Goal: Task Accomplishment & Management: Use online tool/utility

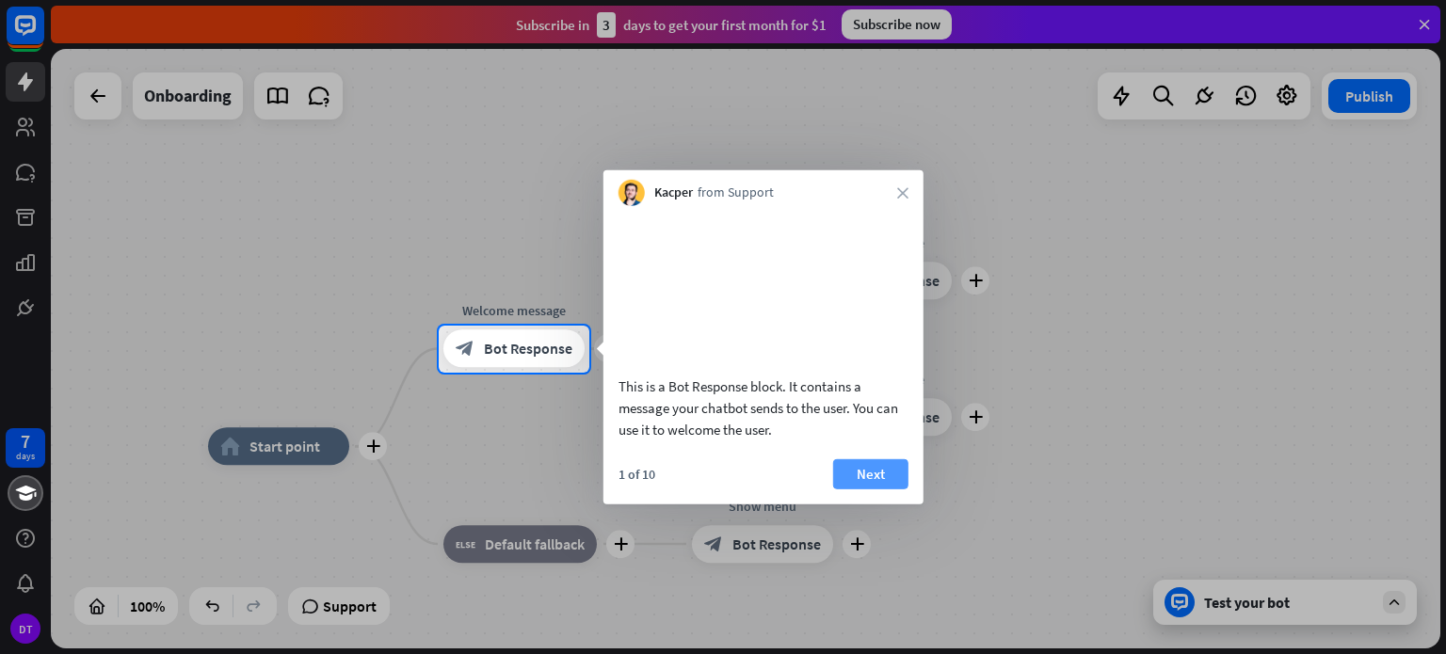
click at [878, 489] on button "Next" at bounding box center [870, 474] width 75 height 30
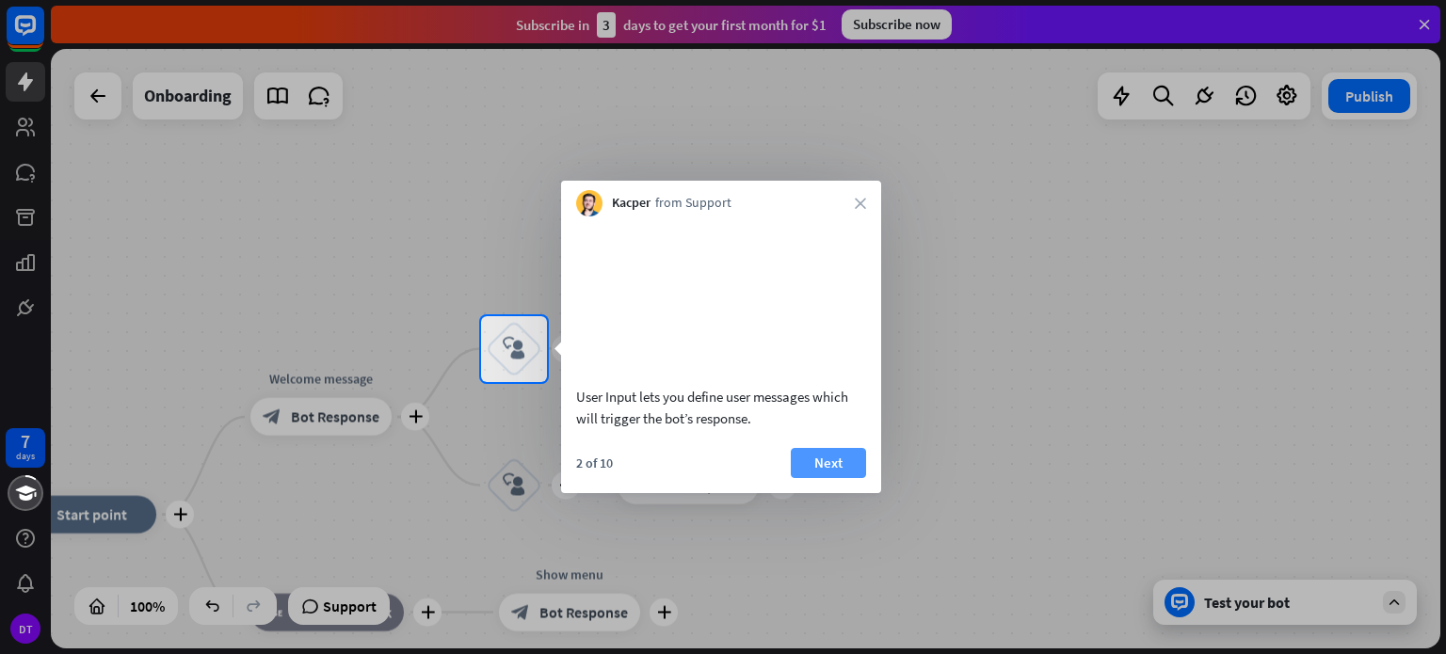
click at [832, 478] on button "Next" at bounding box center [828, 463] width 75 height 30
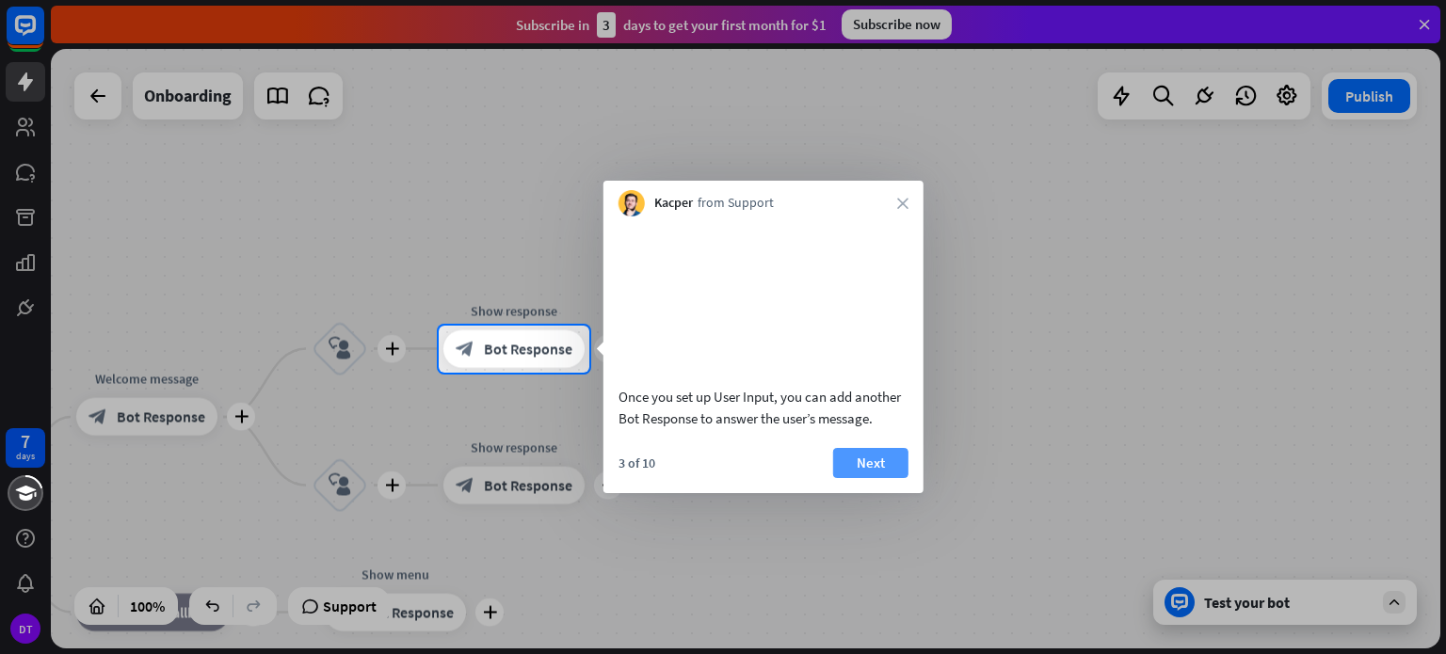
click at [869, 478] on button "Next" at bounding box center [870, 463] width 75 height 30
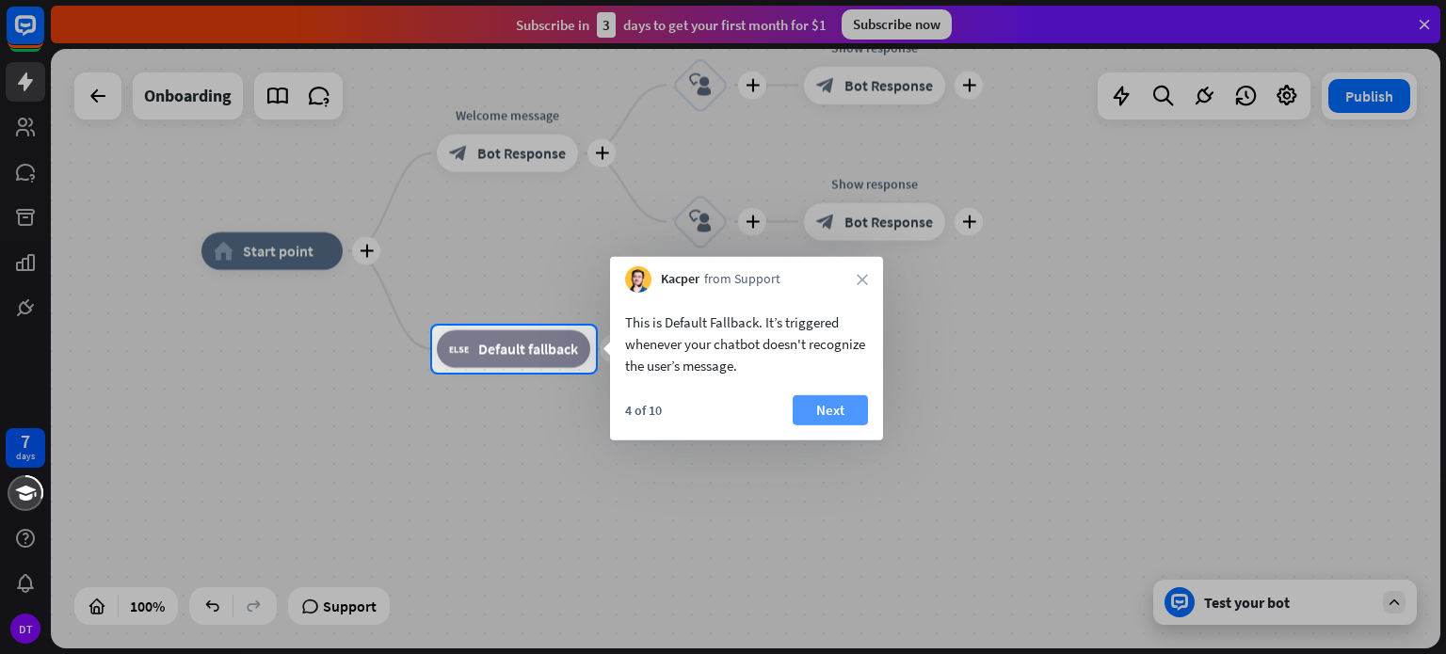
click at [836, 407] on button "Next" at bounding box center [830, 410] width 75 height 30
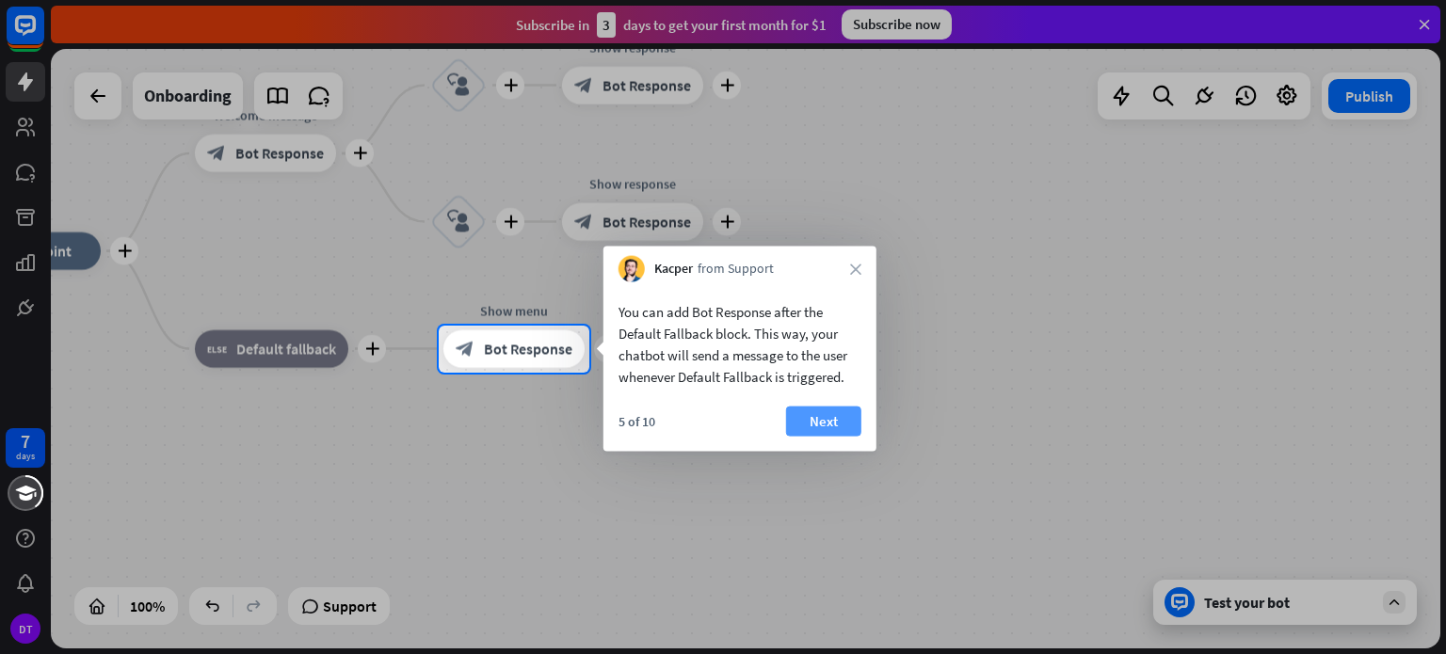
click at [826, 417] on button "Next" at bounding box center [823, 422] width 75 height 30
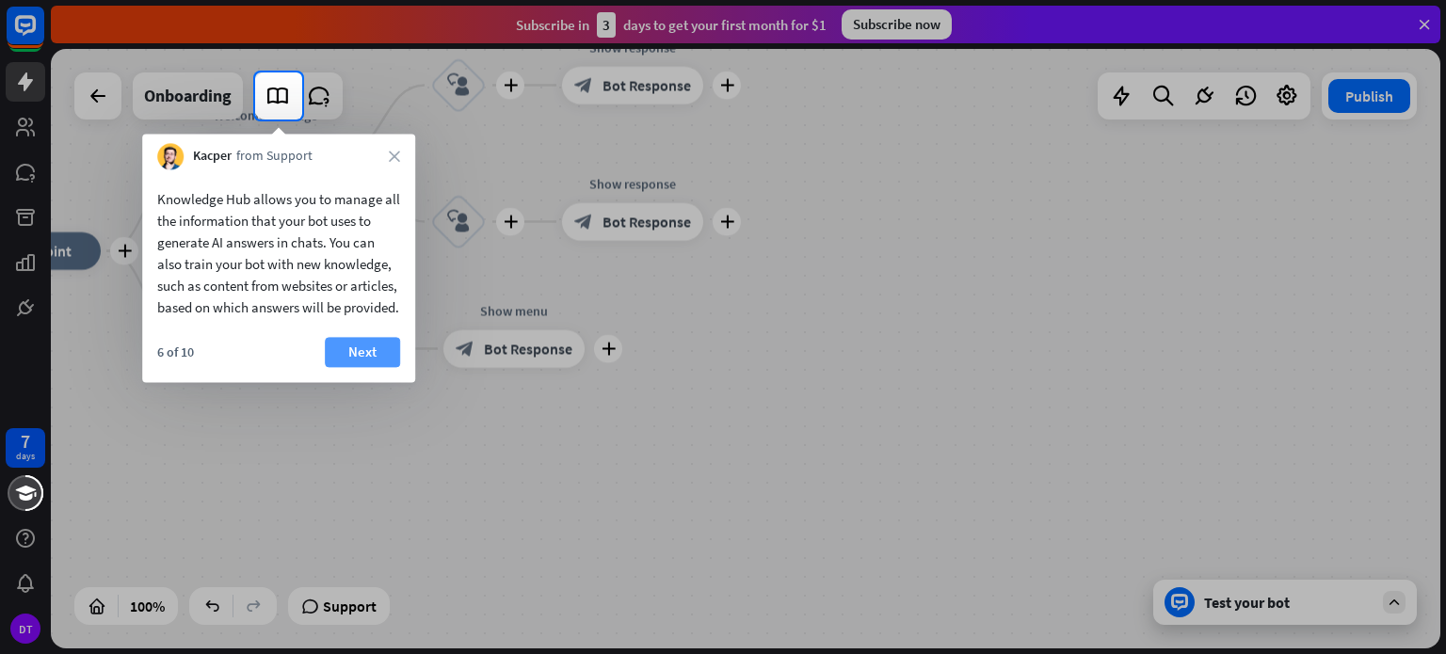
click at [350, 367] on button "Next" at bounding box center [362, 352] width 75 height 30
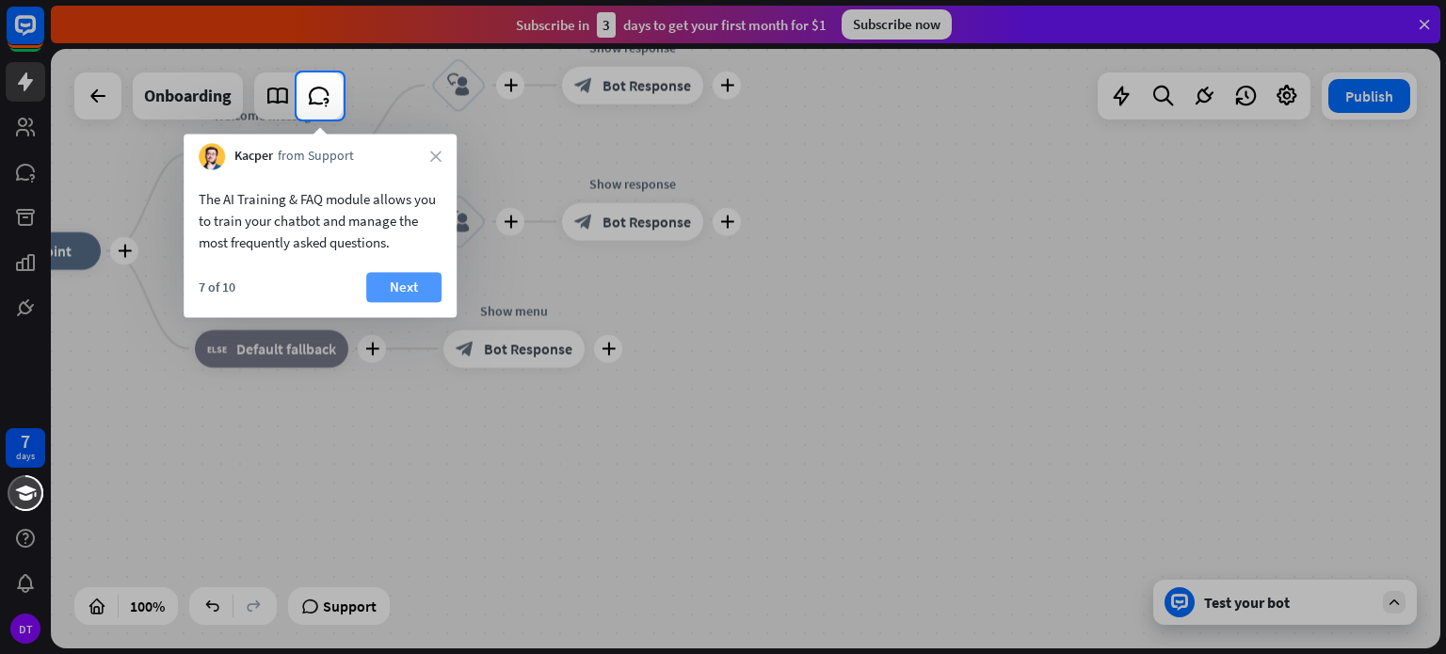
click at [403, 294] on button "Next" at bounding box center [403, 287] width 75 height 30
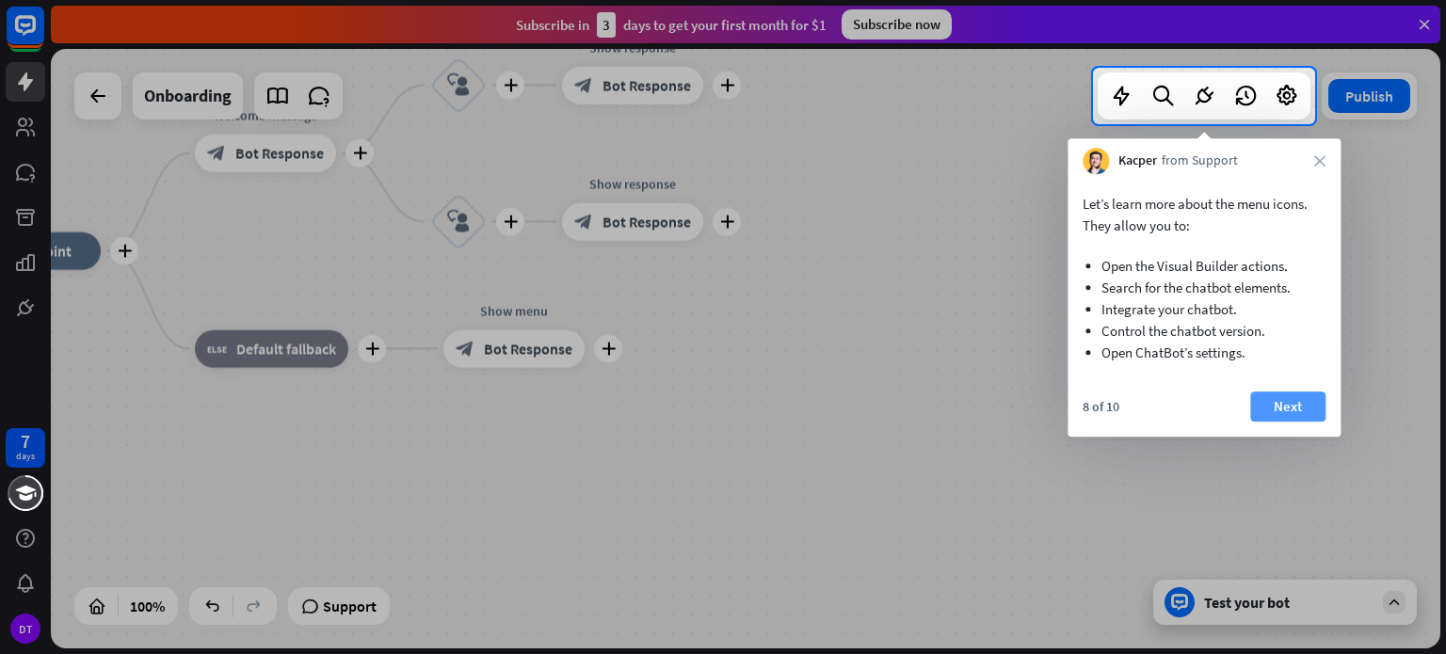
click at [1316, 409] on button "Next" at bounding box center [1287, 407] width 75 height 30
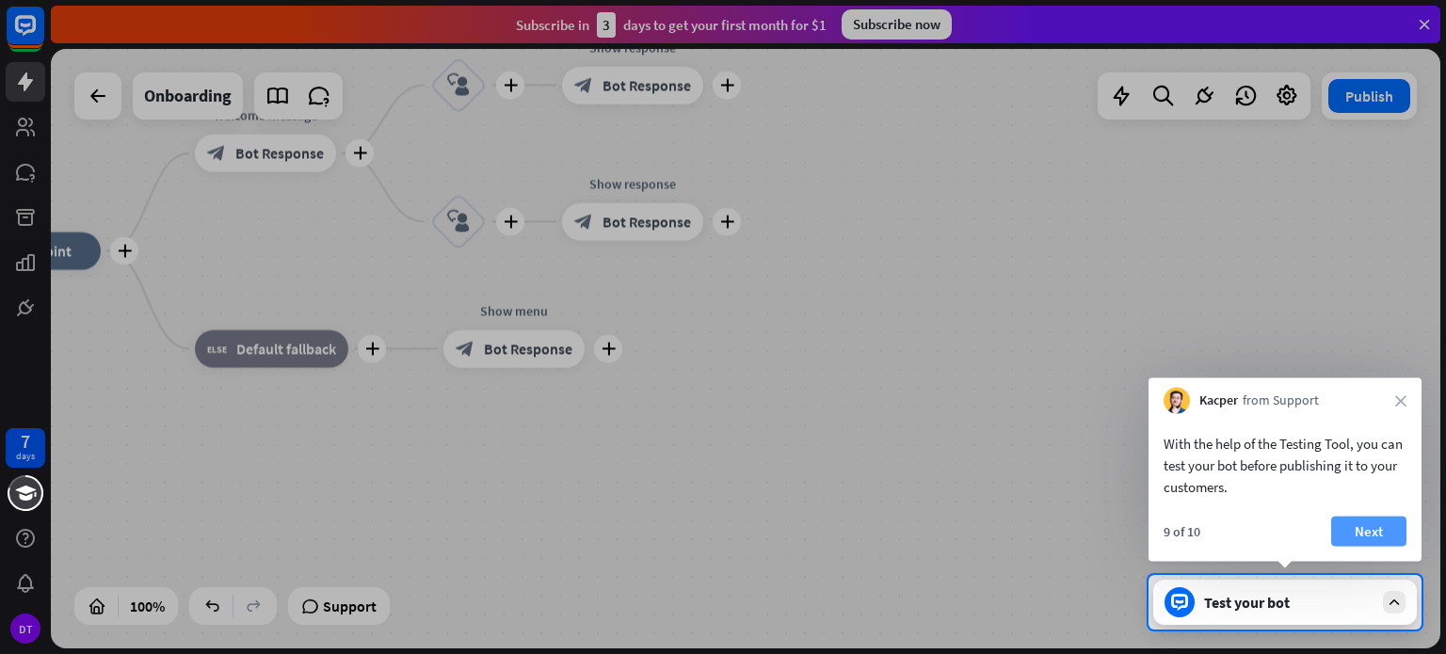
click at [1363, 529] on button "Next" at bounding box center [1368, 532] width 75 height 30
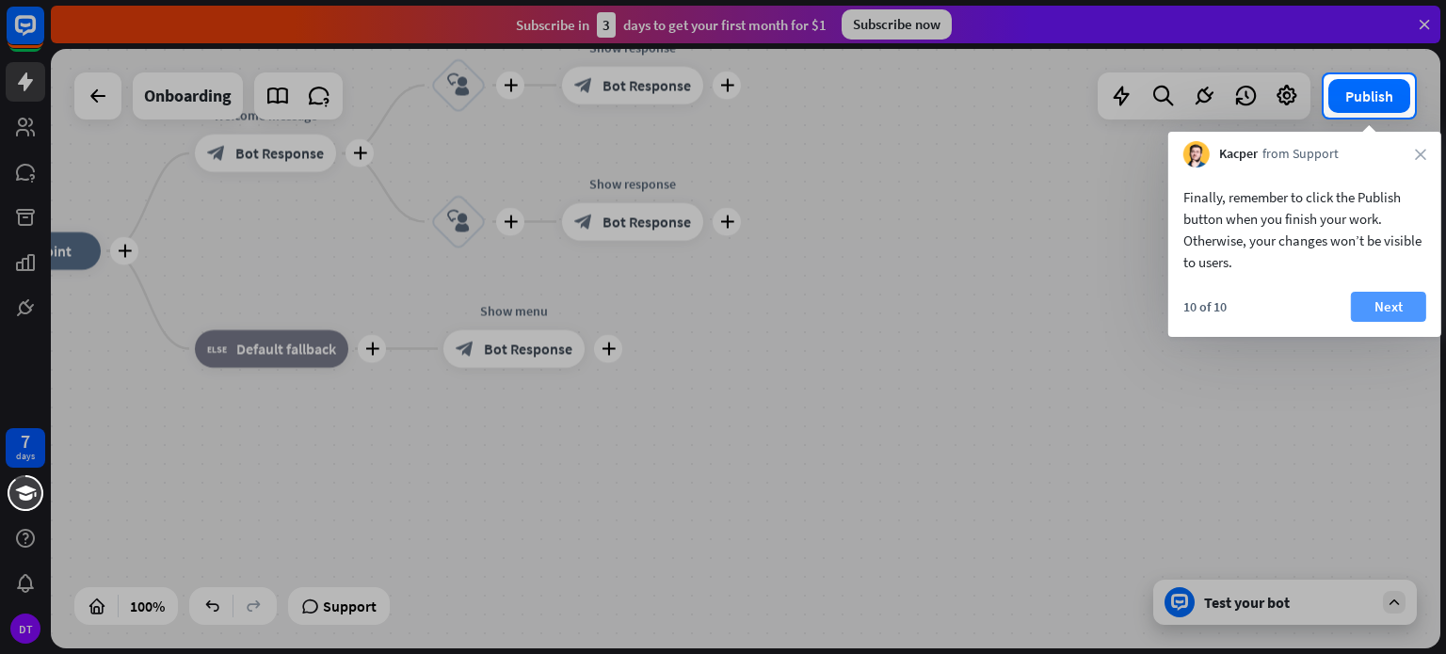
drag, startPoint x: 1400, startPoint y: 283, endPoint x: 1400, endPoint y: 297, distance: 13.2
click at [1400, 288] on div "Finally, remember to click the Publish button when you finish your work. Otherw…" at bounding box center [1305, 252] width 273 height 169
click at [1400, 314] on button "Next" at bounding box center [1388, 307] width 75 height 30
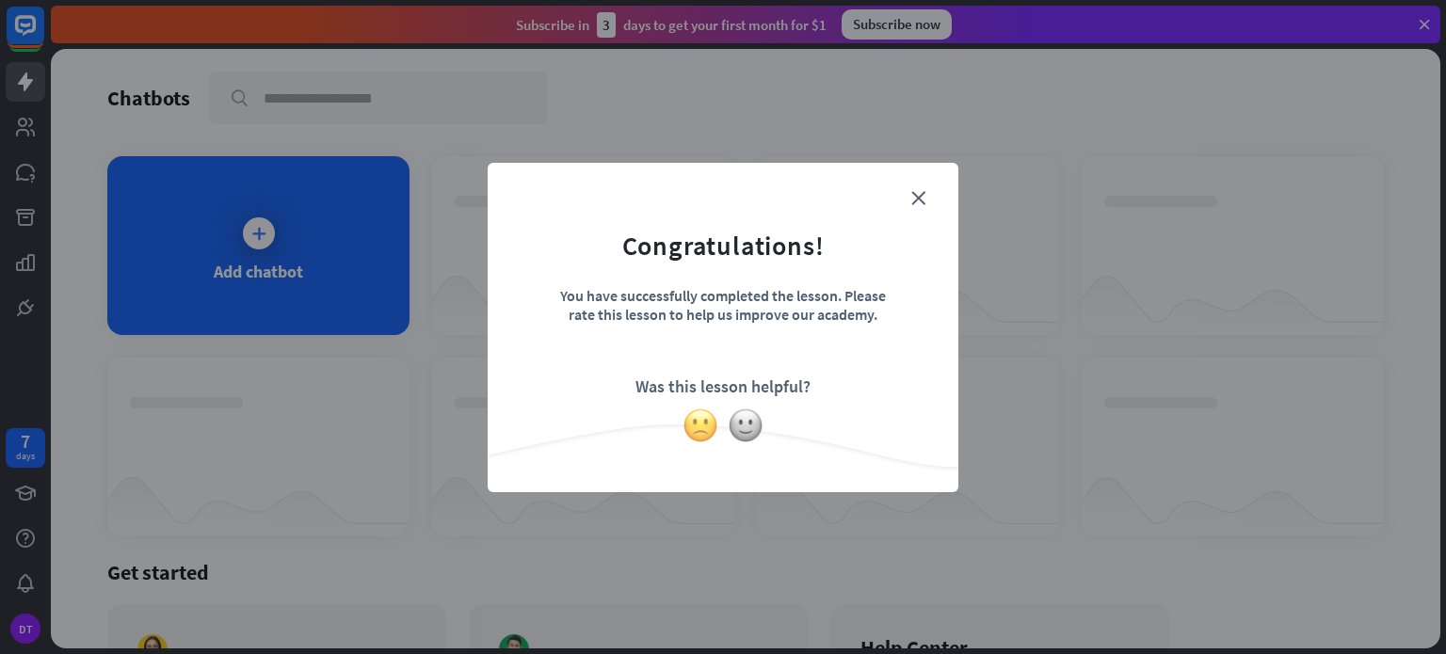
click at [704, 423] on img at bounding box center [701, 426] width 36 height 36
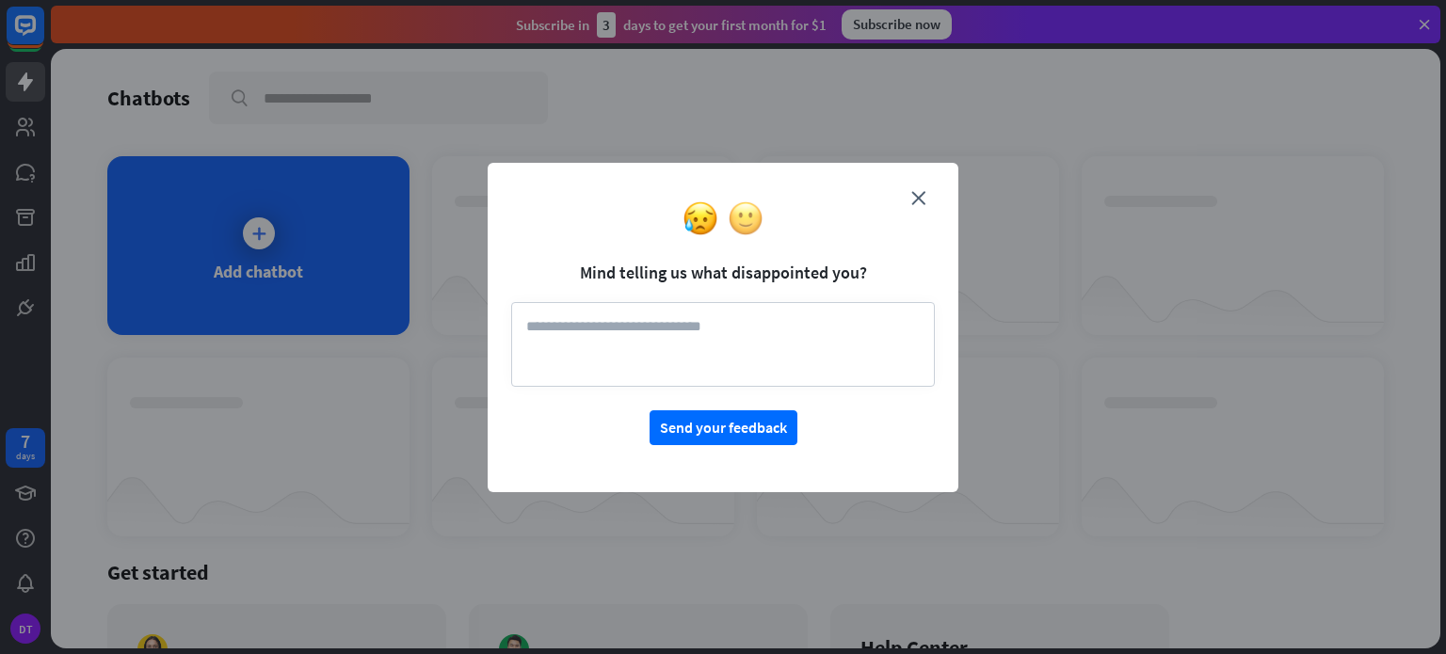
click at [744, 219] on img at bounding box center [746, 219] width 36 height 36
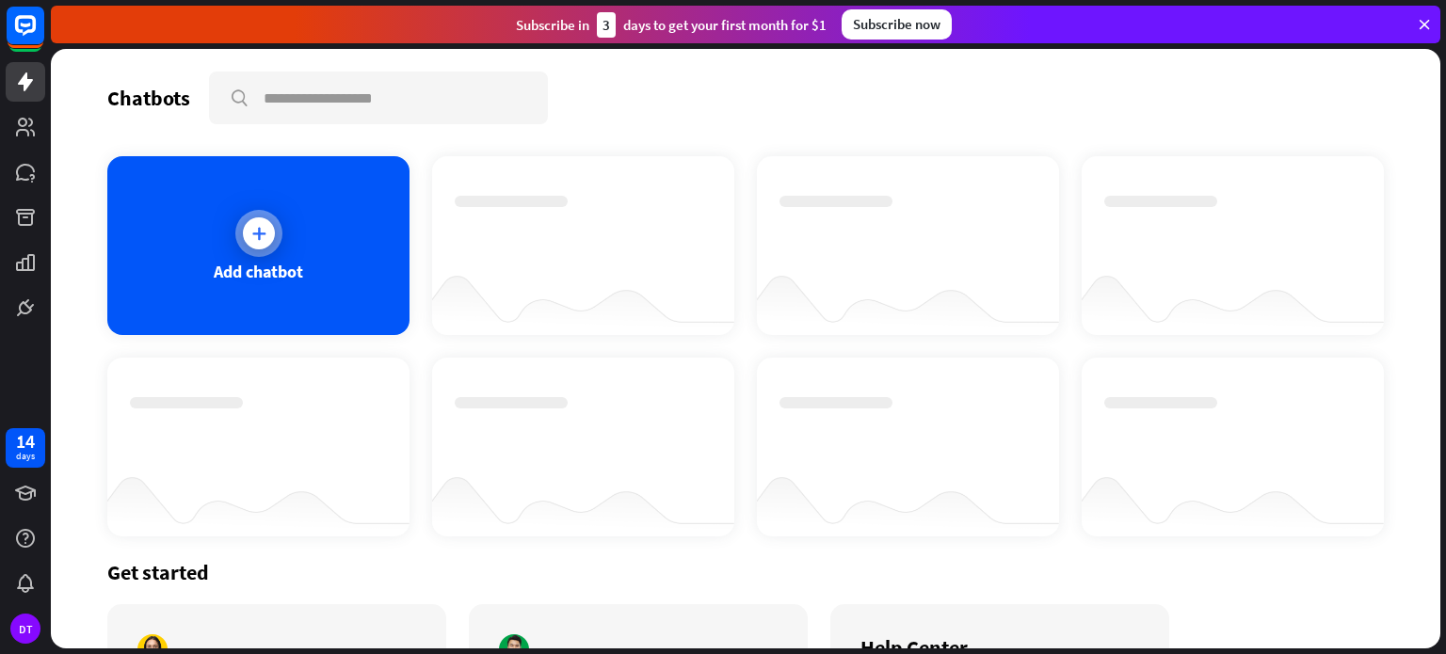
click at [238, 248] on div at bounding box center [258, 233] width 47 height 47
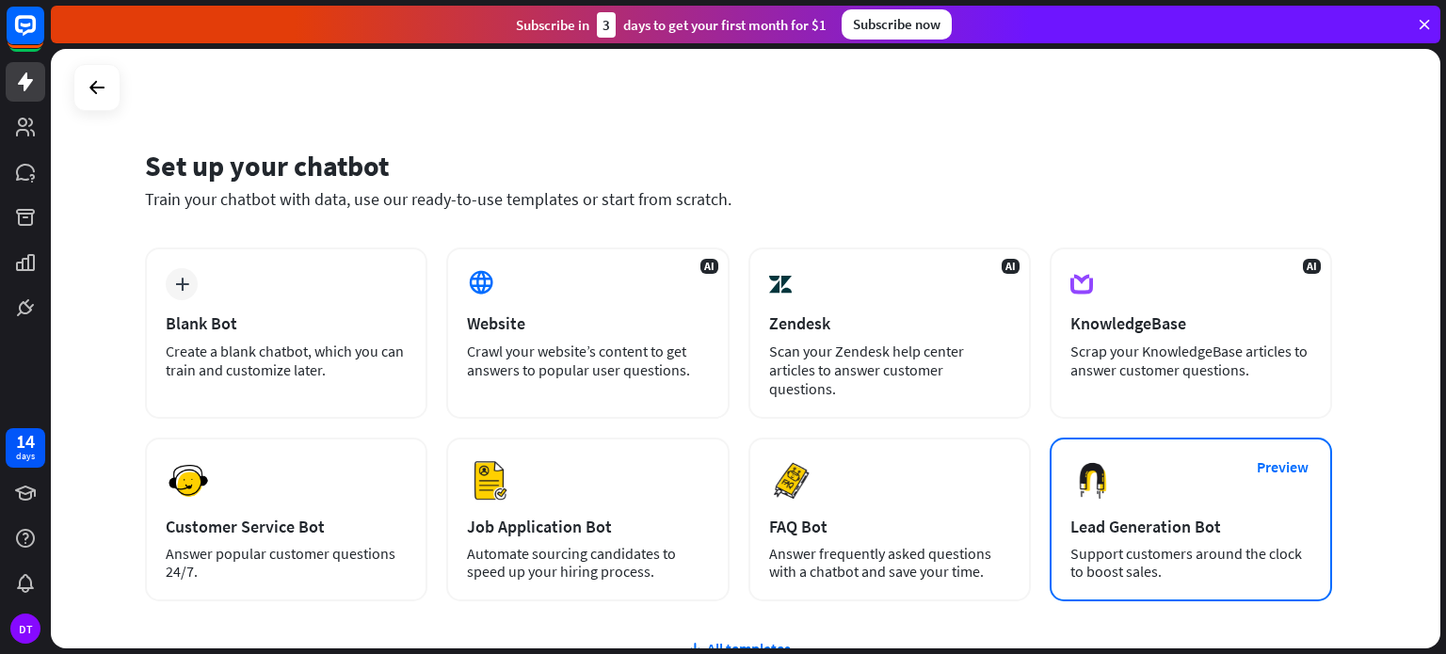
click at [1236, 516] on div "Lead Generation Bot" at bounding box center [1191, 527] width 241 height 22
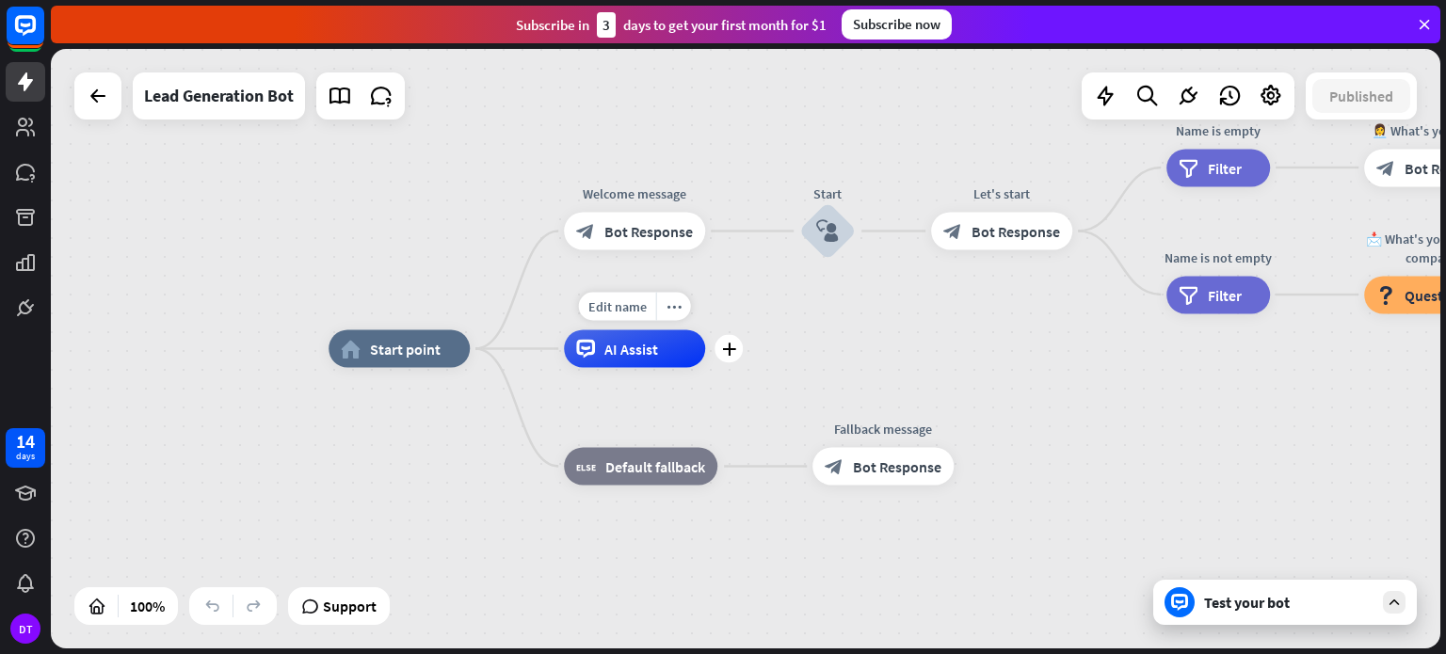
click at [633, 351] on span "AI Assist" at bounding box center [632, 349] width 54 height 19
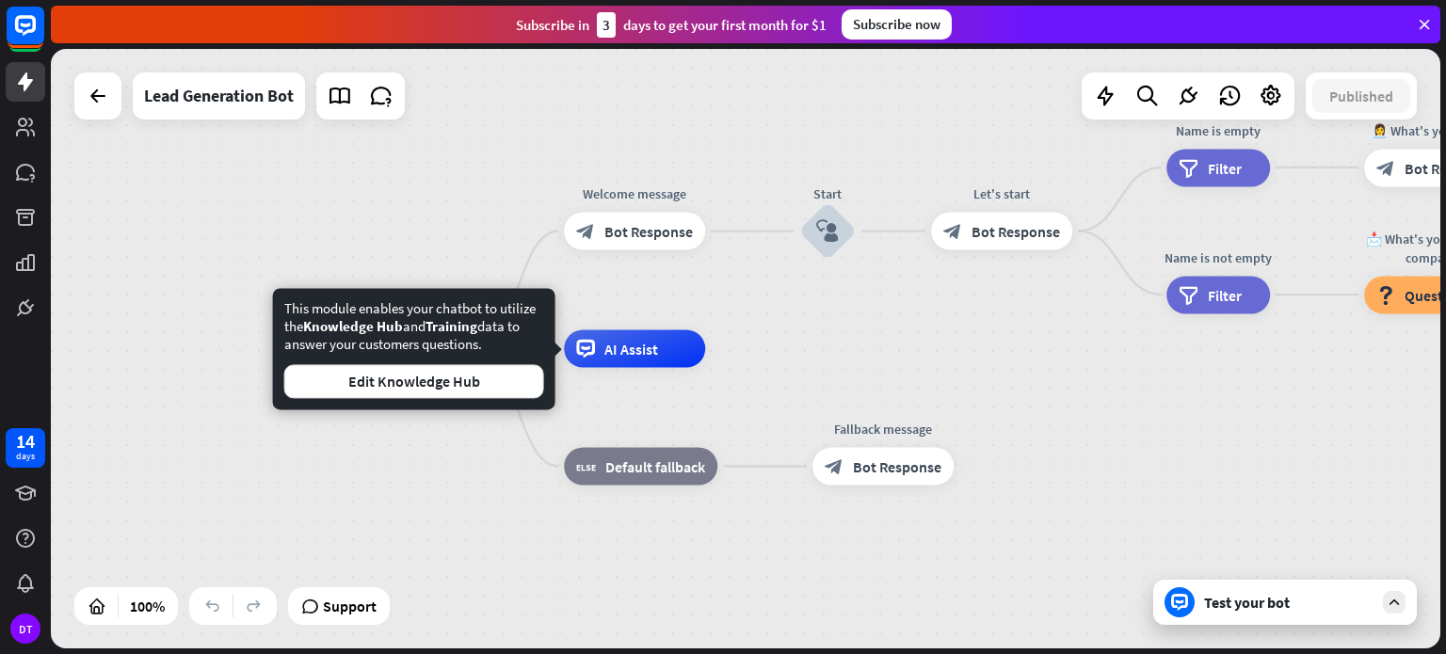
drag, startPoint x: 276, startPoint y: 206, endPoint x: 286, endPoint y: 211, distance: 11.4
click at [282, 210] on div "home_2 Start point Welcome message block_bot_response Bot Response Start block_…" at bounding box center [746, 349] width 1390 height 600
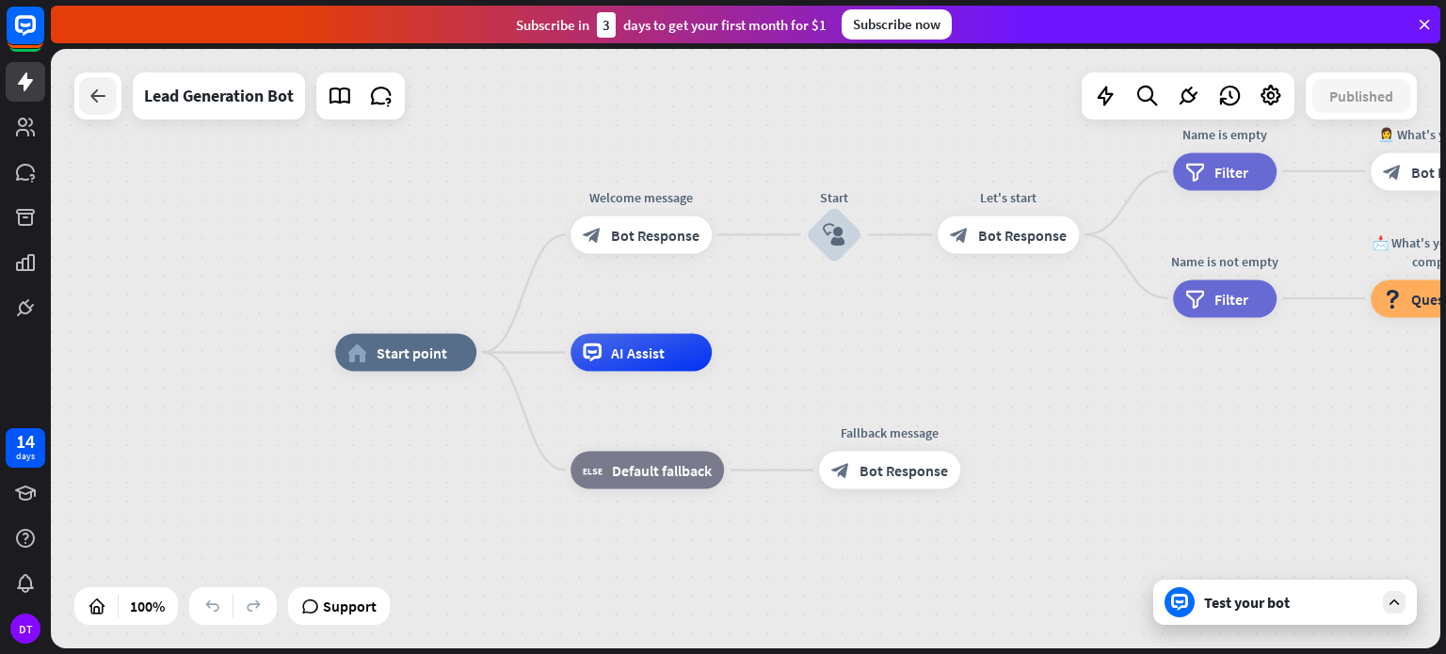
click at [95, 109] on div at bounding box center [98, 96] width 38 height 38
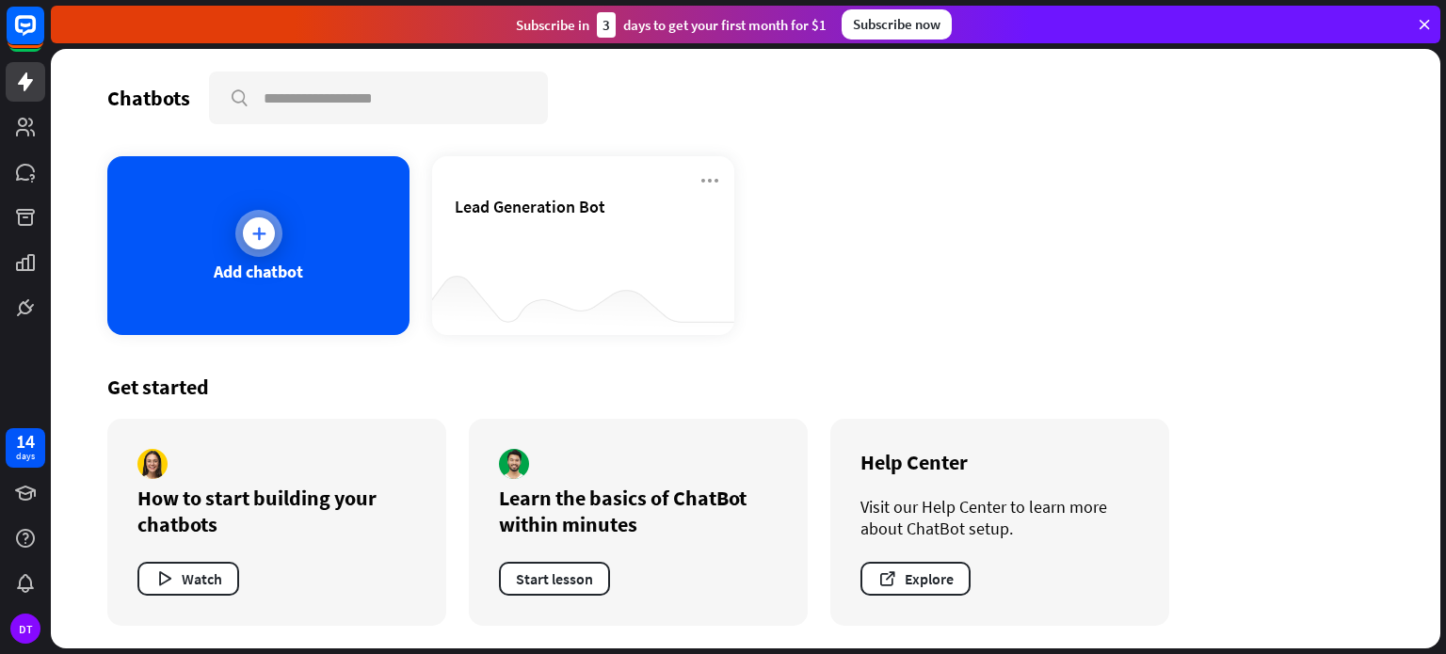
click at [274, 234] on div at bounding box center [258, 233] width 47 height 47
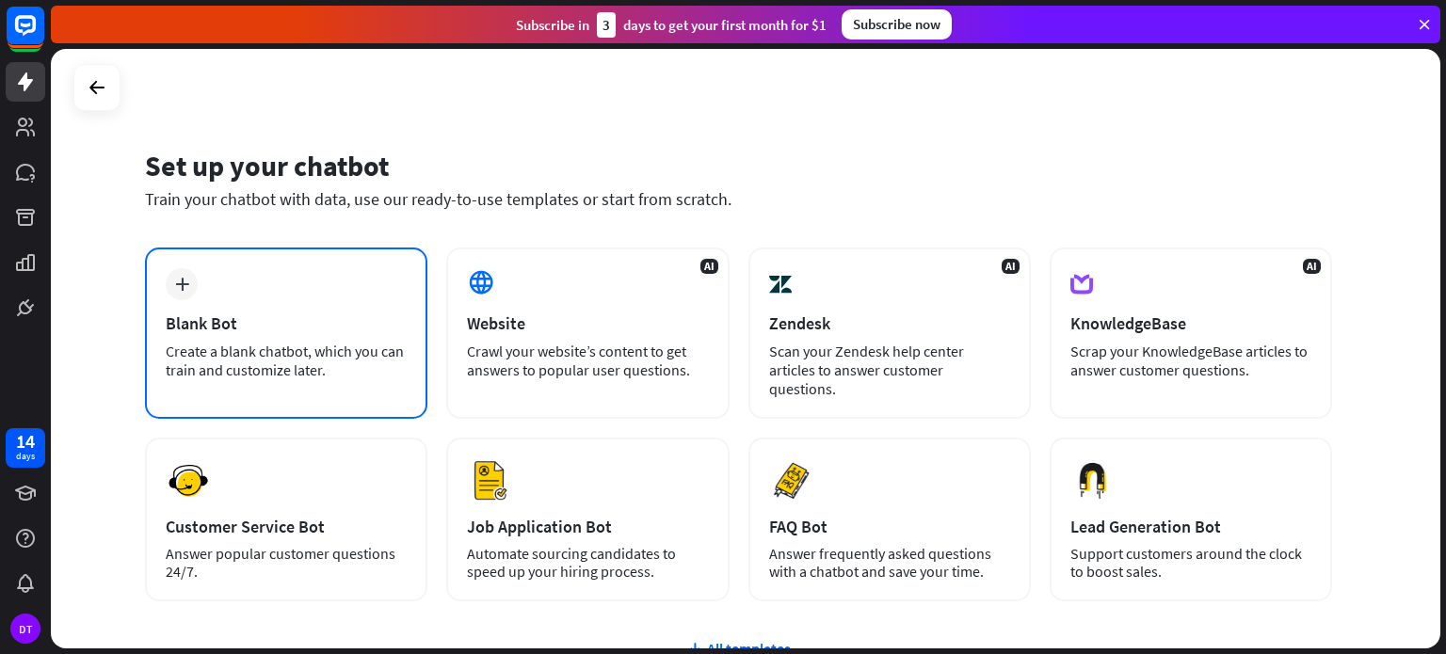
click at [296, 285] on div "plus Blank Bot Create a blank chatbot, which you can train and customize later." at bounding box center [286, 333] width 282 height 171
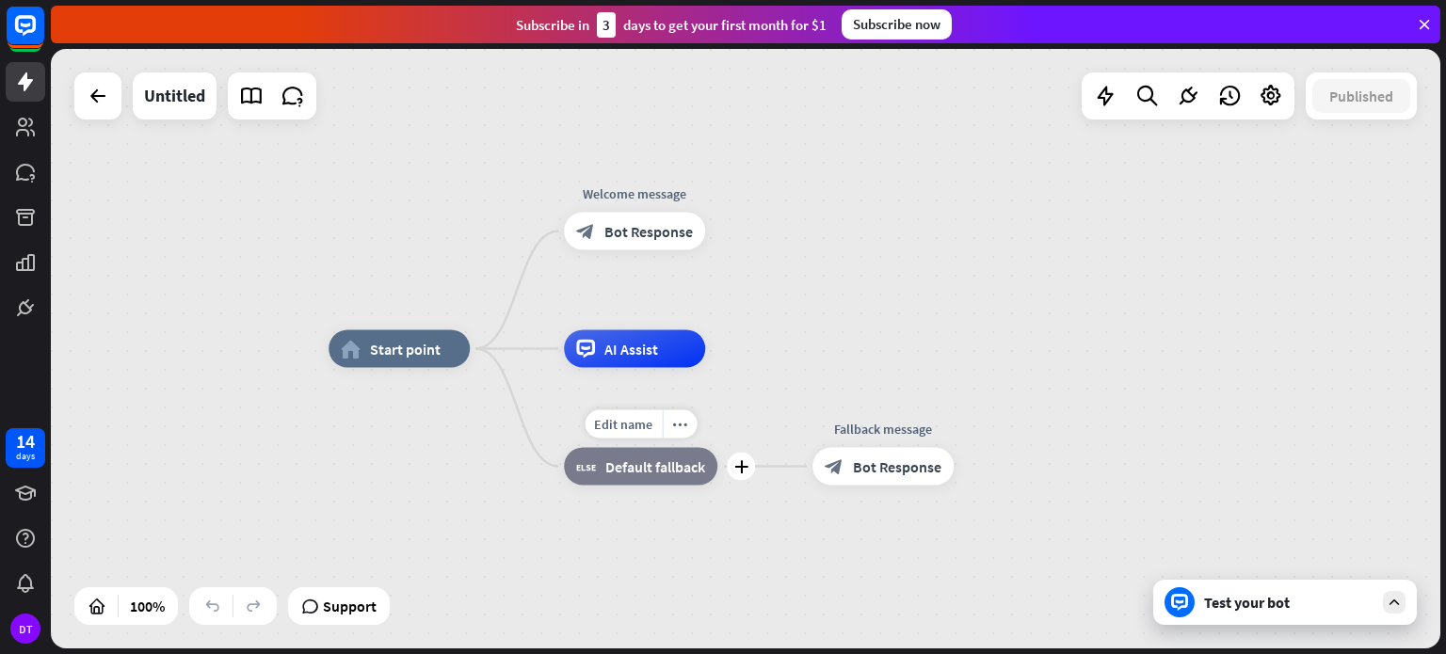
click at [627, 464] on span "Default fallback" at bounding box center [655, 467] width 100 height 19
click at [682, 486] on div "Edit name more_horiz plus block_fallback Default fallback" at bounding box center [640, 467] width 153 height 38
click at [640, 349] on span "AI Assist" at bounding box center [632, 349] width 54 height 19
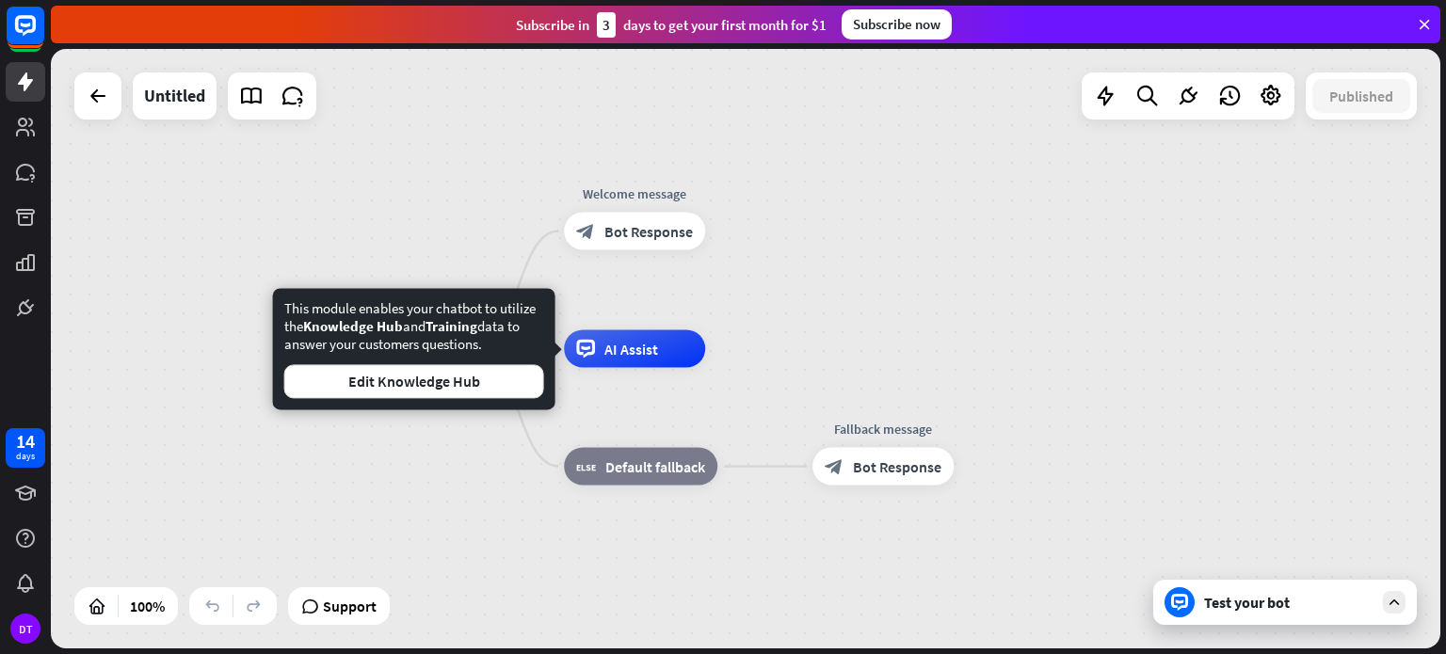
click at [765, 217] on div "home_2 Start point Edit name more_horiz Welcome message block_bot_response Bot …" at bounding box center [746, 349] width 1390 height 600
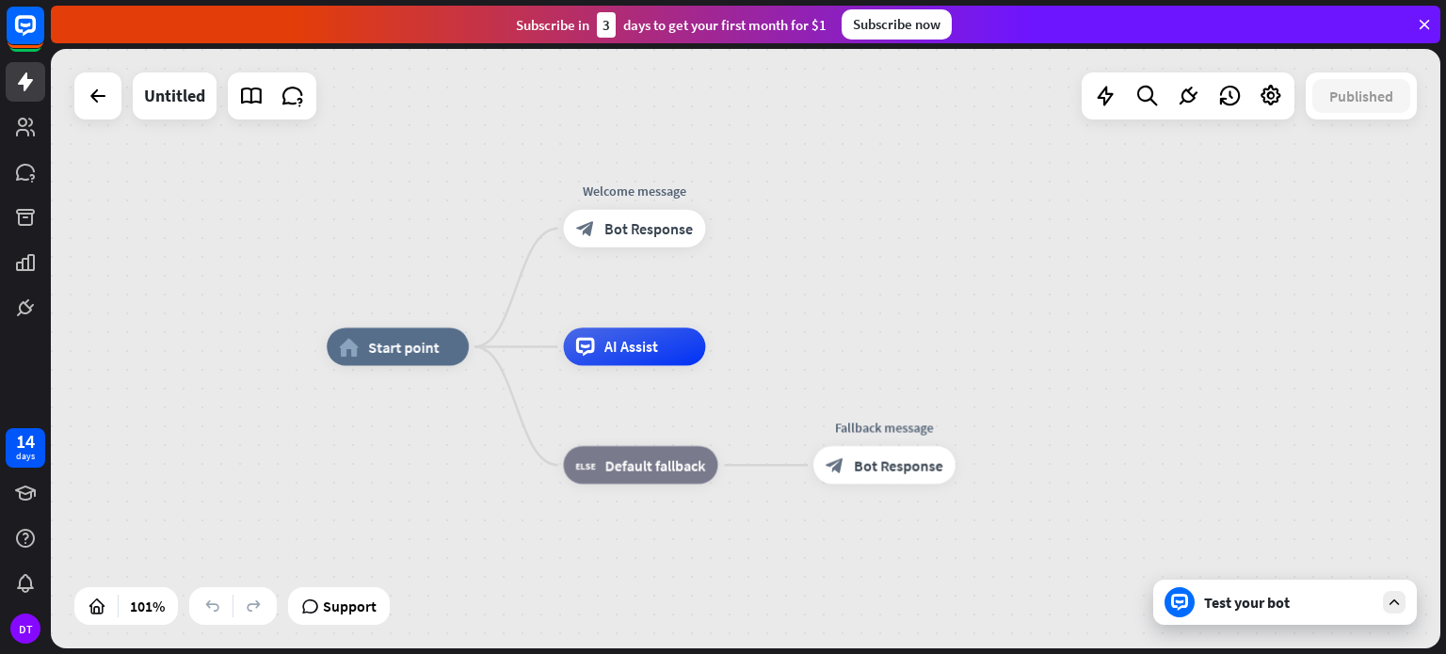
click at [1018, 239] on div "home_2 Start point Welcome message block_bot_response Bot Response AI Assist bl…" at bounding box center [746, 349] width 1390 height 600
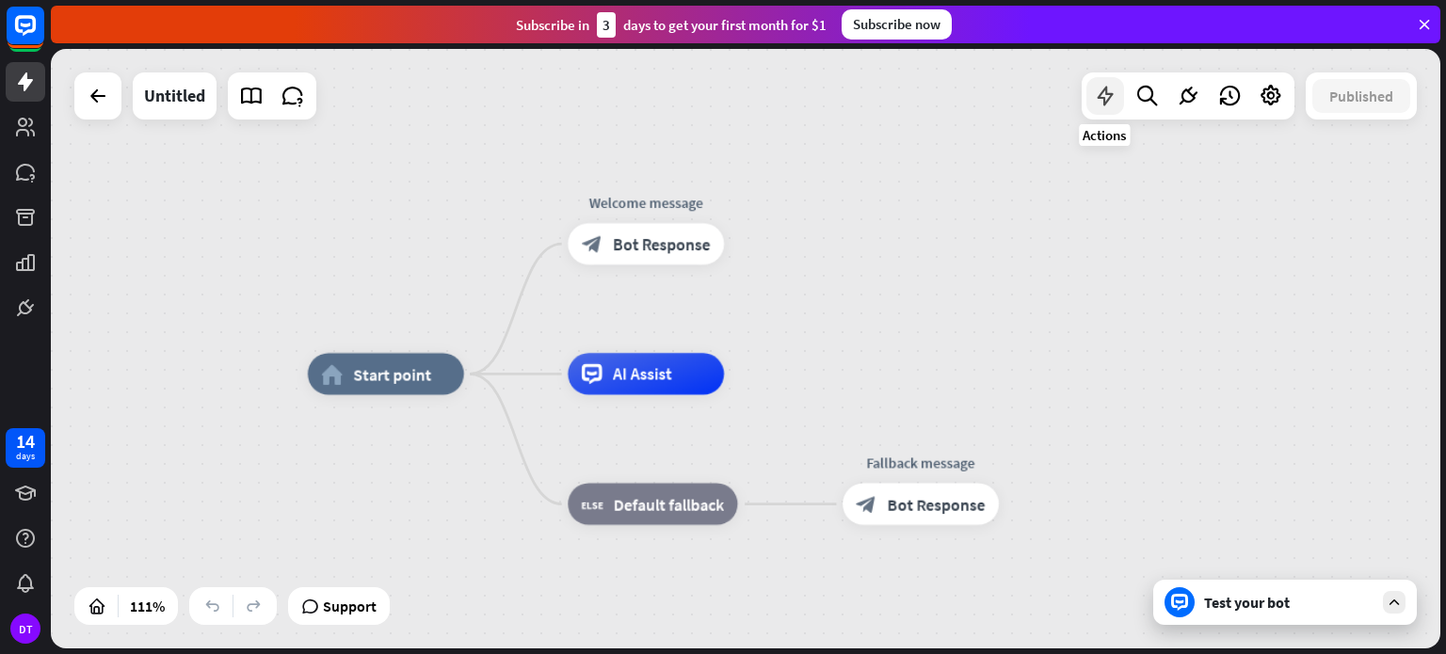
click at [1089, 91] on div at bounding box center [1106, 96] width 38 height 38
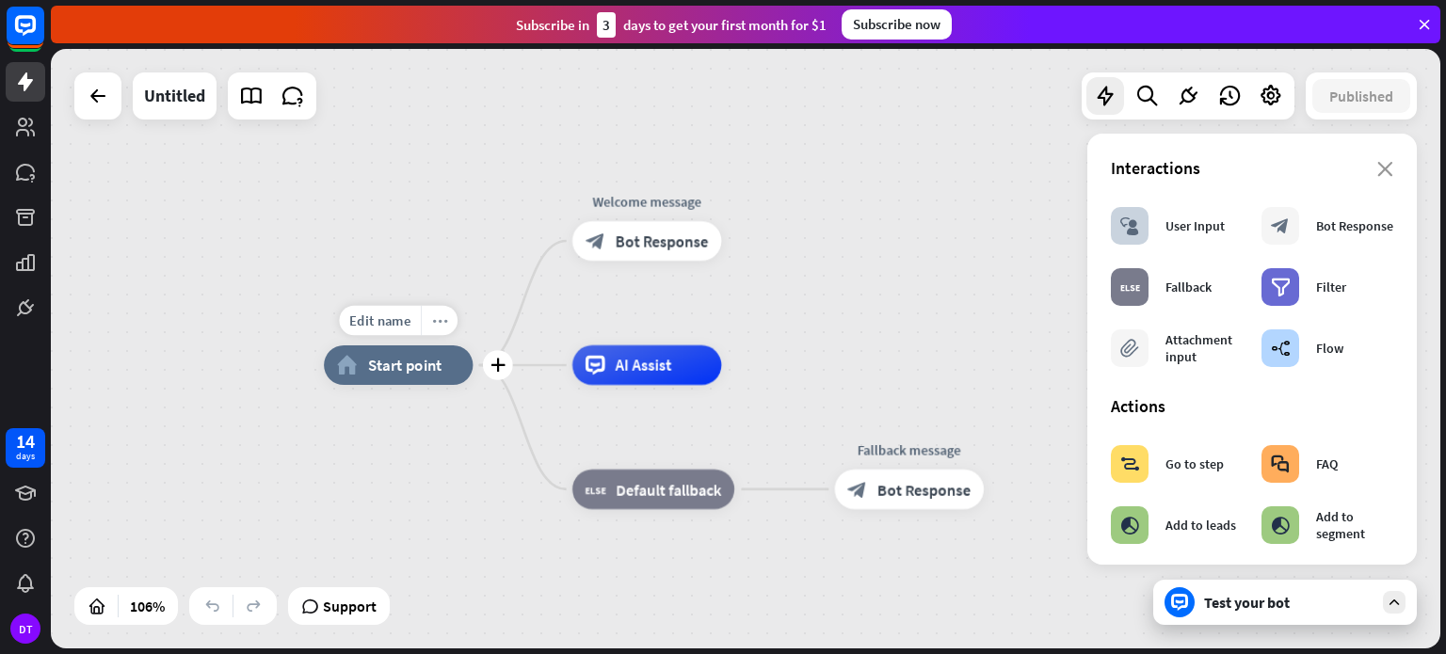
click at [435, 324] on icon "more_horiz" at bounding box center [440, 321] width 16 height 15
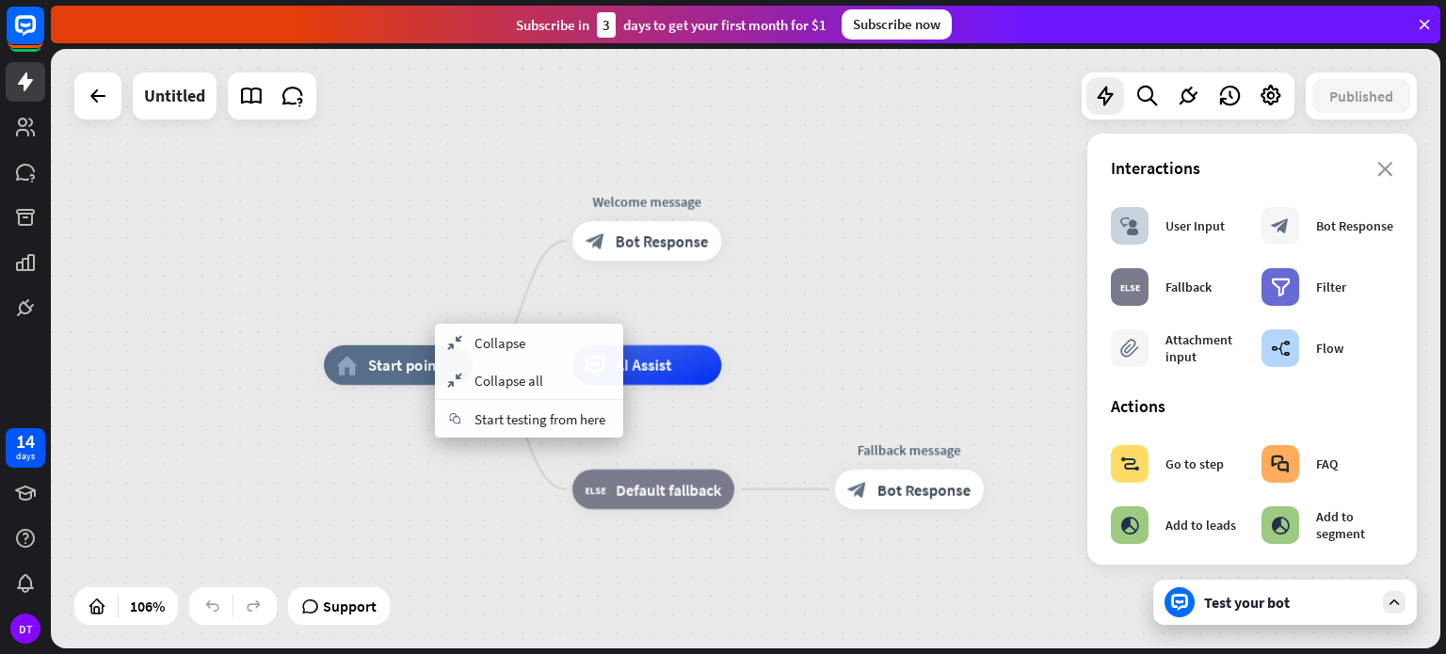
click at [434, 239] on div "home_2 Start point Welcome message block_bot_response Bot Response AI Assist bl…" at bounding box center [746, 349] width 1390 height 600
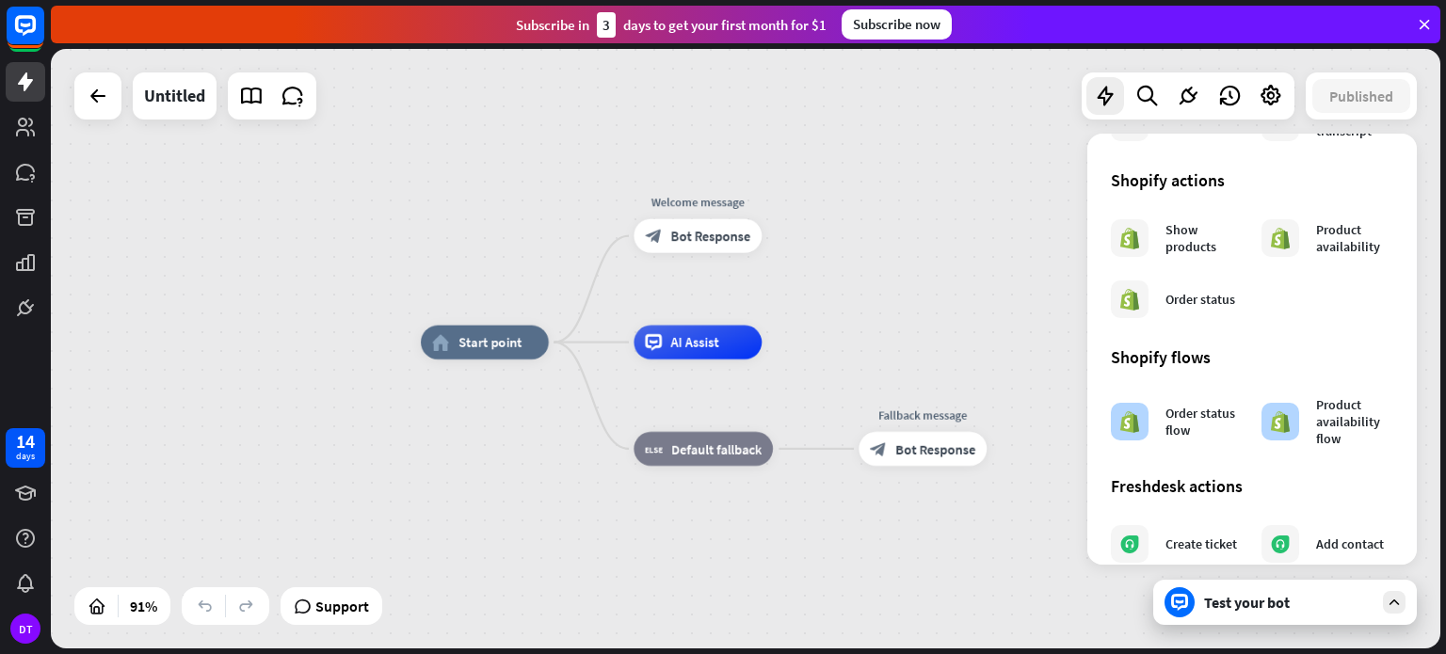
scroll to position [847, 0]
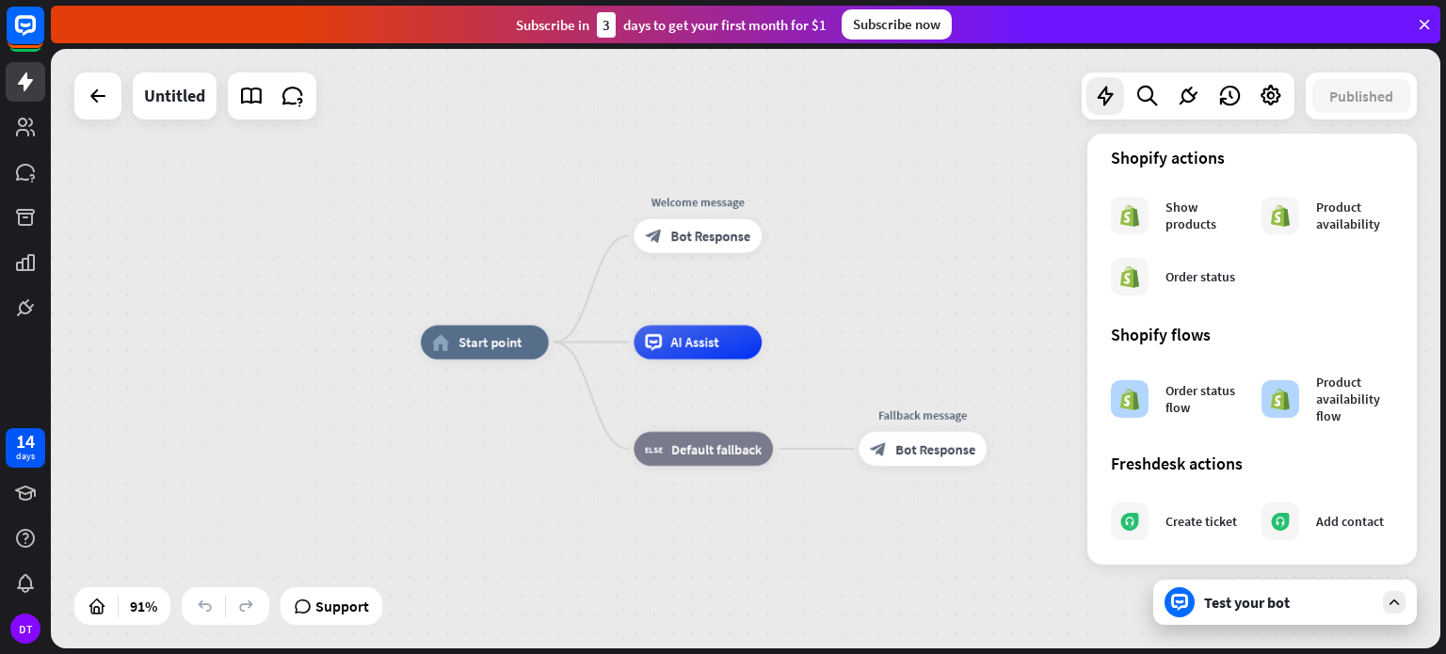
drag, startPoint x: 456, startPoint y: 197, endPoint x: 457, endPoint y: 206, distance: 9.5
click at [456, 202] on div "home_2 Start point Welcome message block_bot_response Bot Response AI Assist bl…" at bounding box center [746, 349] width 1390 height 600
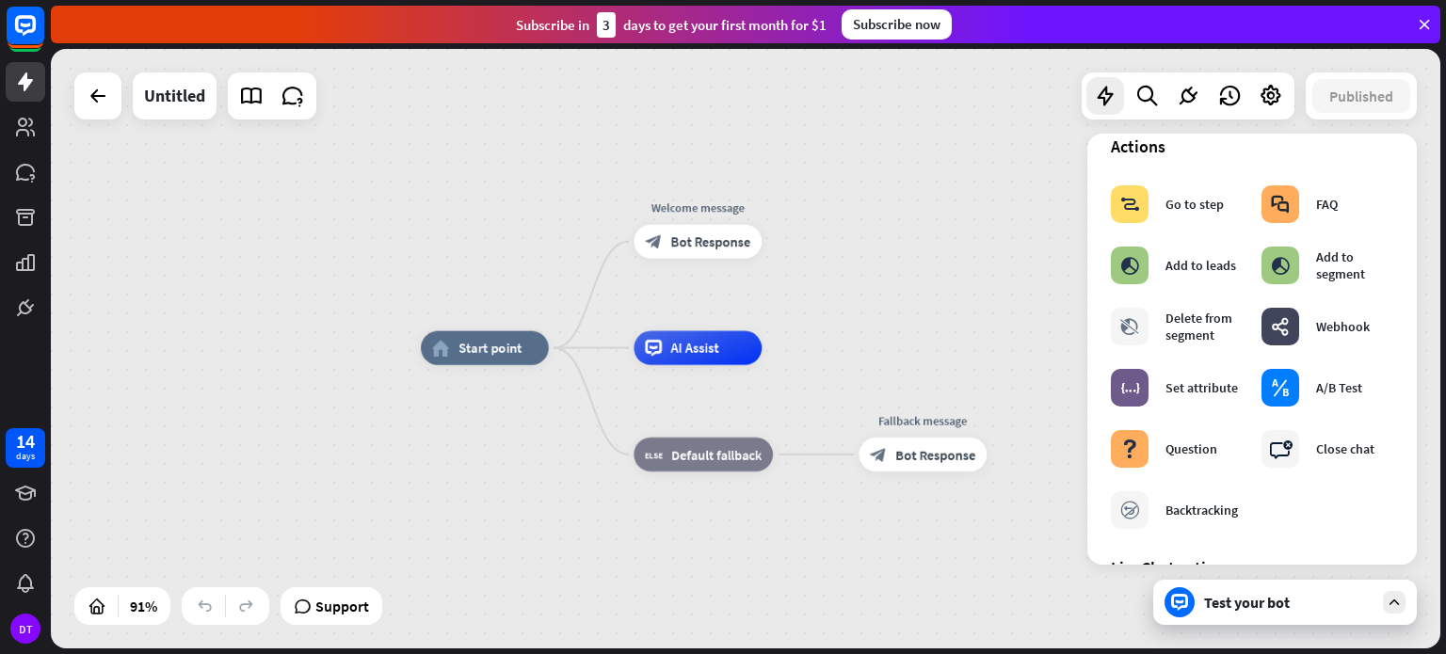
scroll to position [0, 0]
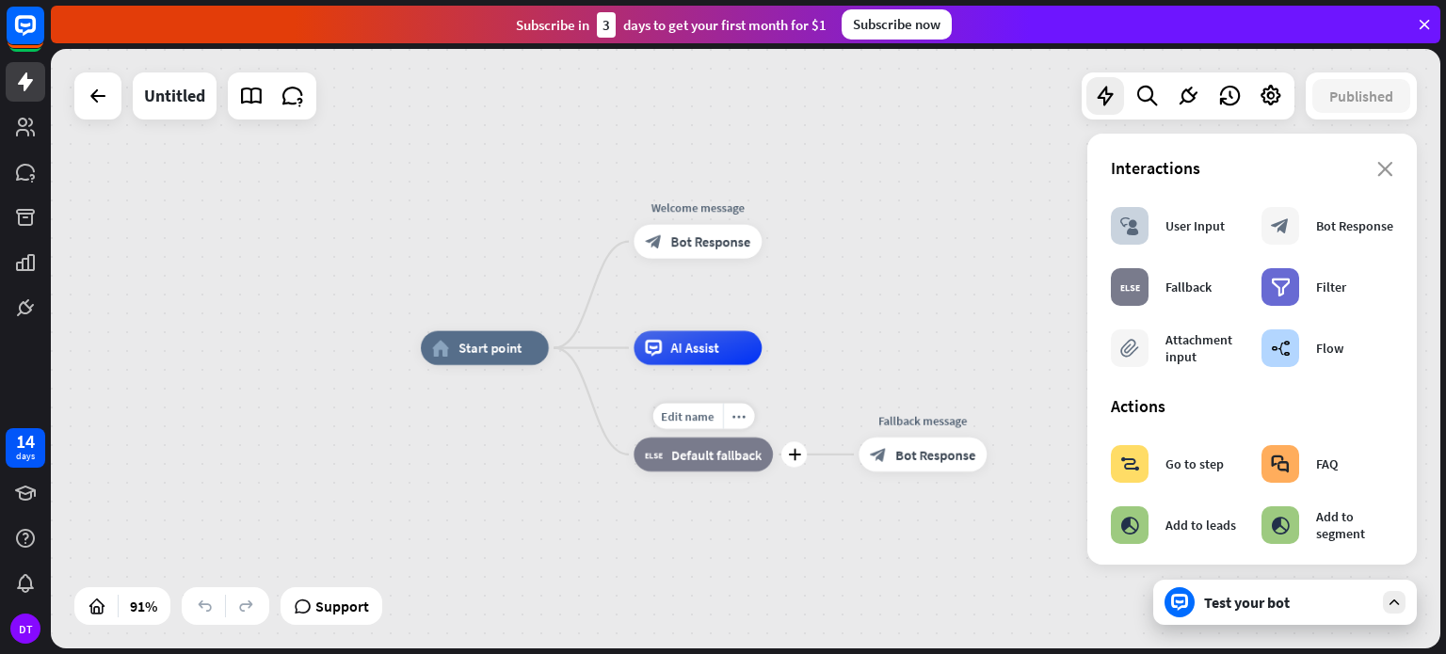
click at [697, 460] on span "Default fallback" at bounding box center [716, 454] width 90 height 17
click at [894, 451] on div "block_bot_response Bot Response" at bounding box center [923, 455] width 128 height 34
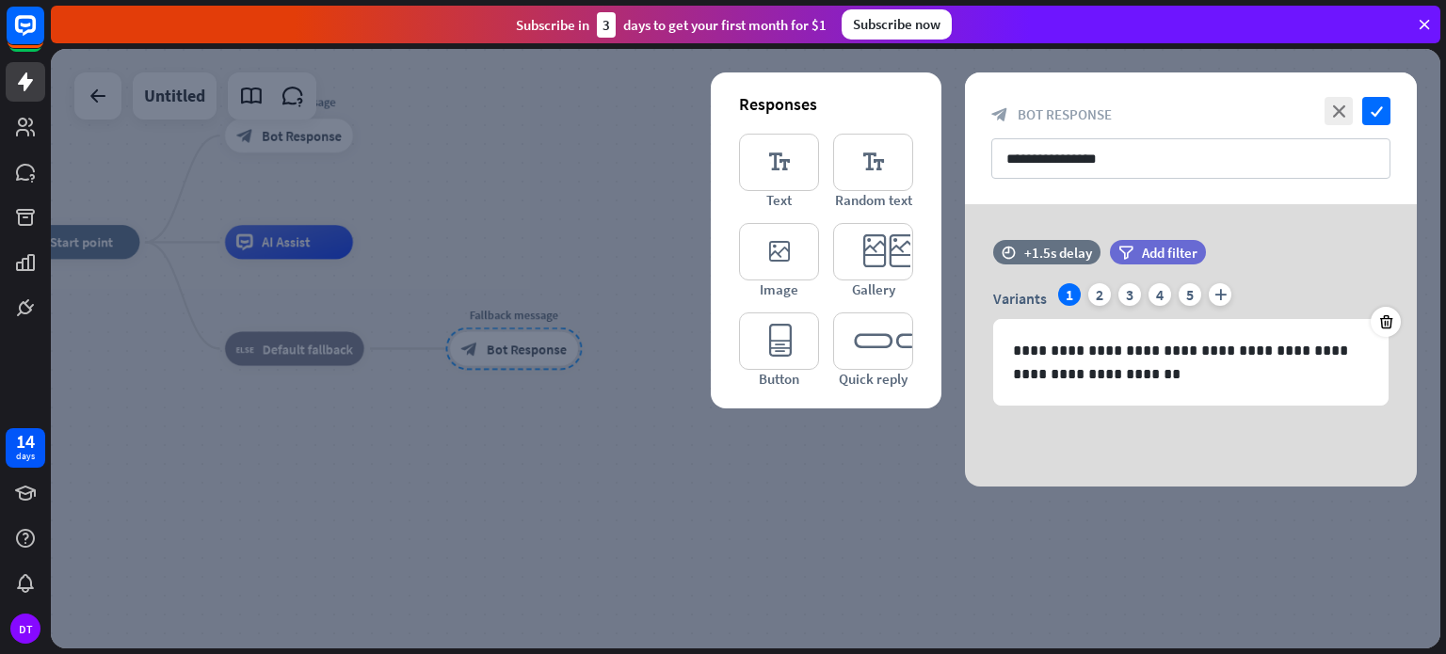
click at [829, 522] on div at bounding box center [746, 349] width 1390 height 600
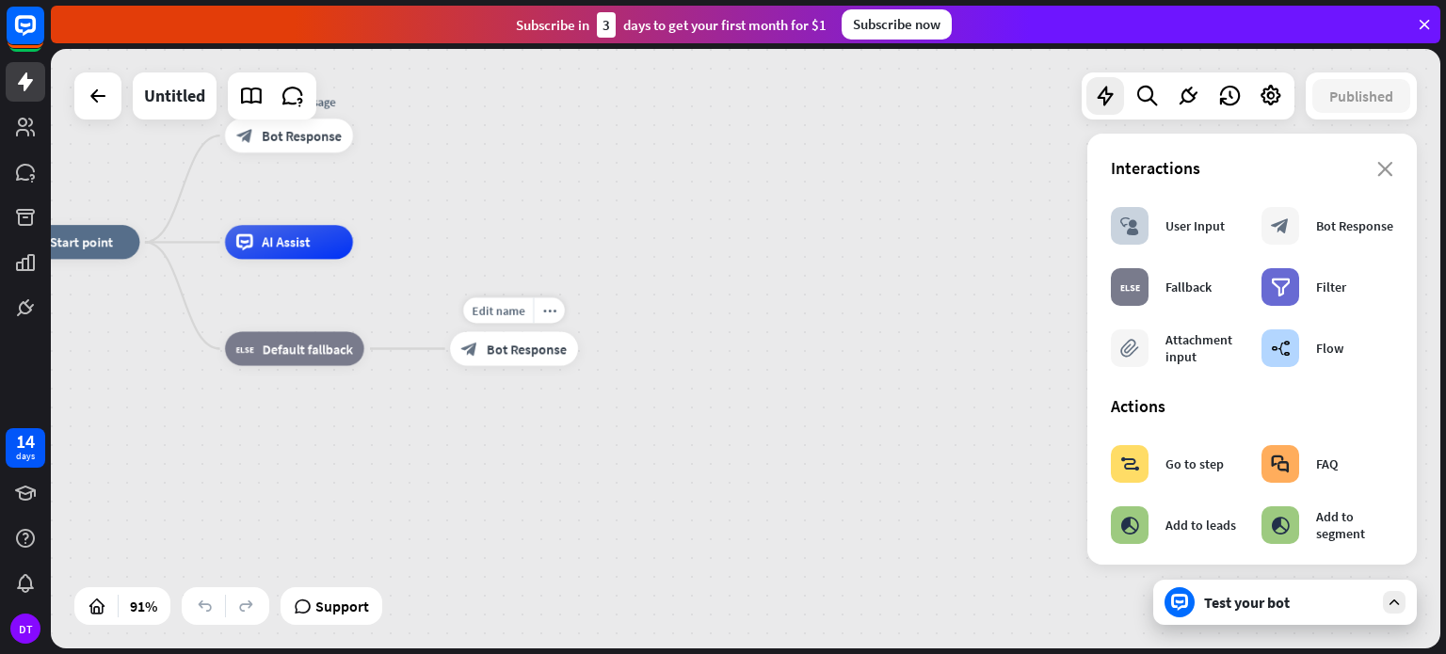
drag, startPoint x: 518, startPoint y: 349, endPoint x: 648, endPoint y: 351, distance: 130.0
click at [648, 351] on div "home_2 Start point Welcome message block_bot_response Bot Response AI Assist bl…" at bounding box center [641, 513] width 1259 height 543
click at [450, 348] on div "Edit name more_horiz plus block_bot_response Bot Response" at bounding box center [514, 348] width 128 height 34
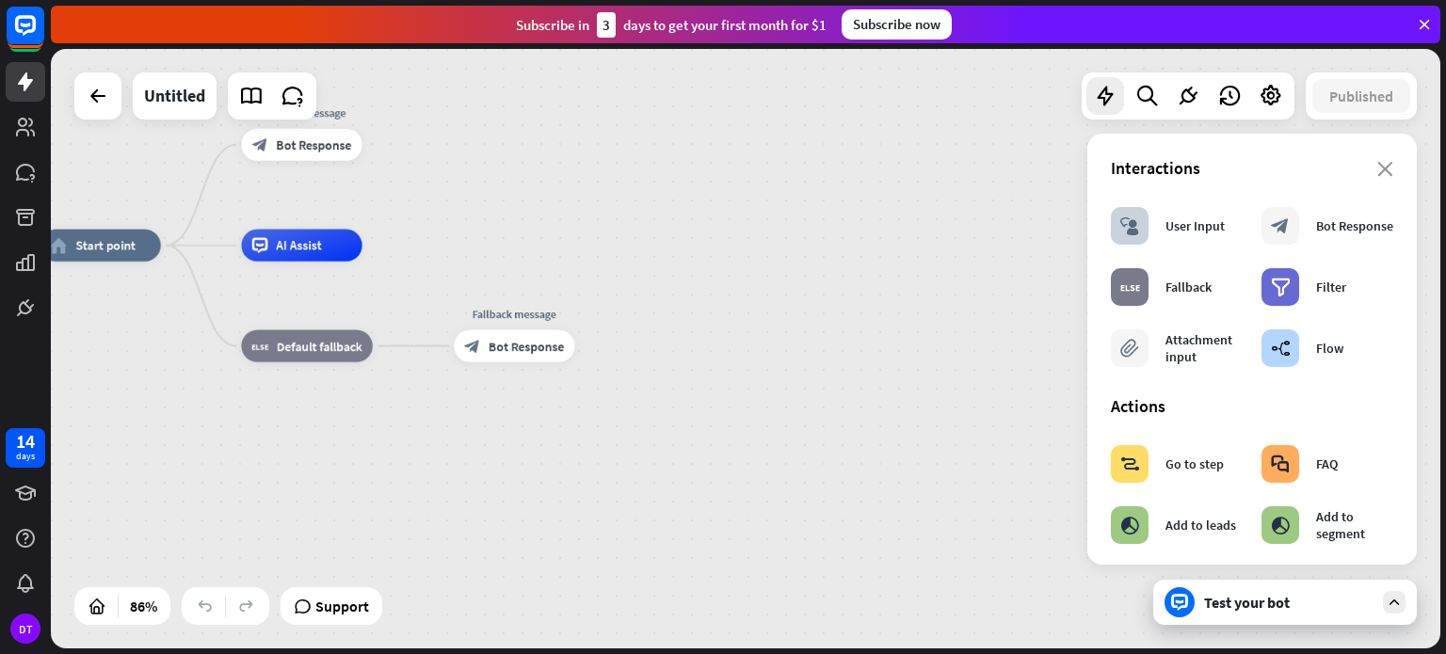
drag, startPoint x: 493, startPoint y: 412, endPoint x: 665, endPoint y: 405, distance: 171.5
click at [674, 430] on div "home_2 Start point Welcome message block_bot_response Bot Response AI Assist bl…" at bounding box center [634, 502] width 1189 height 513
click at [550, 304] on icon "more_horiz" at bounding box center [547, 310] width 13 height 12
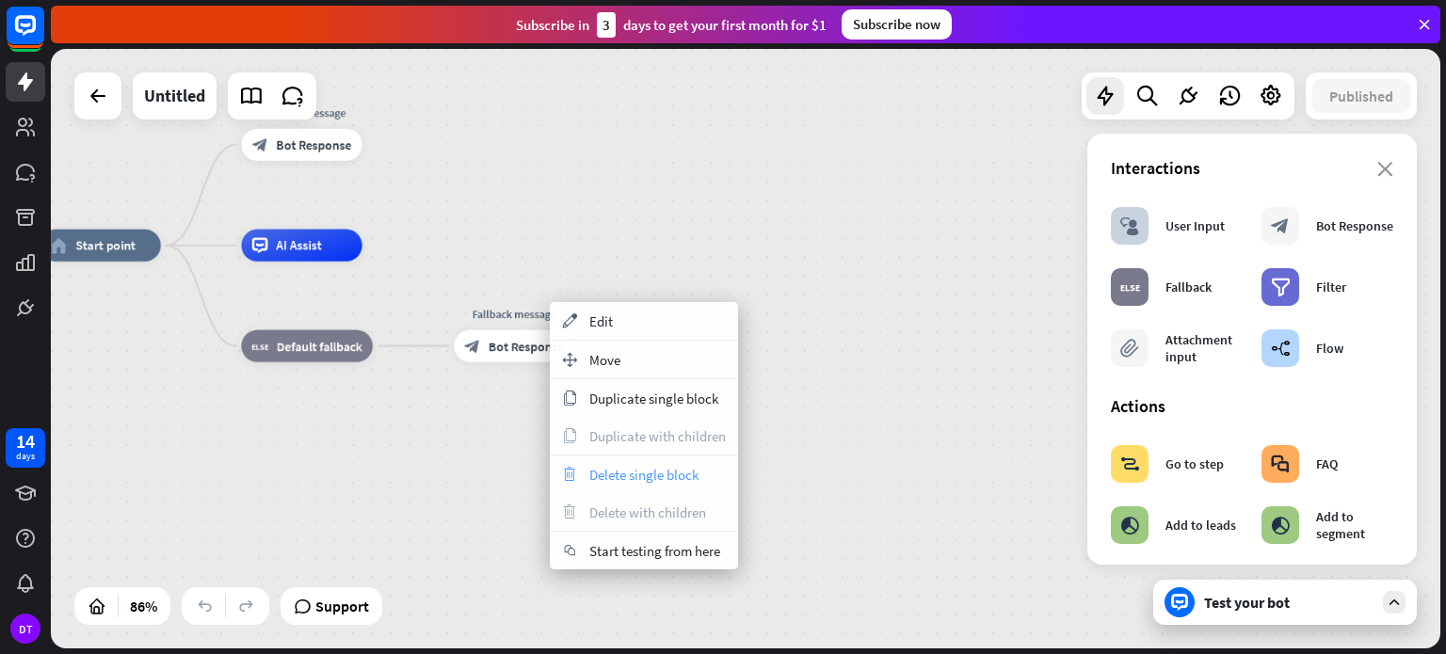
click at [642, 491] on section "trash Delete single block trash Delete with children" at bounding box center [644, 494] width 188 height 76
click at [644, 473] on span "Delete single block" at bounding box center [643, 475] width 109 height 18
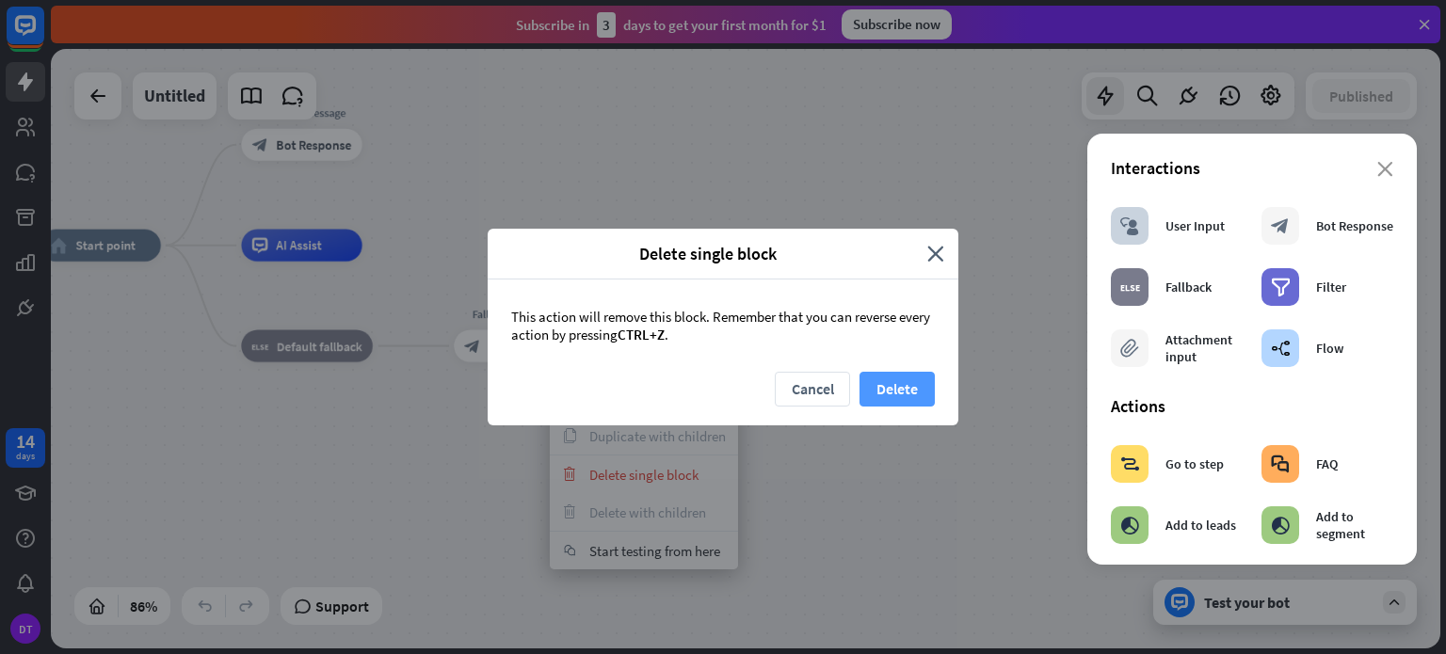
click at [919, 391] on button "Delete" at bounding box center [897, 389] width 75 height 35
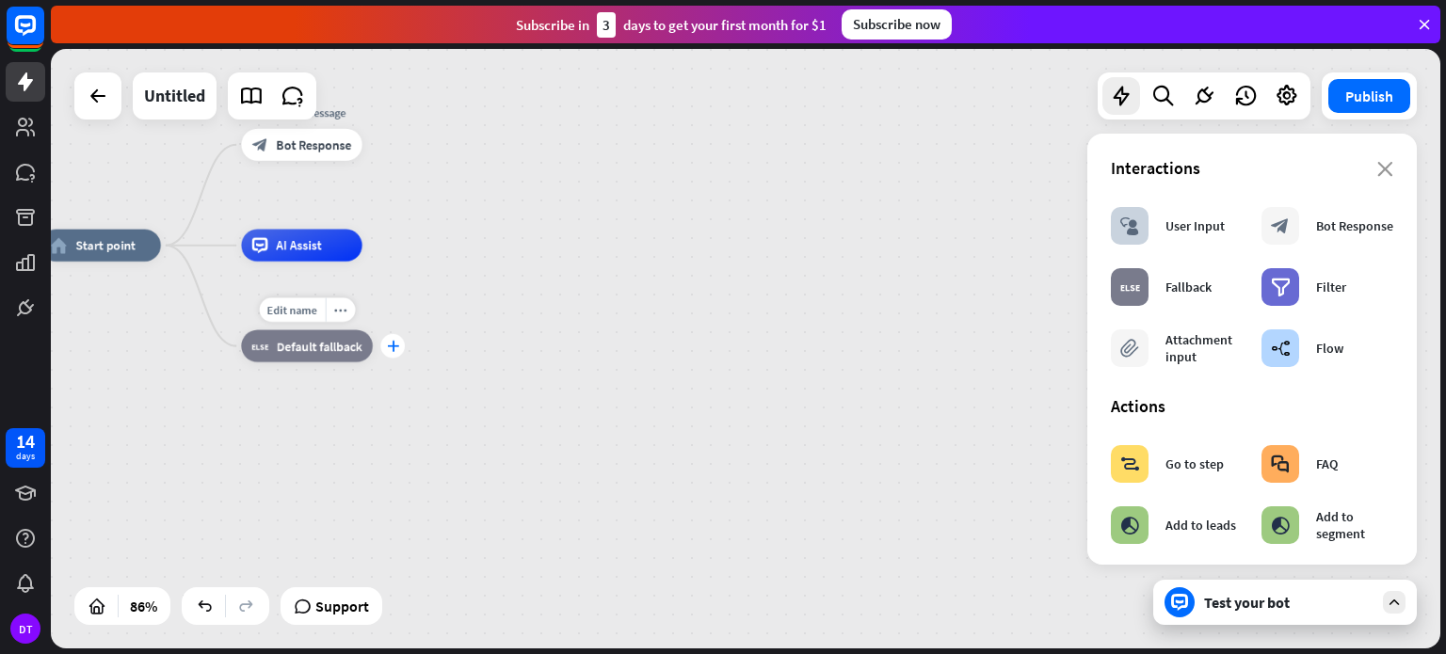
click at [403, 347] on div "plus" at bounding box center [392, 346] width 24 height 24
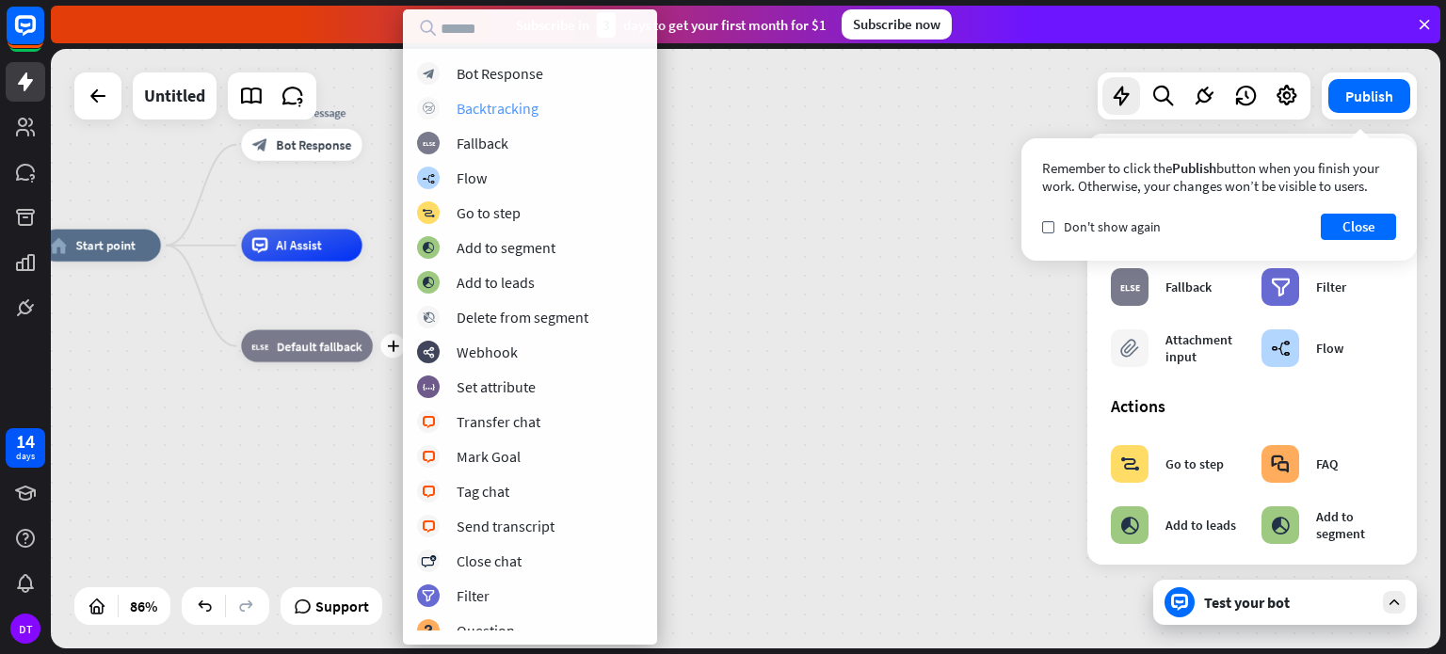
click at [518, 113] on div "Backtracking" at bounding box center [498, 108] width 82 height 19
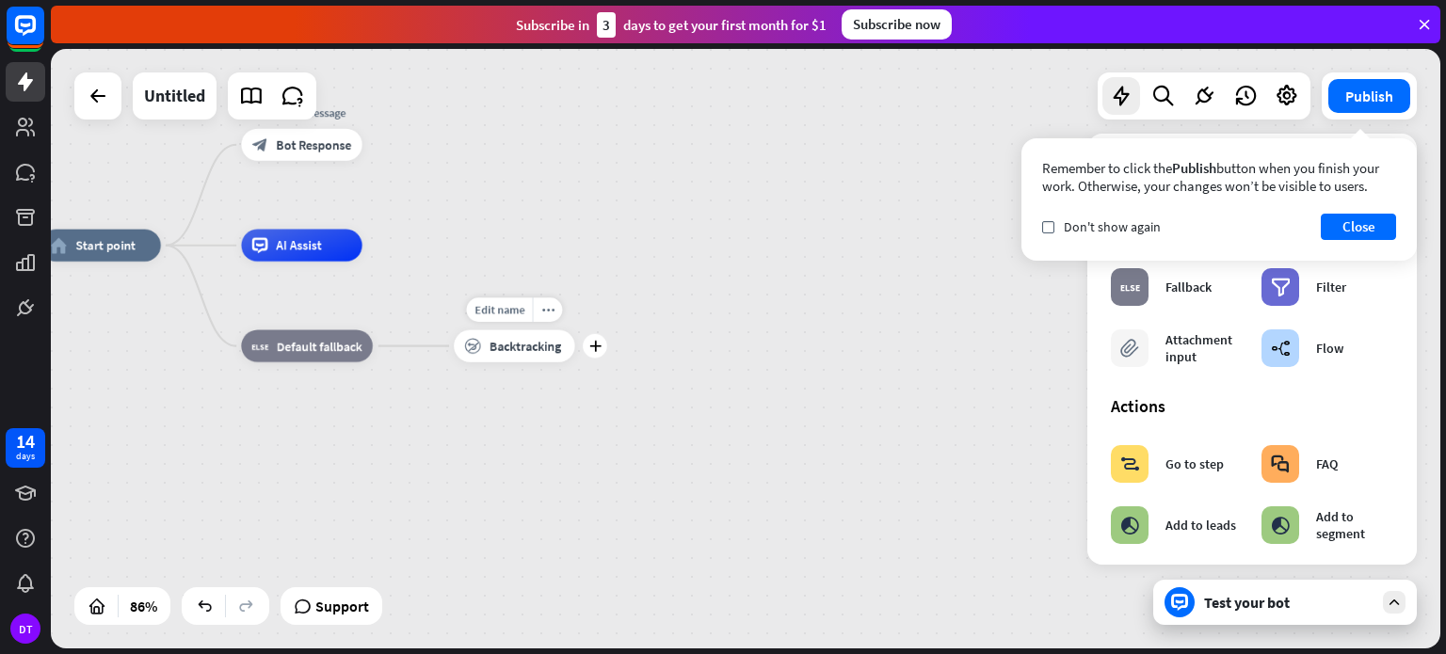
click at [525, 336] on div "block_backtracking Backtracking" at bounding box center [514, 347] width 121 height 32
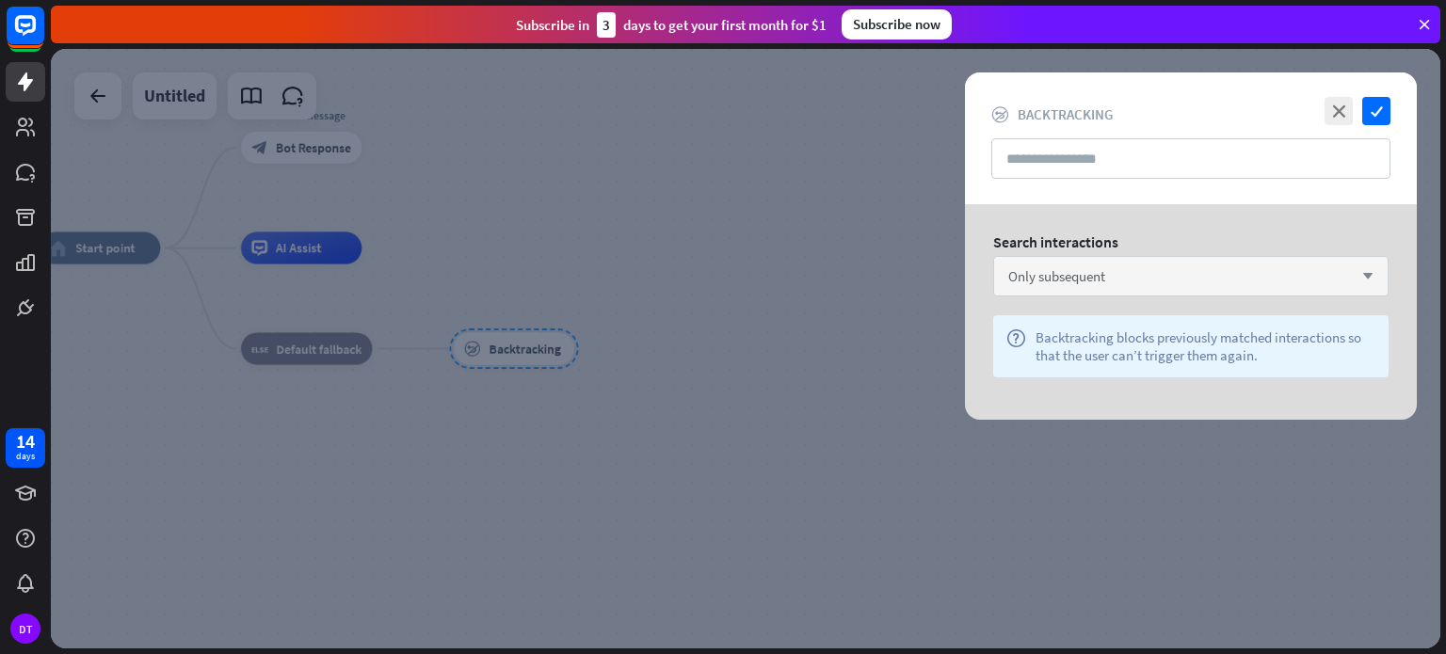
click at [1155, 266] on div "Only subsequent arrow_down" at bounding box center [1190, 276] width 395 height 40
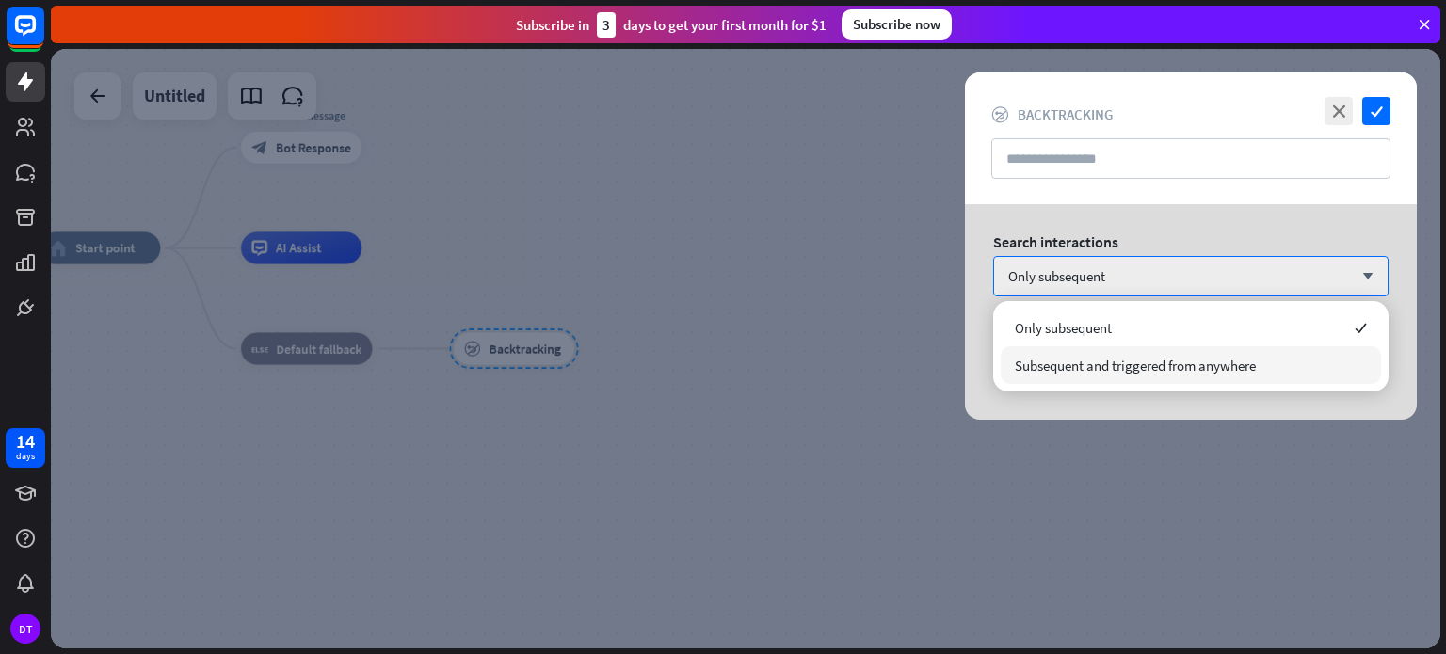
click at [1108, 361] on span "Subsequent and triggered from anywhere" at bounding box center [1135, 366] width 241 height 18
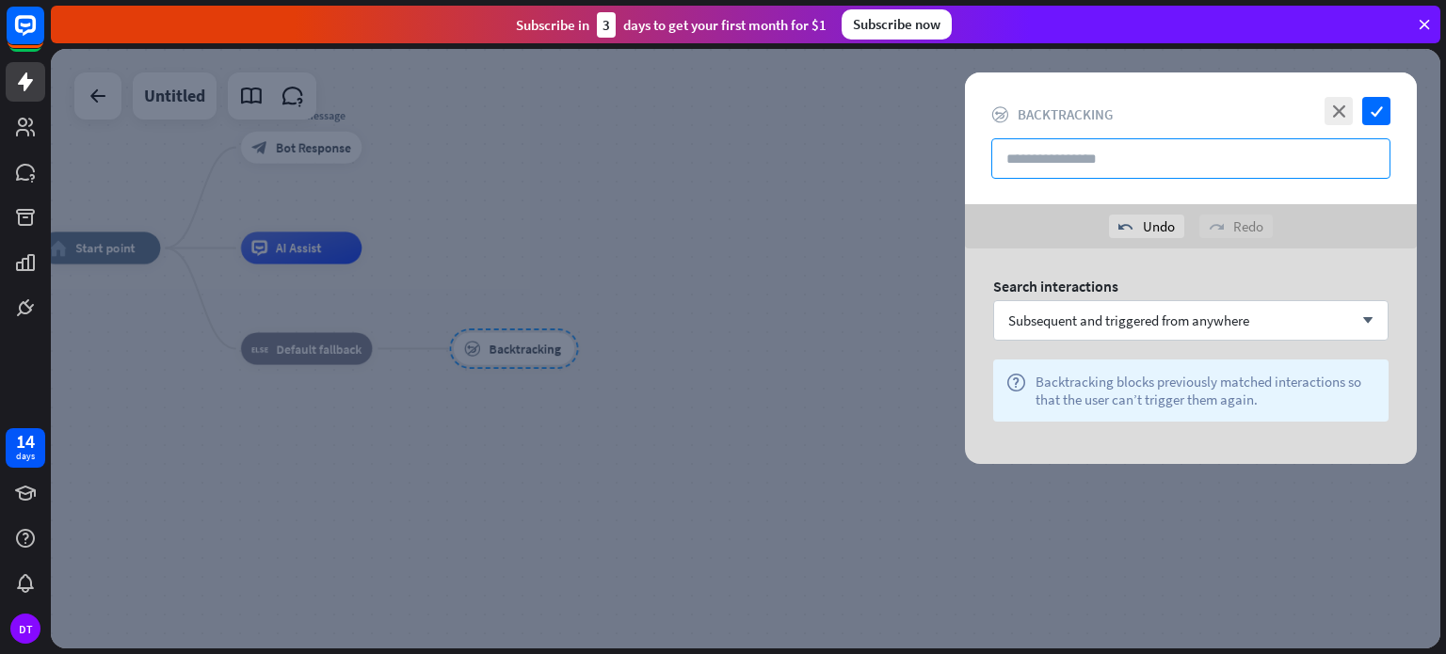
click at [1179, 158] on input "text" at bounding box center [1191, 158] width 399 height 40
type input "***"
click at [817, 333] on div at bounding box center [746, 349] width 1390 height 600
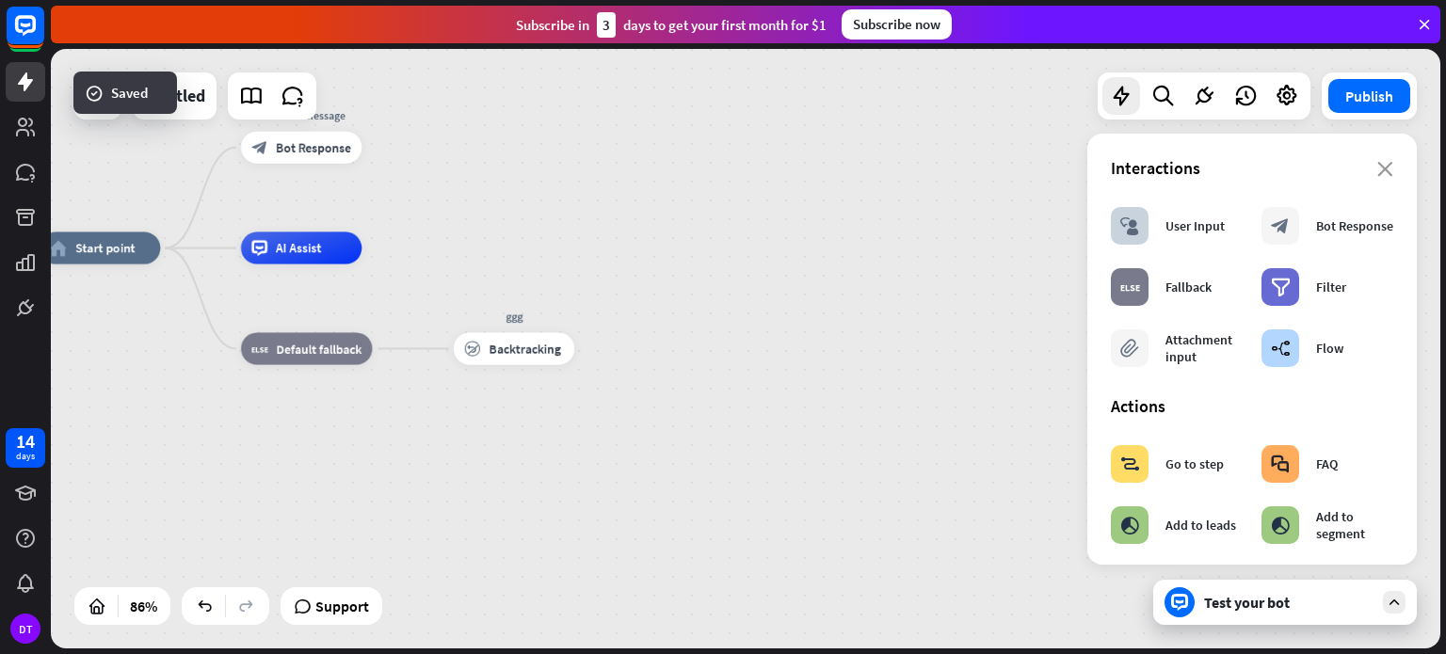
click at [825, 277] on div "home_2 Start point Welcome message block_bot_response Bot Response AI Assist bl…" at bounding box center [634, 505] width 1189 height 513
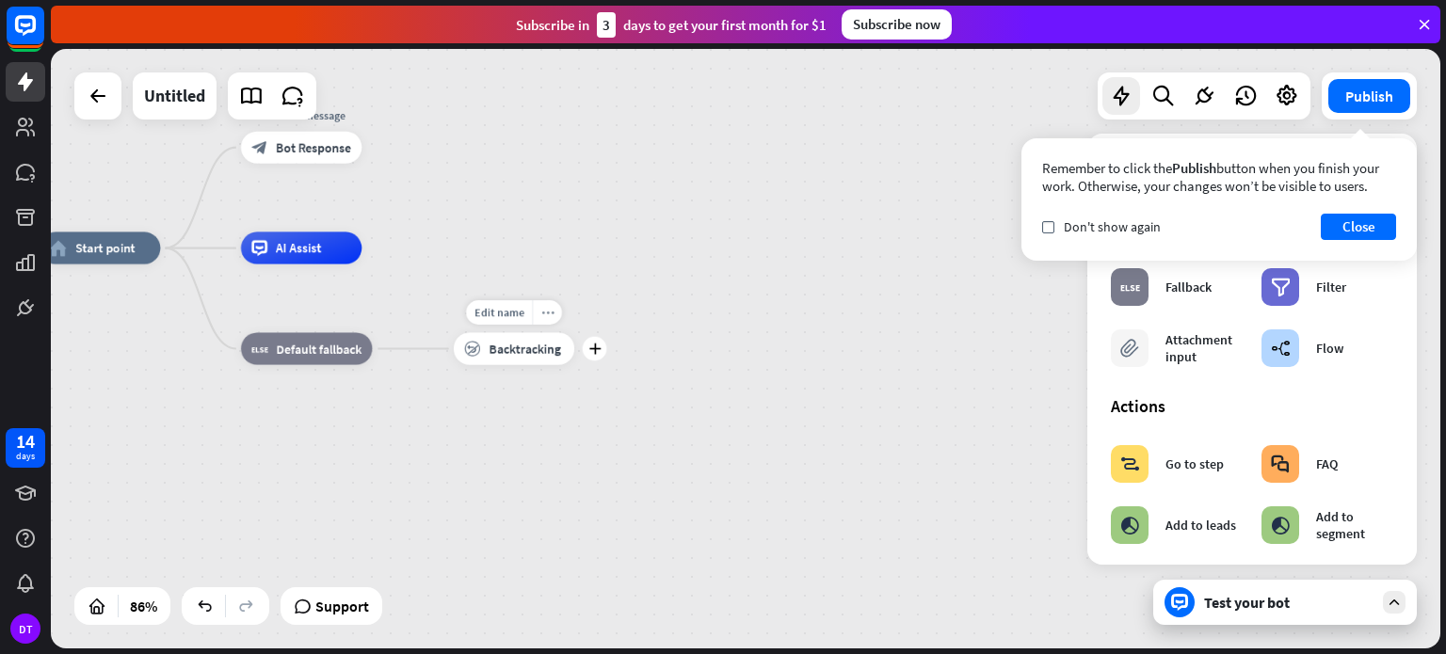
click at [547, 311] on icon "more_horiz" at bounding box center [547, 313] width 13 height 12
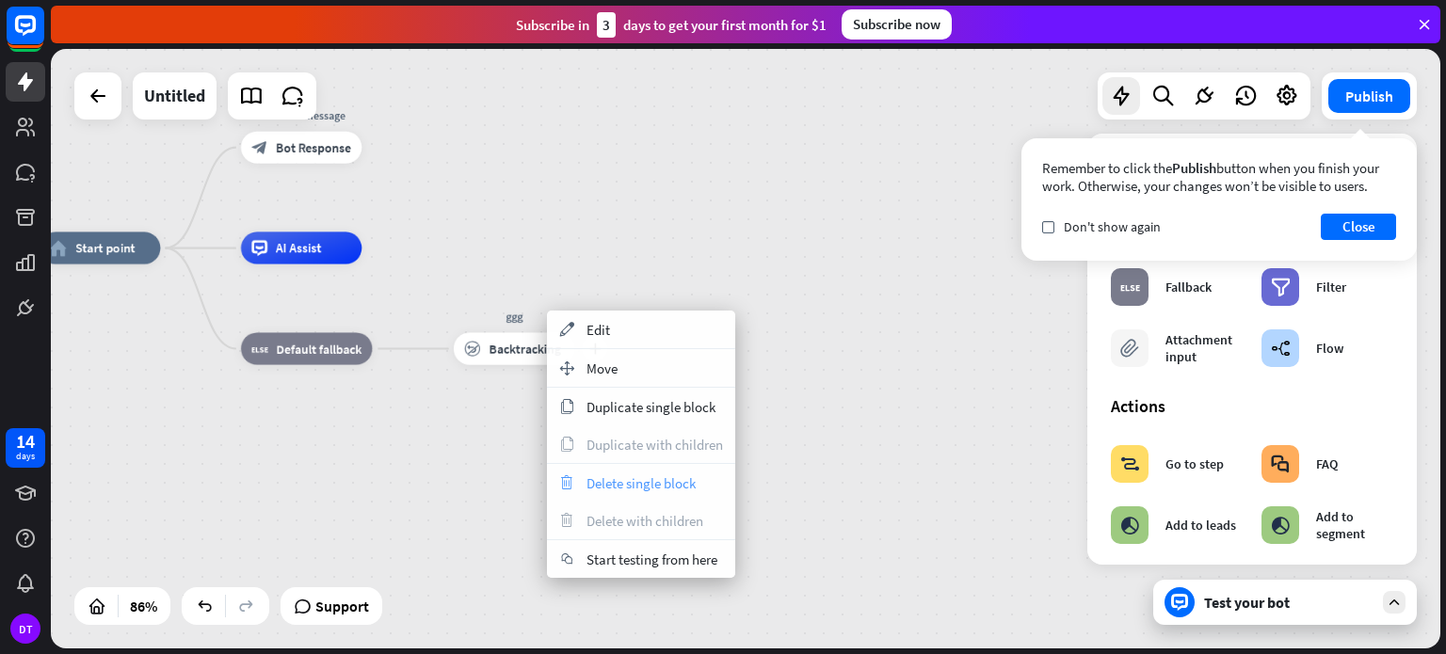
click at [605, 481] on span "Delete single block" at bounding box center [641, 484] width 109 height 18
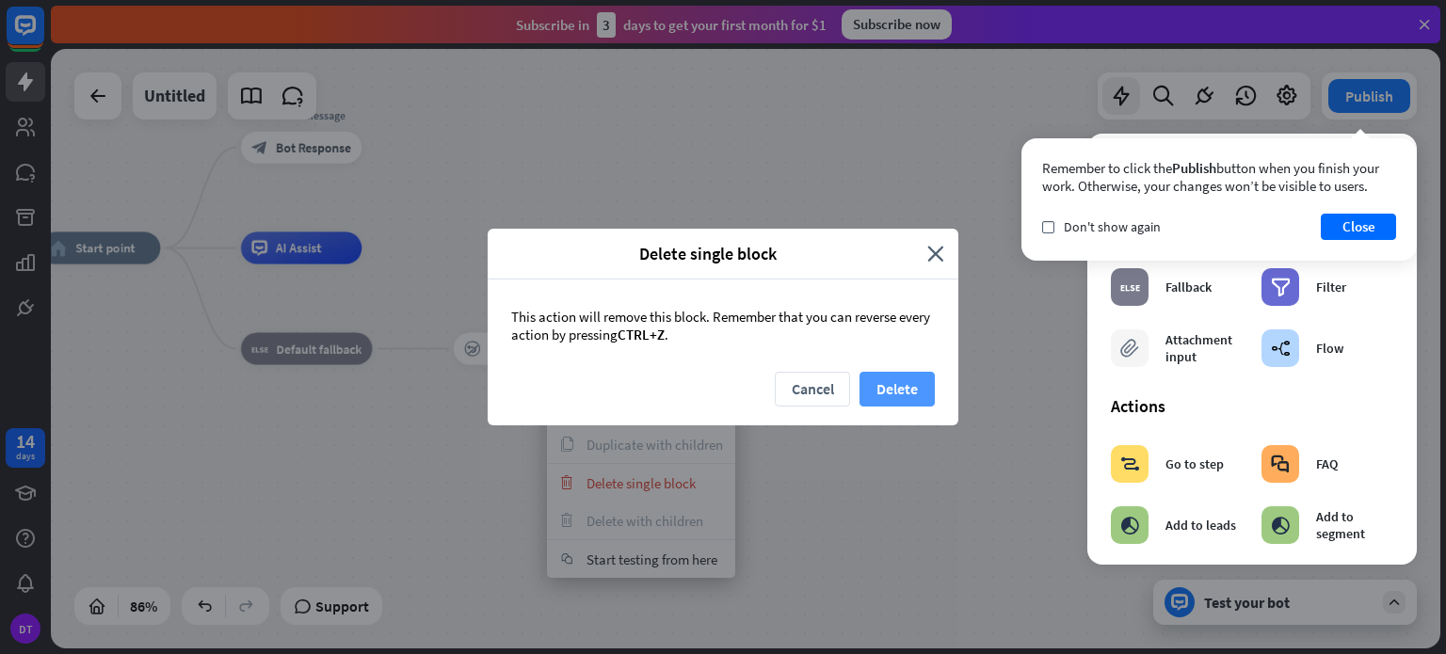
click at [885, 381] on button "Delete" at bounding box center [897, 389] width 75 height 35
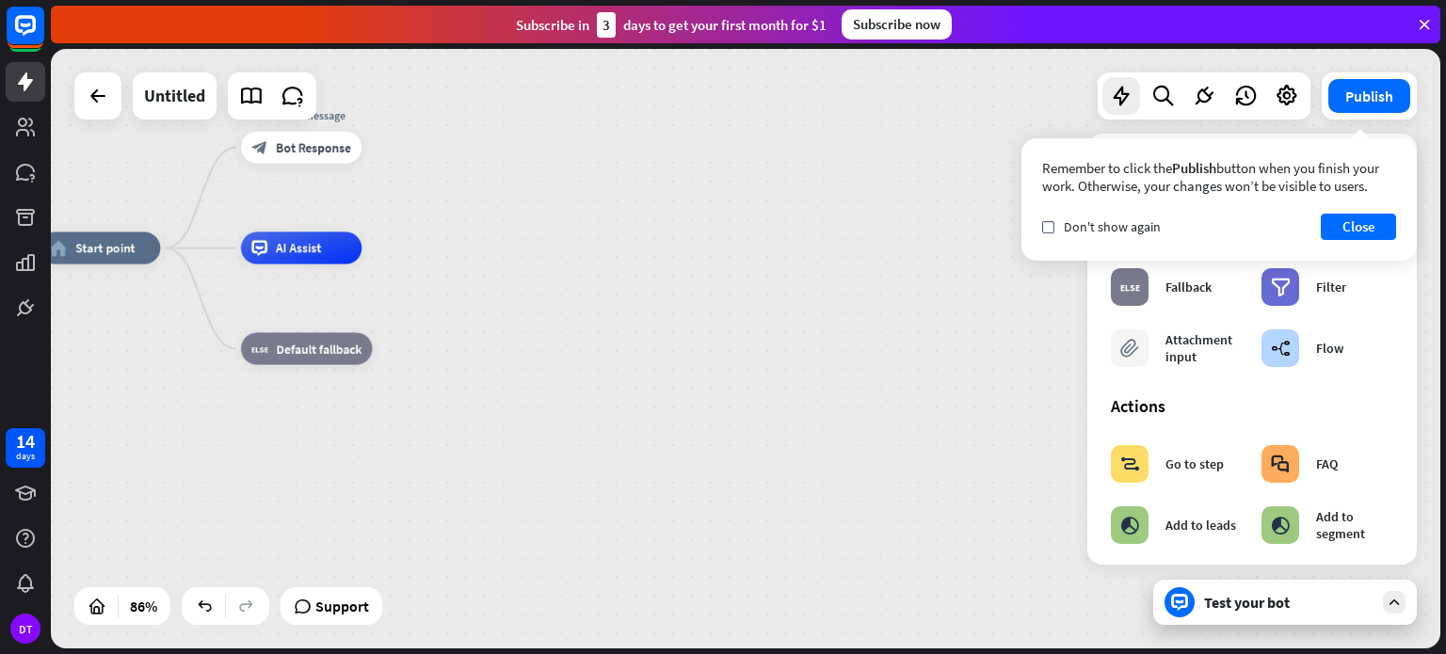
drag, startPoint x: 395, startPoint y: 349, endPoint x: 605, endPoint y: 346, distance: 210.0
click at [395, 347] on icon "plus" at bounding box center [392, 349] width 12 height 11
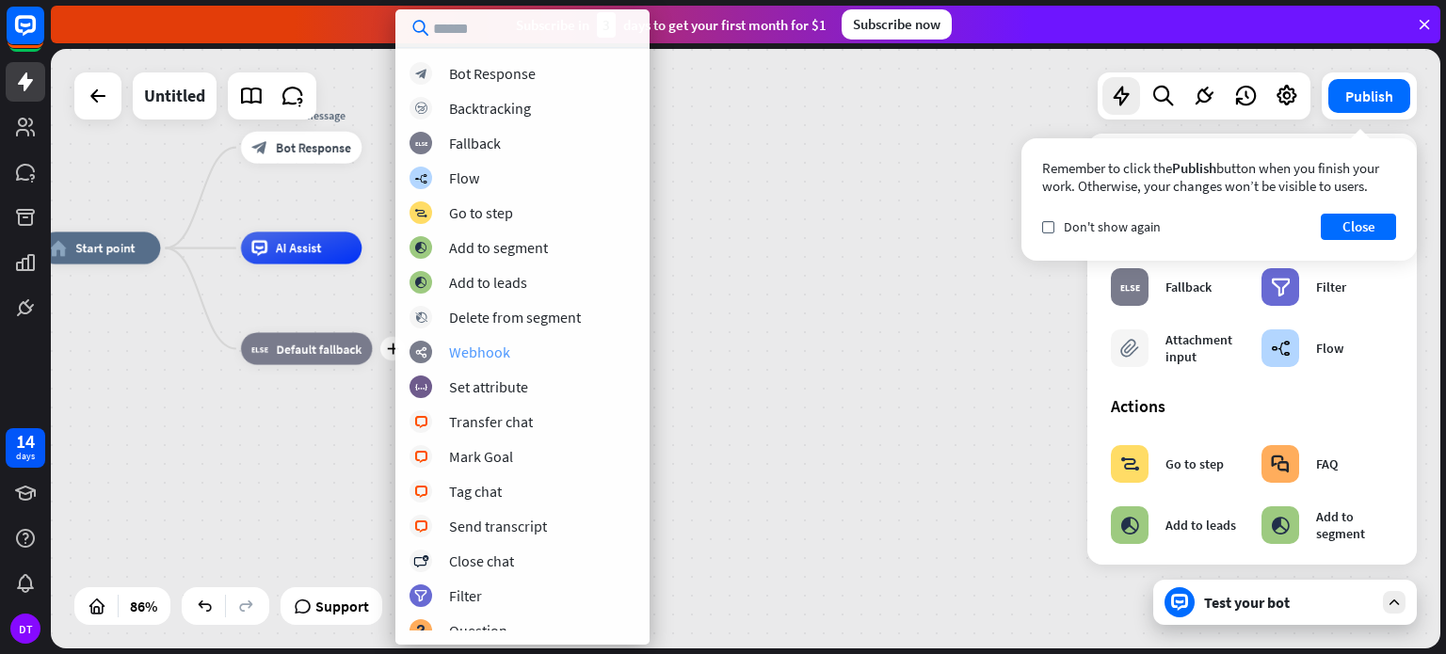
click at [503, 342] on div "webhooks Webhook" at bounding box center [523, 352] width 226 height 23
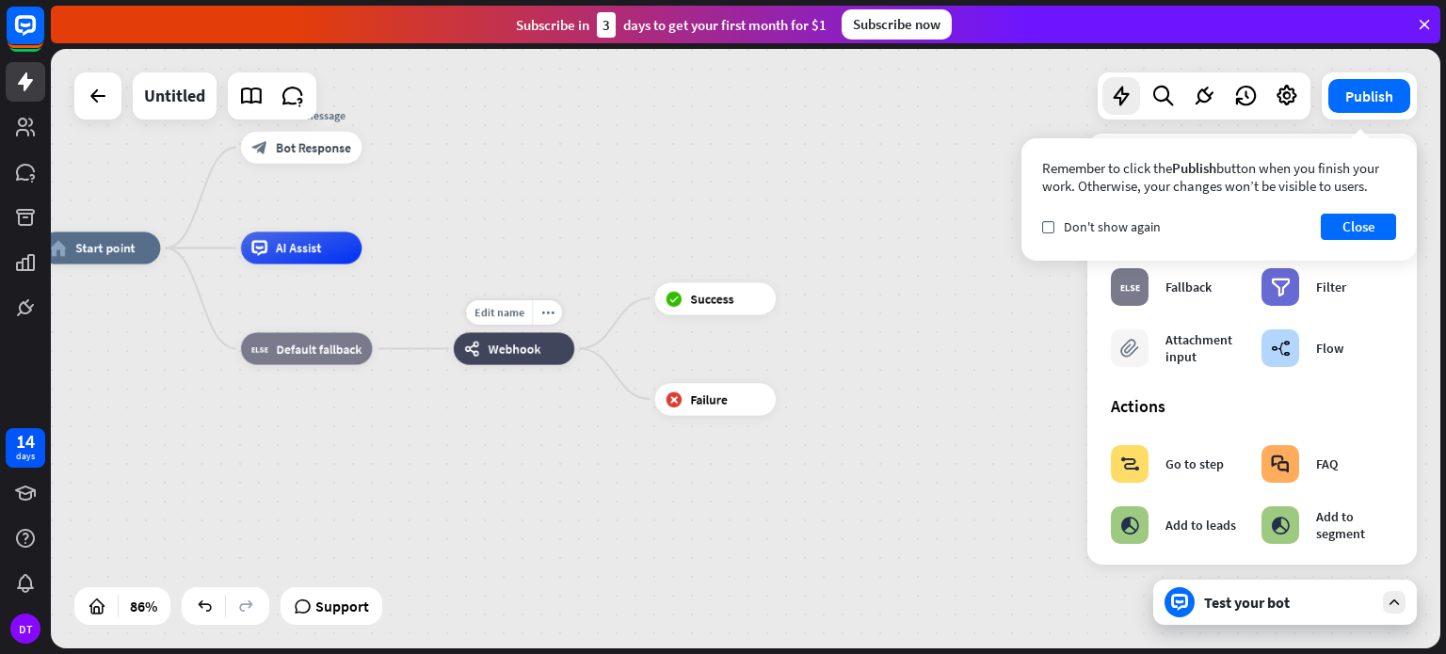
click at [555, 352] on div "webhooks Webhook" at bounding box center [514, 348] width 121 height 32
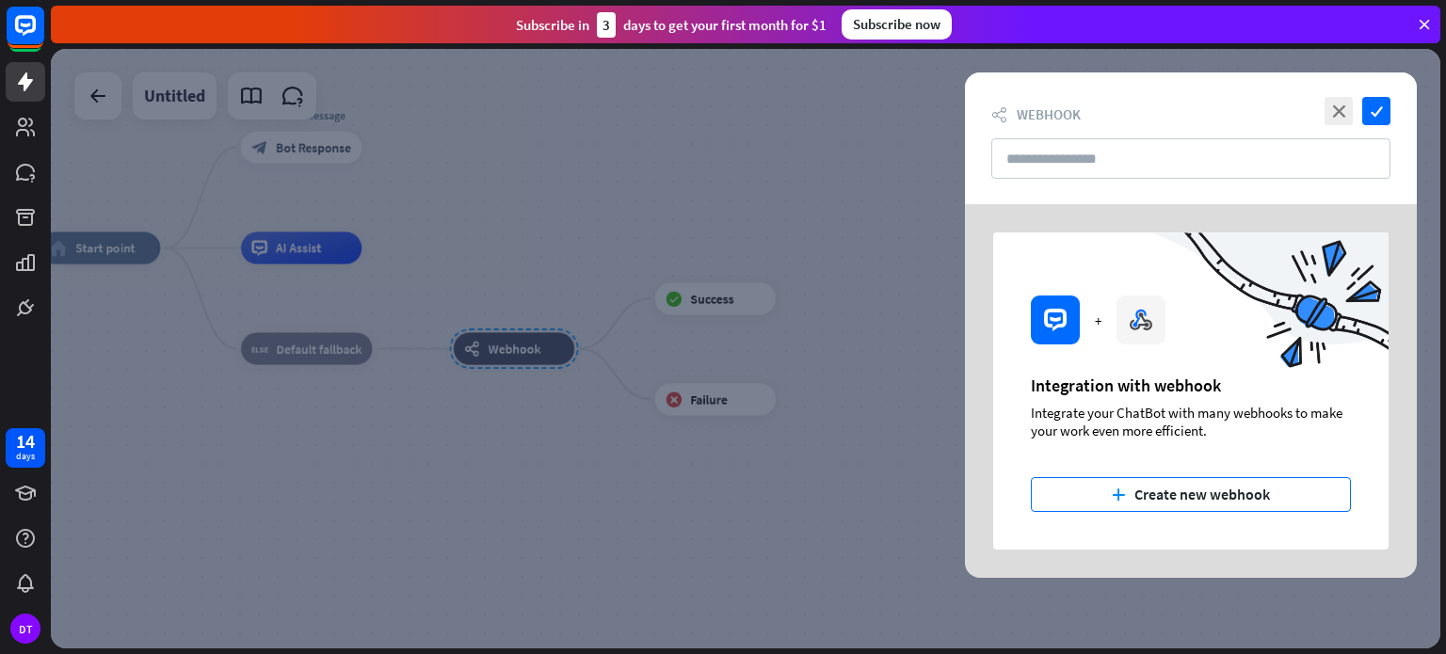
click at [1134, 503] on button "plus Create new webhook" at bounding box center [1191, 494] width 320 height 35
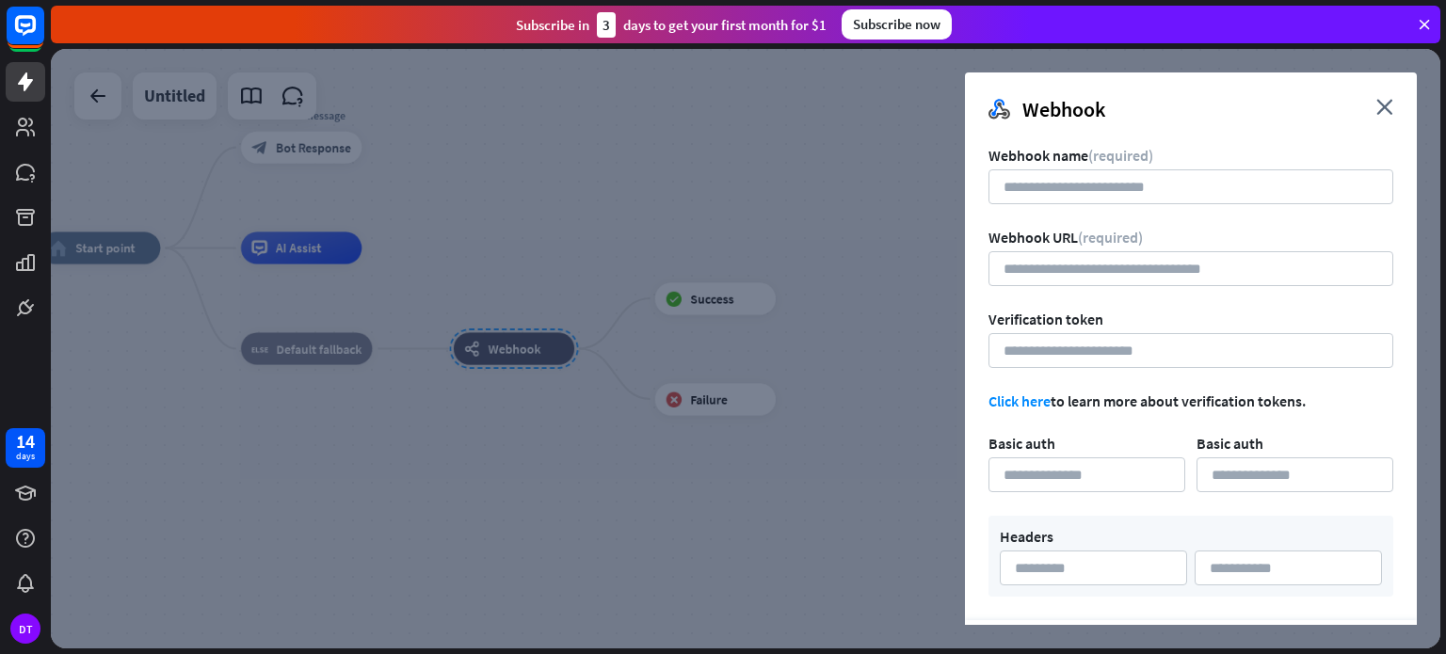
scroll to position [60, 0]
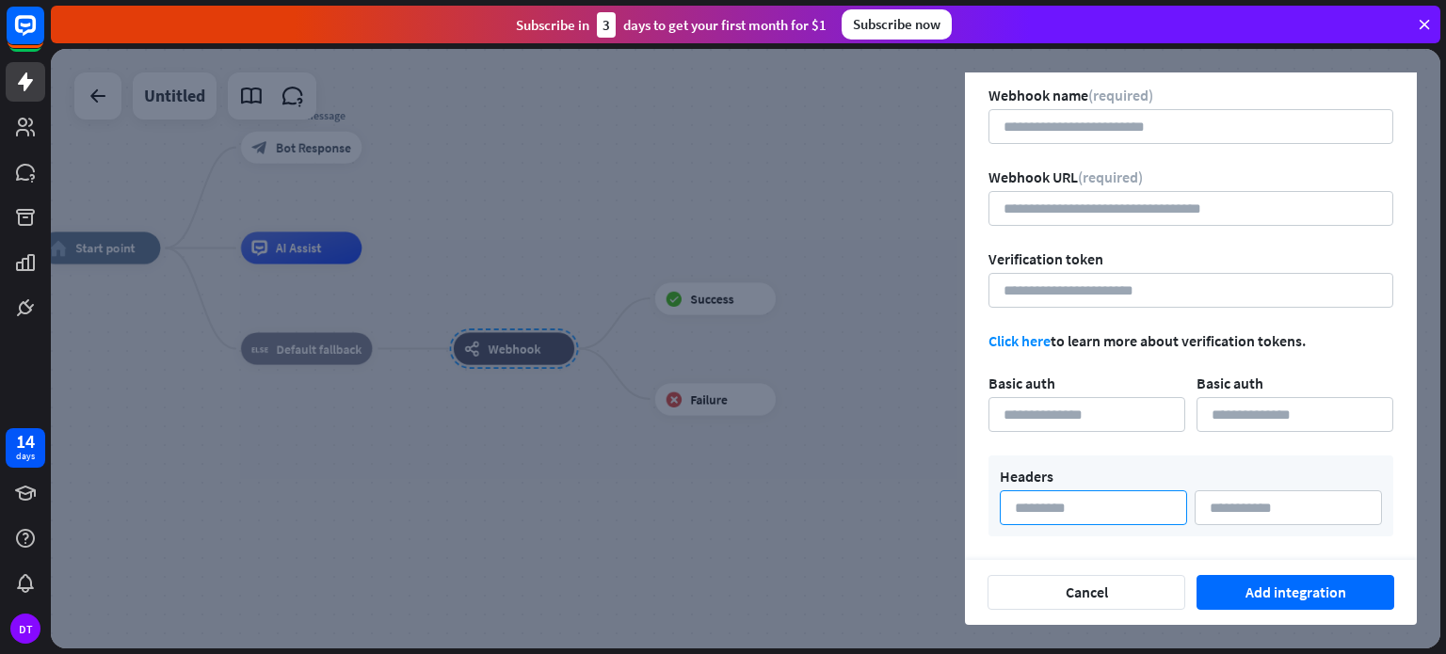
click at [1143, 509] on input at bounding box center [1093, 508] width 187 height 35
click at [1276, 512] on input at bounding box center [1288, 508] width 187 height 35
click at [1128, 588] on button "Cancel" at bounding box center [1087, 592] width 198 height 35
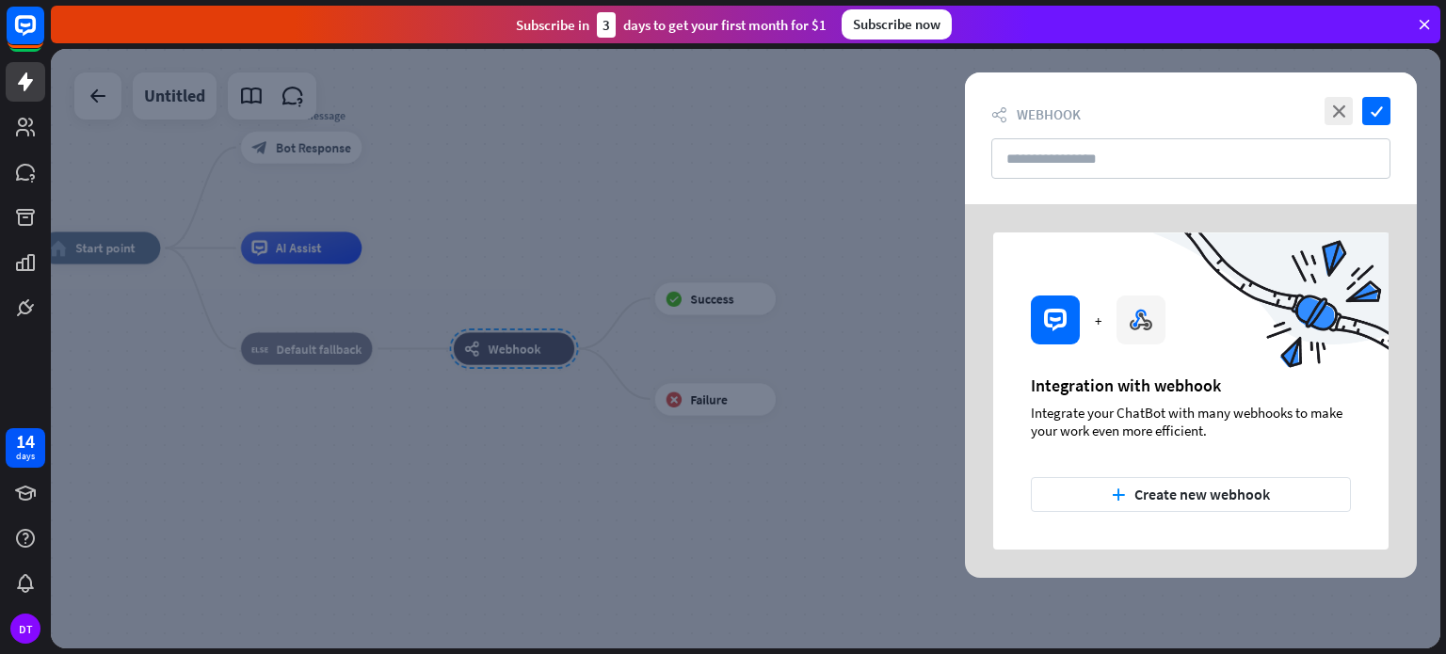
scroll to position [0, 0]
click at [1337, 106] on icon "close" at bounding box center [1339, 111] width 28 height 28
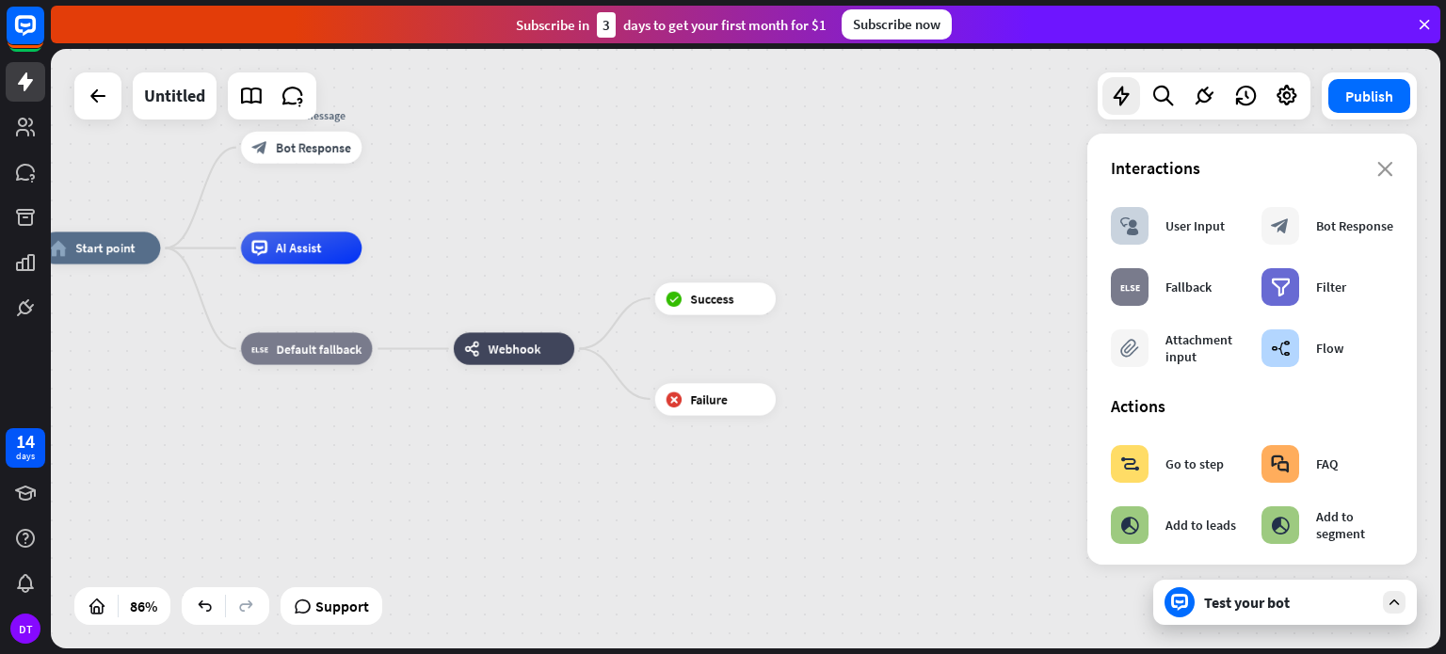
click at [813, 243] on div "home_2 Start point Welcome message block_bot_response Bot Response AI Assist bl…" at bounding box center [746, 349] width 1390 height 600
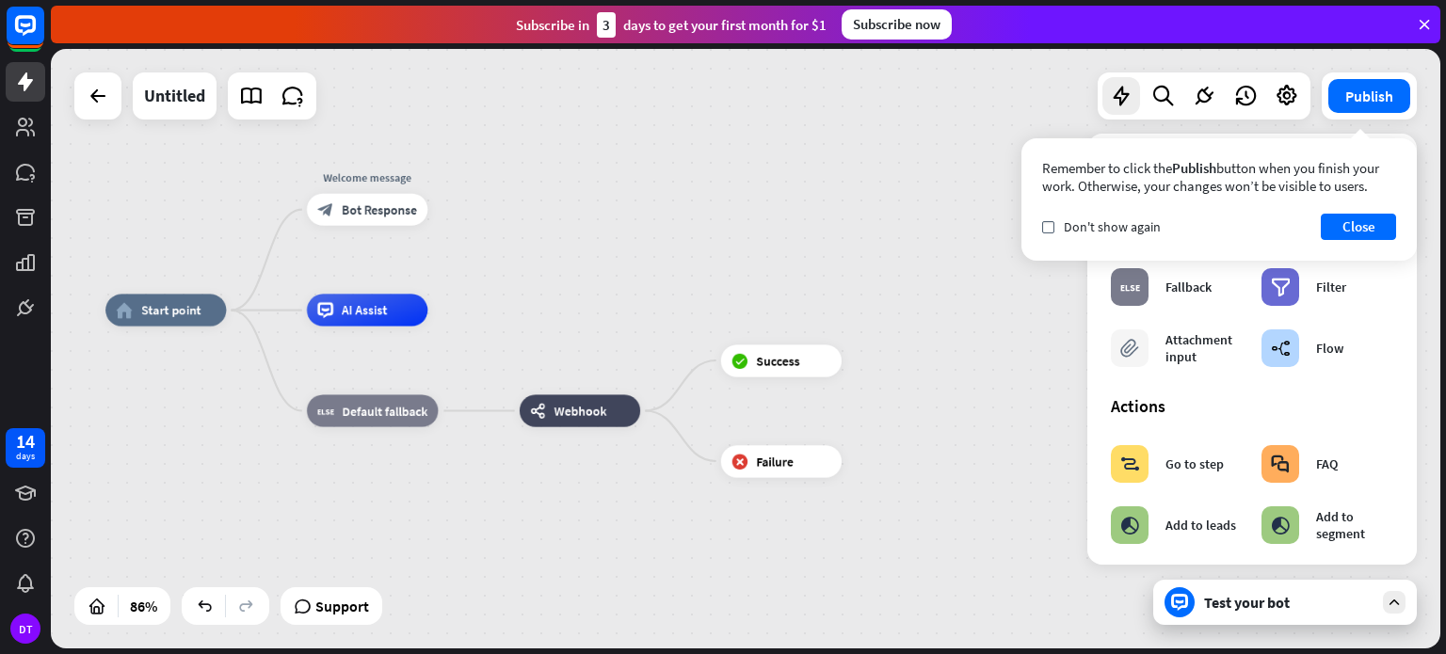
drag, startPoint x: 515, startPoint y: 161, endPoint x: 581, endPoint y: 223, distance: 90.6
click at [581, 223] on div "home_2 Start point Welcome message block_bot_response Bot Response AI Assist bl…" at bounding box center [746, 349] width 1390 height 600
click at [1362, 235] on button "Close" at bounding box center [1358, 227] width 75 height 26
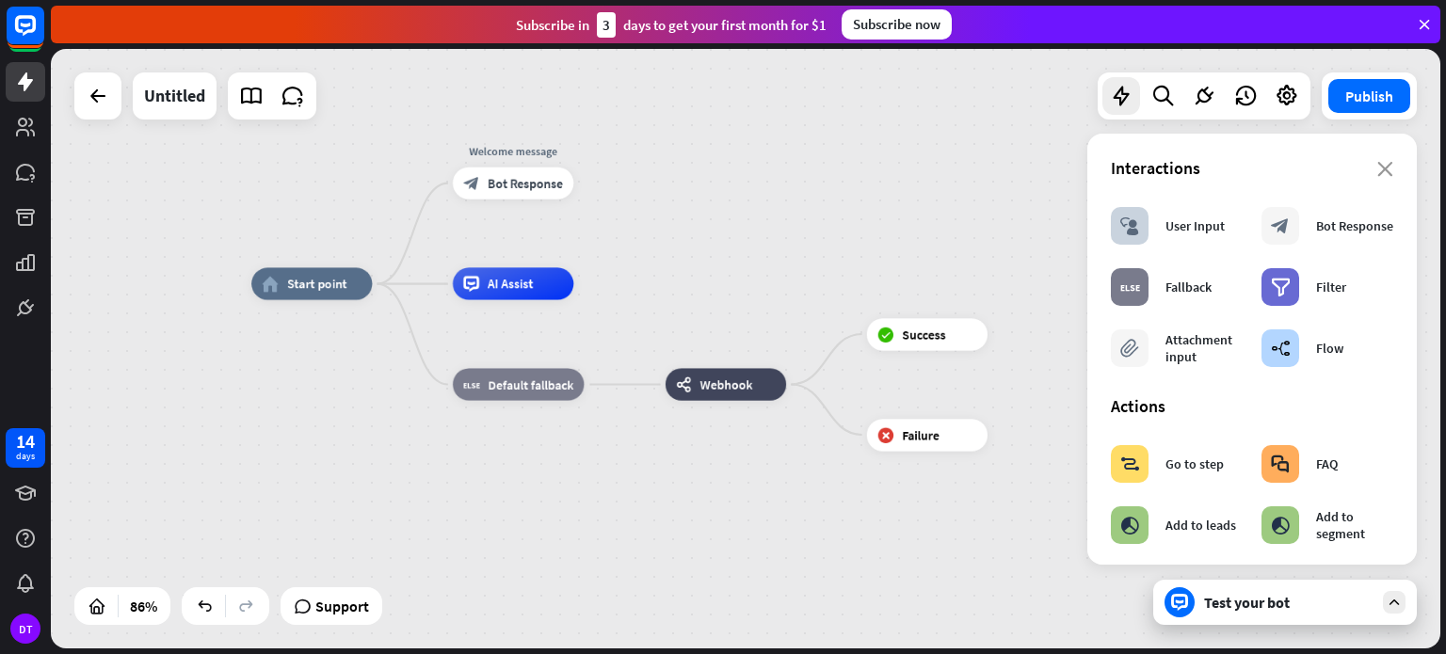
drag, startPoint x: 287, startPoint y: 504, endPoint x: 433, endPoint y: 477, distance: 148.3
click at [433, 477] on div "home_2 Start point Welcome message block_bot_response Bot Response AI Assist bl…" at bounding box center [845, 540] width 1189 height 513
click at [527, 186] on span "Bot Response" at bounding box center [525, 183] width 75 height 16
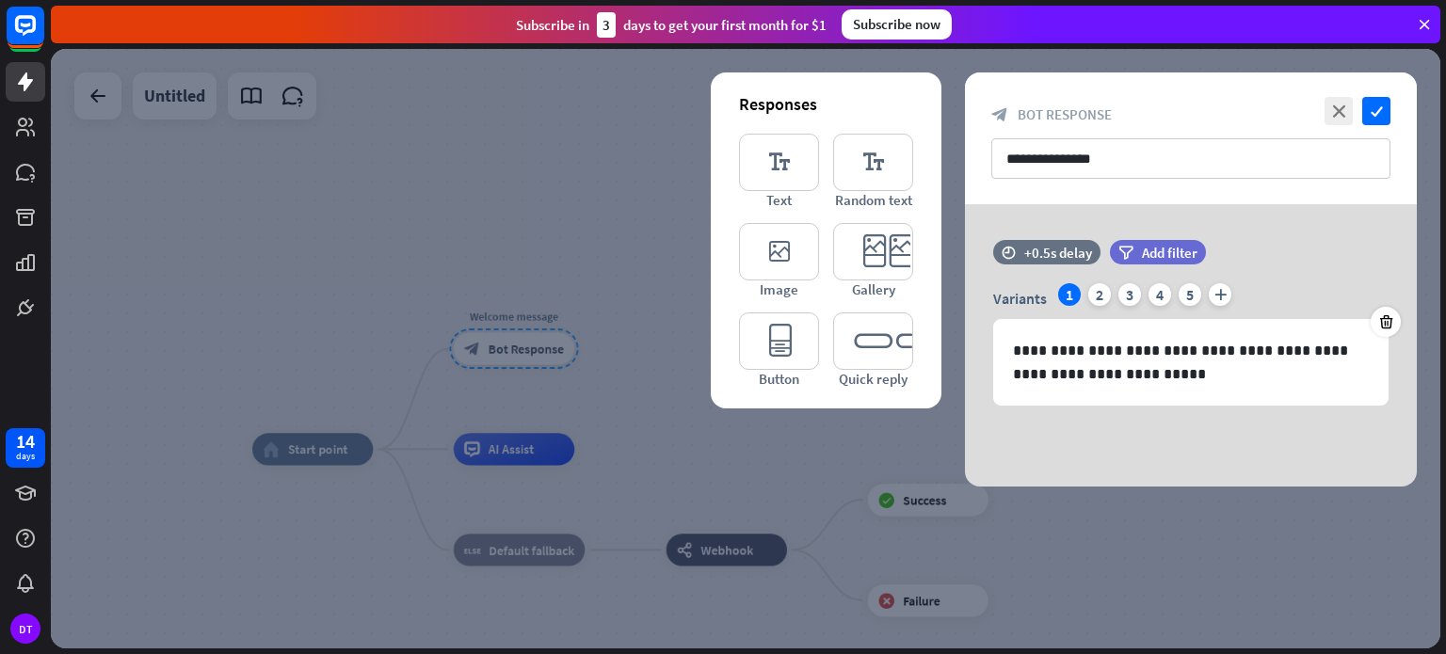
click at [624, 153] on div at bounding box center [746, 349] width 1390 height 600
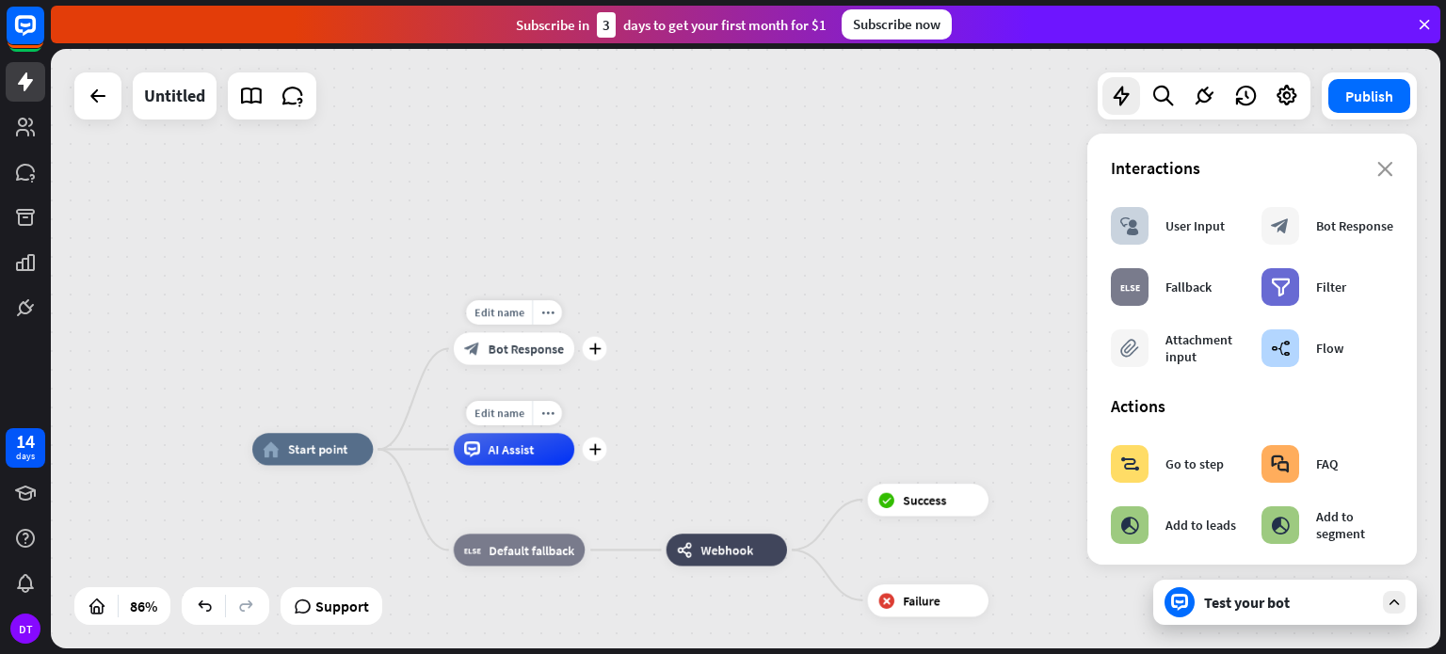
click at [530, 447] on span "AI Assist" at bounding box center [512, 450] width 46 height 16
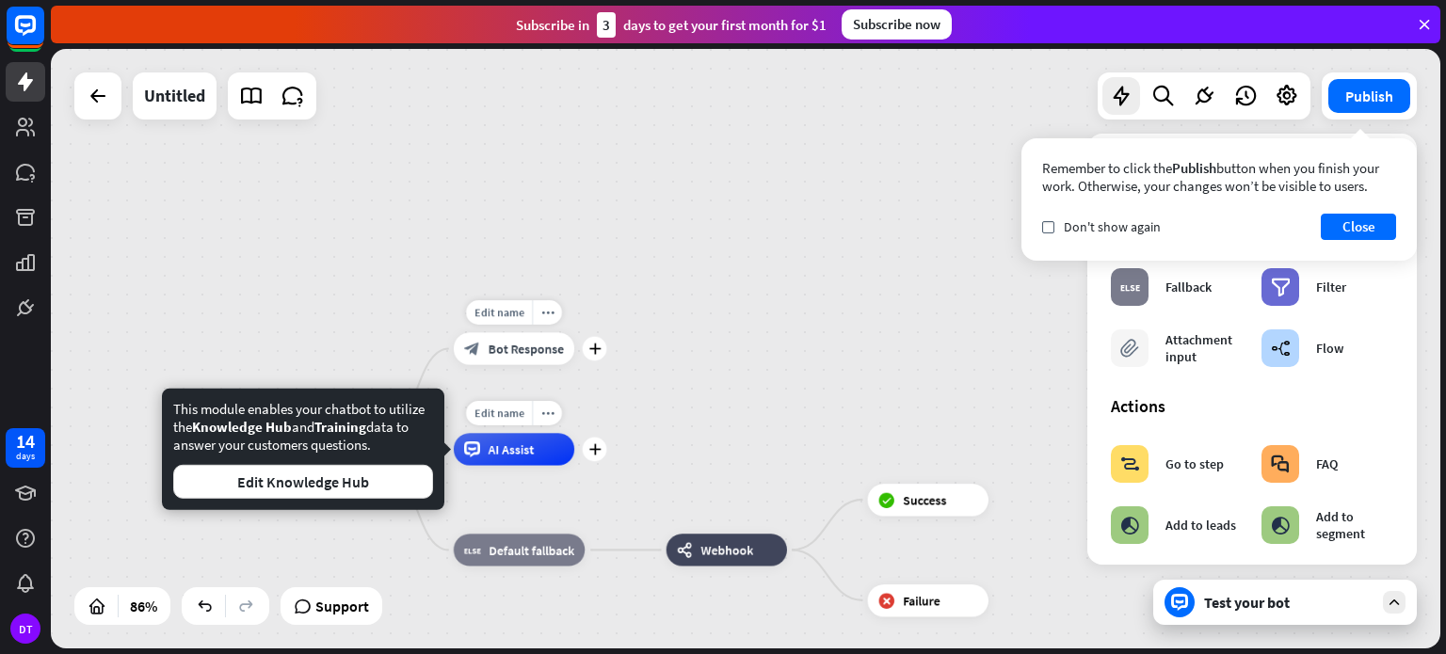
click at [512, 453] on span "AI Assist" at bounding box center [512, 450] width 46 height 16
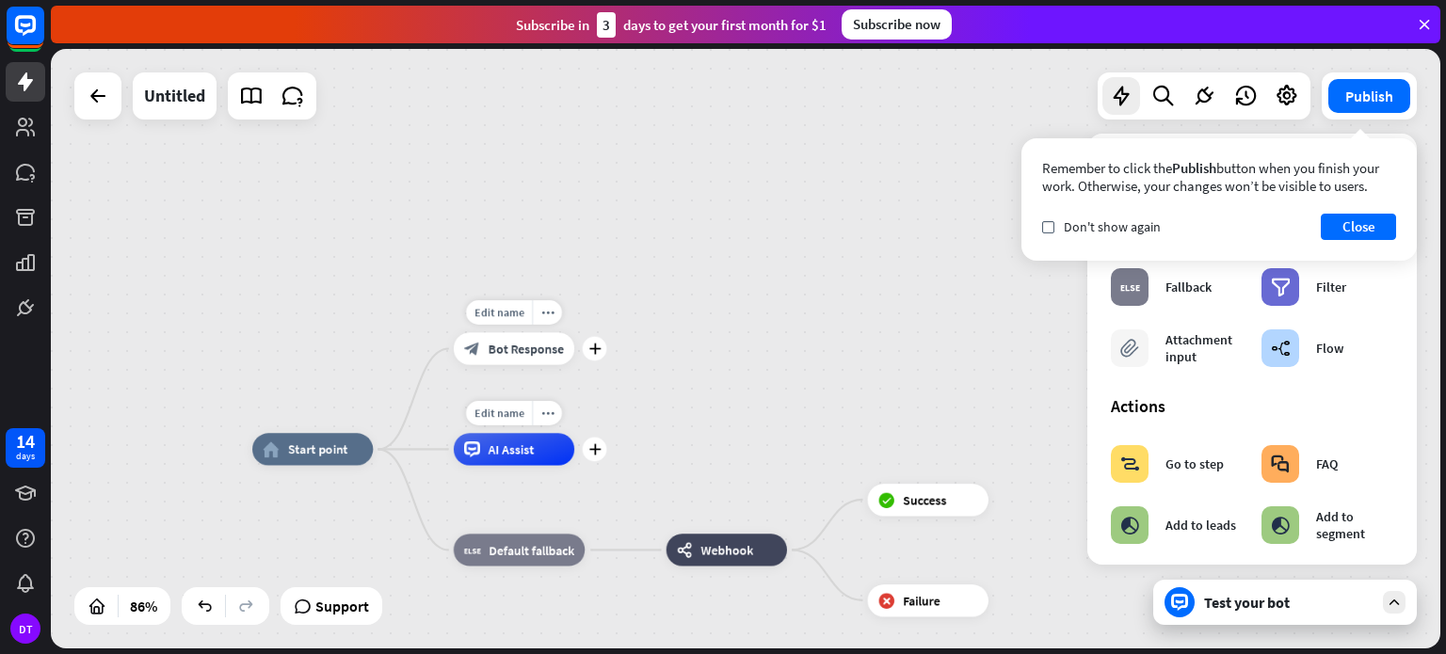
click at [512, 453] on span "AI Assist" at bounding box center [512, 450] width 46 height 16
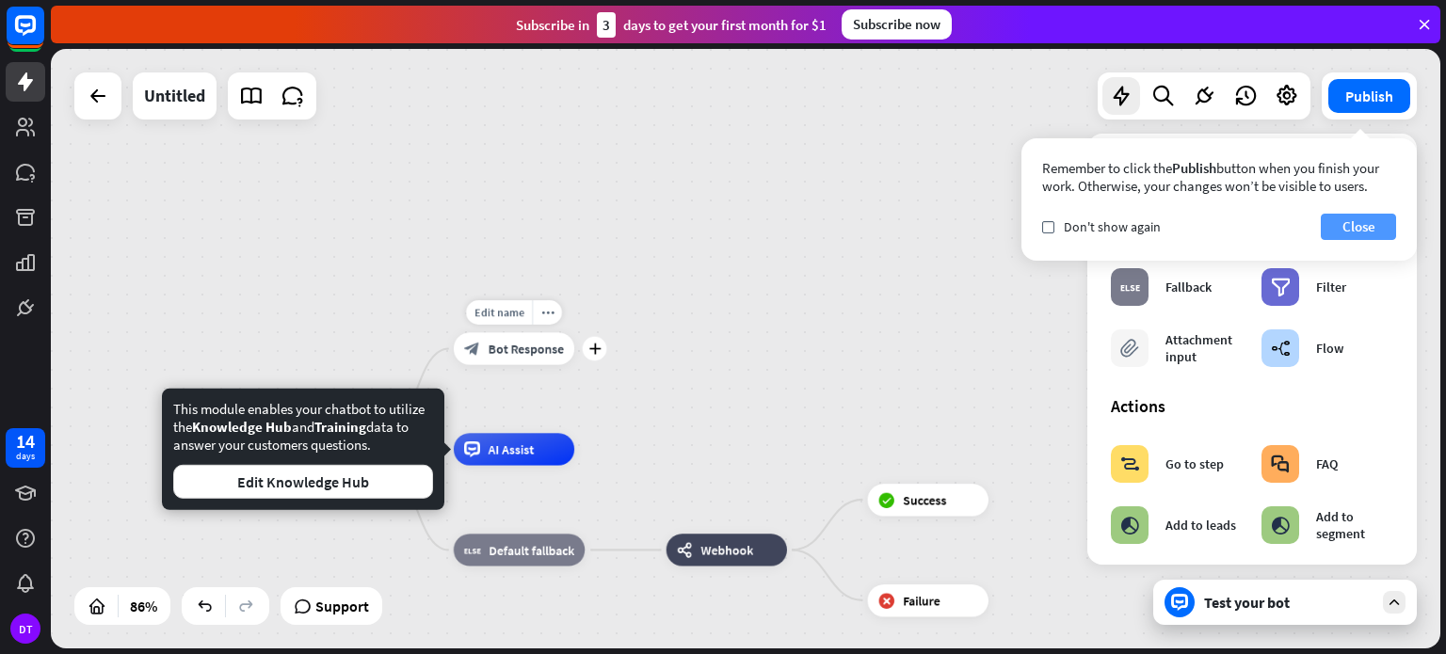
click at [1362, 225] on button "Close" at bounding box center [1358, 227] width 75 height 26
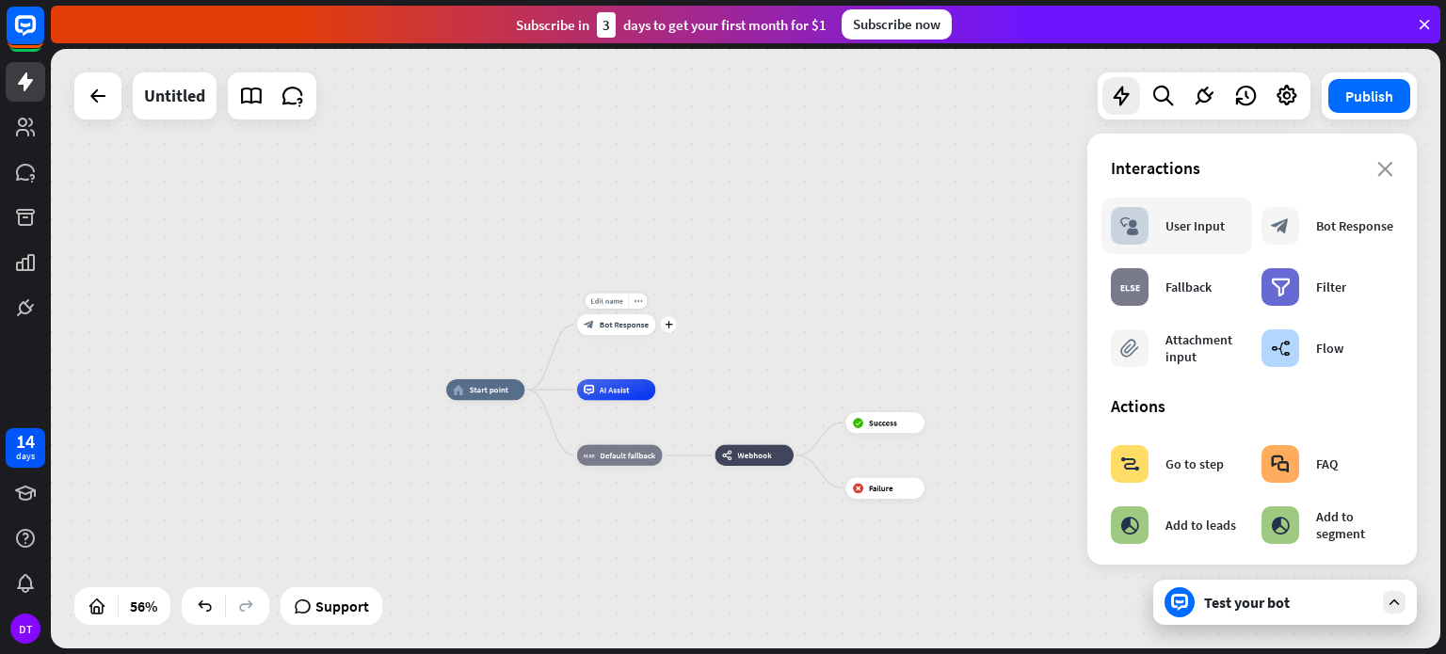
click at [1193, 220] on div "User Input" at bounding box center [1195, 226] width 59 height 17
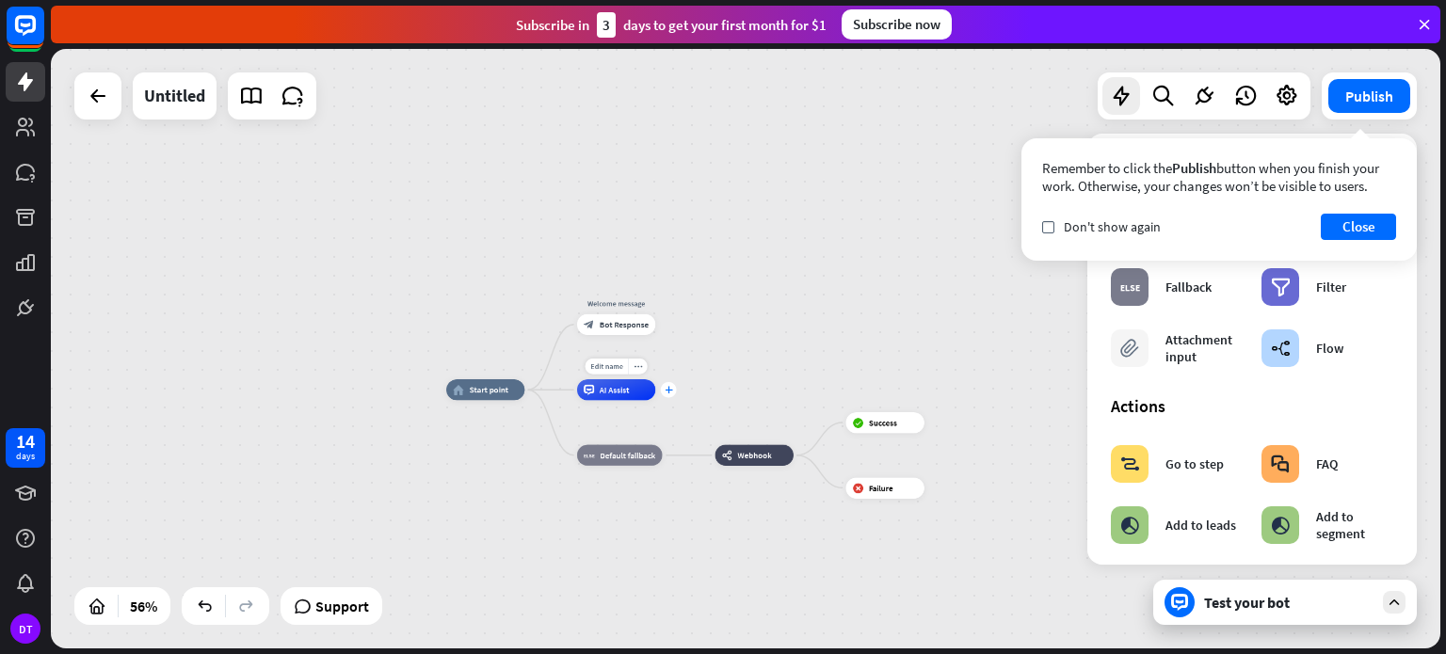
click at [667, 391] on icon "plus" at bounding box center [669, 390] width 8 height 8
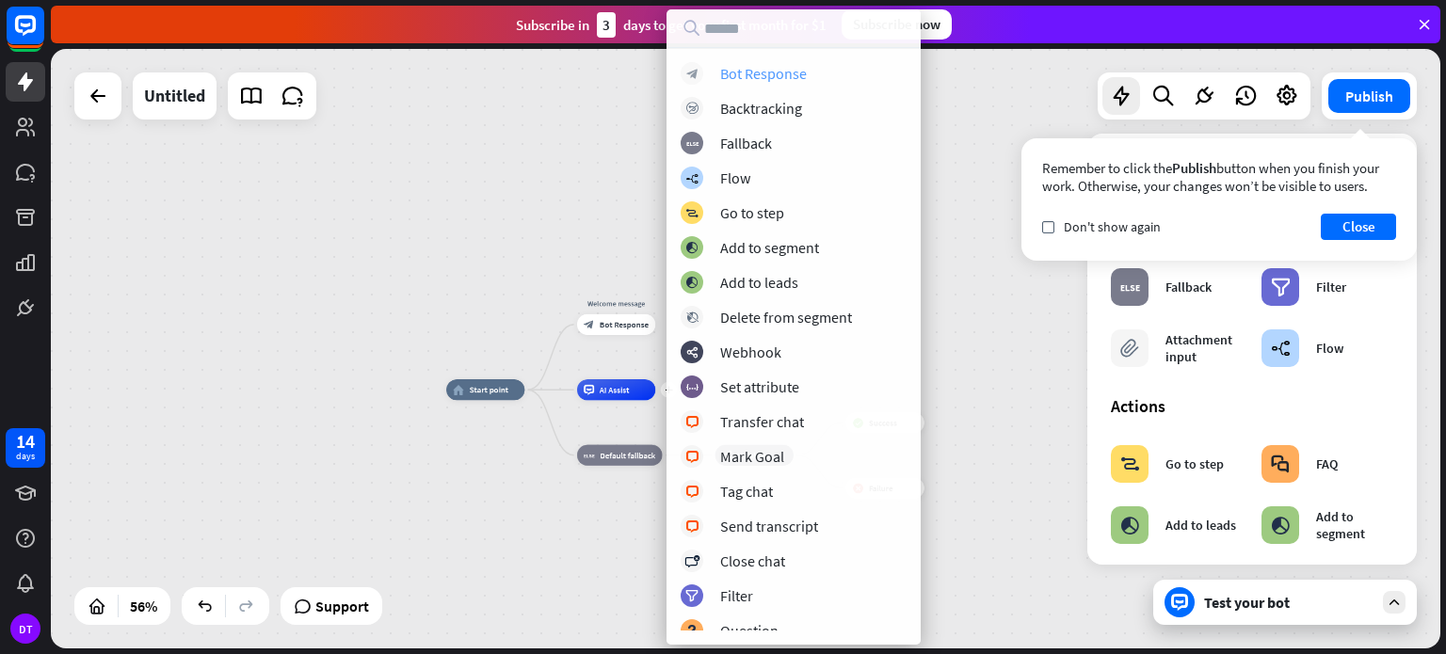
click at [787, 73] on div "Bot Response" at bounding box center [763, 73] width 87 height 19
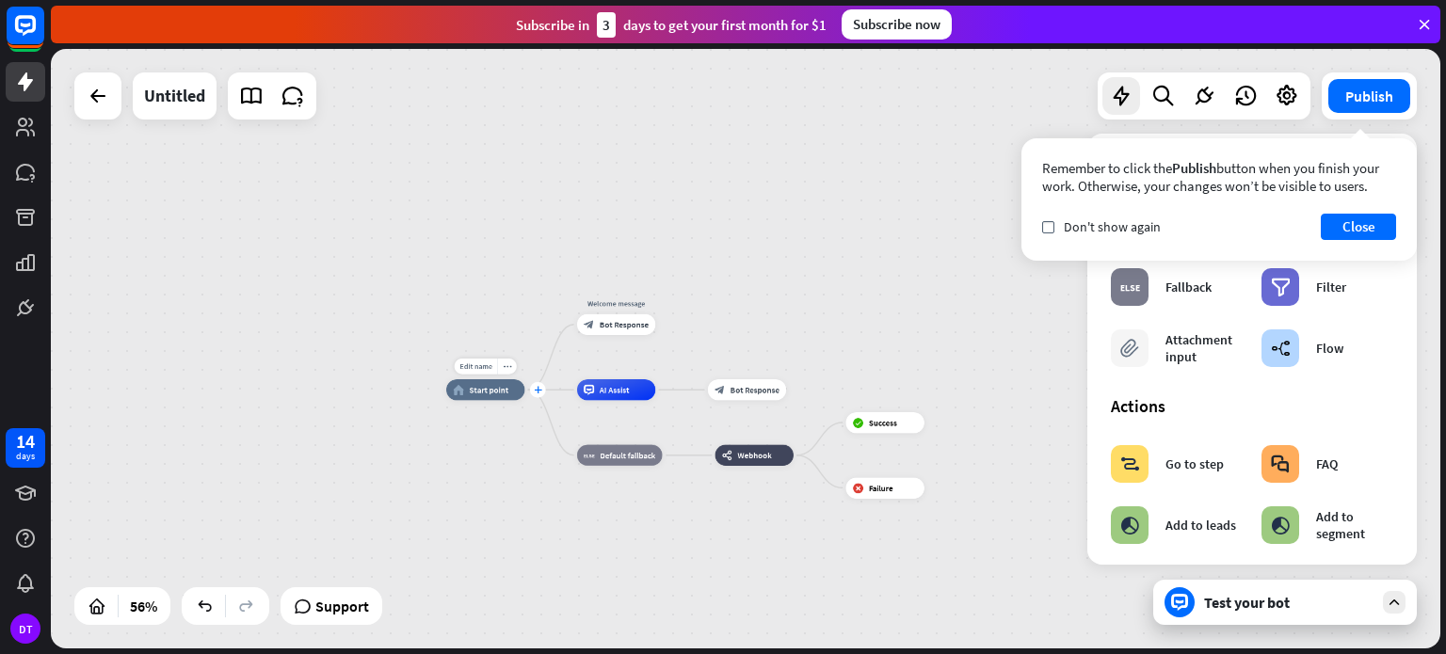
click at [542, 391] on div "plus" at bounding box center [538, 390] width 16 height 16
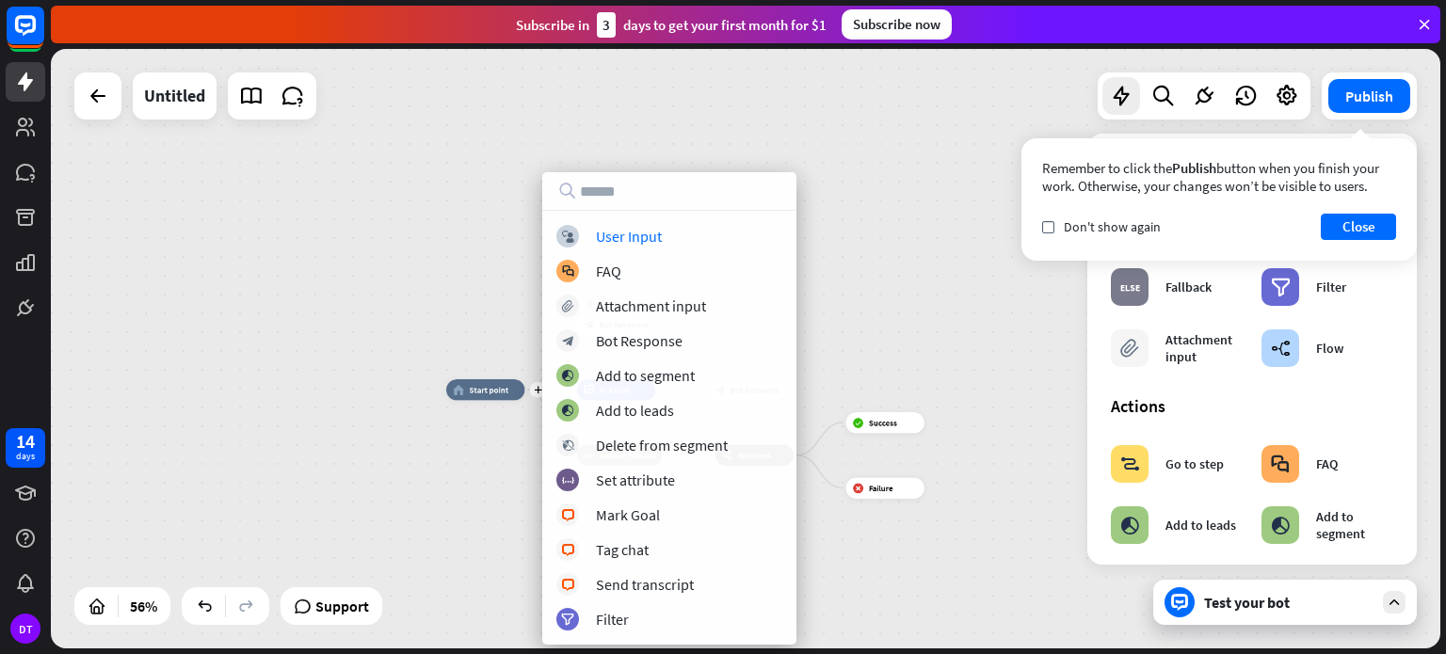
click at [497, 267] on div "plus home_2 Start point Welcome message block_bot_response Bot Response AI Assi…" at bounding box center [746, 349] width 1390 height 600
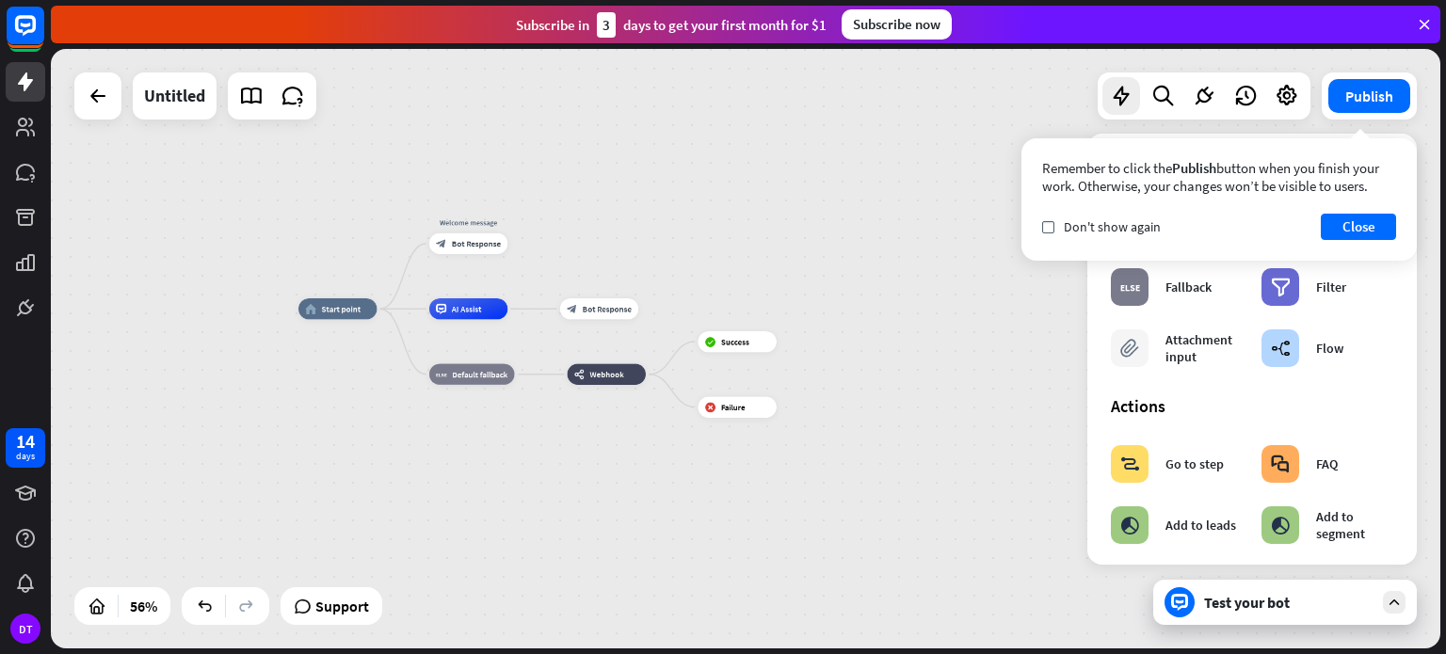
drag, startPoint x: 1047, startPoint y: 560, endPoint x: 899, endPoint y: 479, distance: 168.6
click at [899, 479] on div "home_2 Start point Welcome message block_bot_response Bot Response AI Assist bl…" at bounding box center [684, 475] width 772 height 333
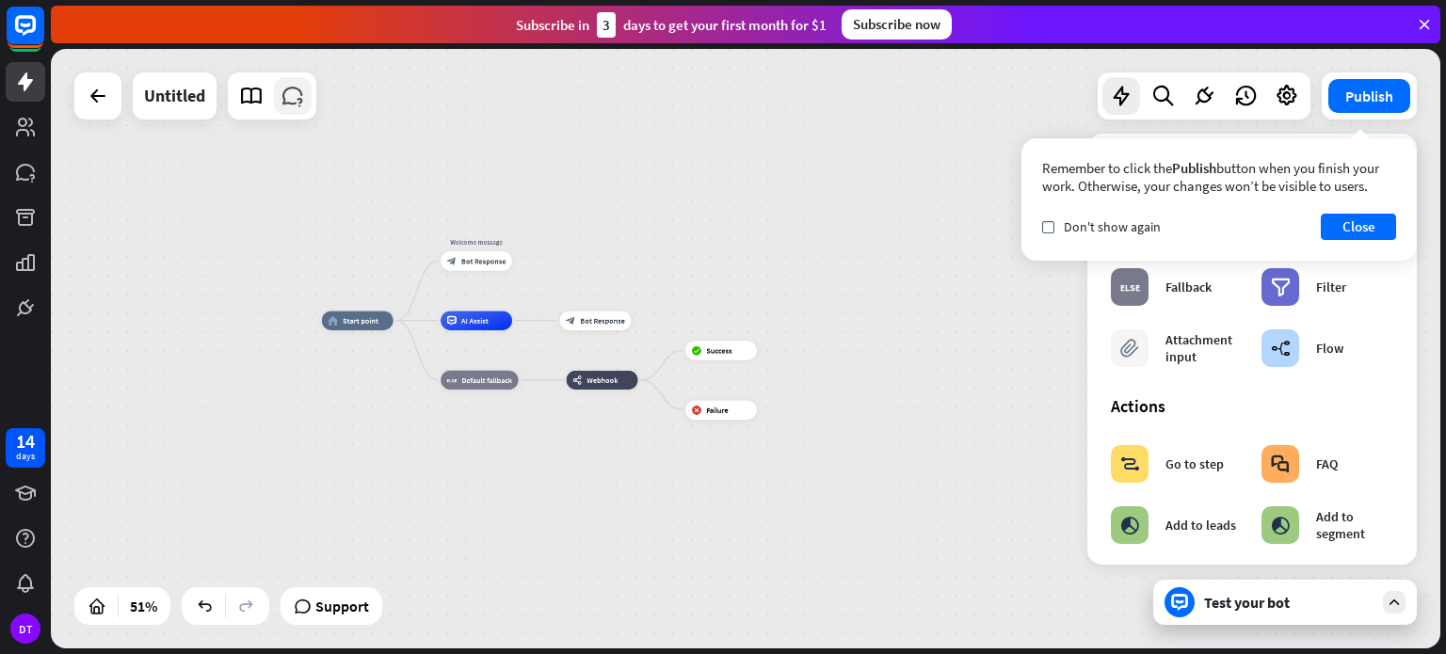
click at [282, 93] on icon at bounding box center [293, 96] width 24 height 24
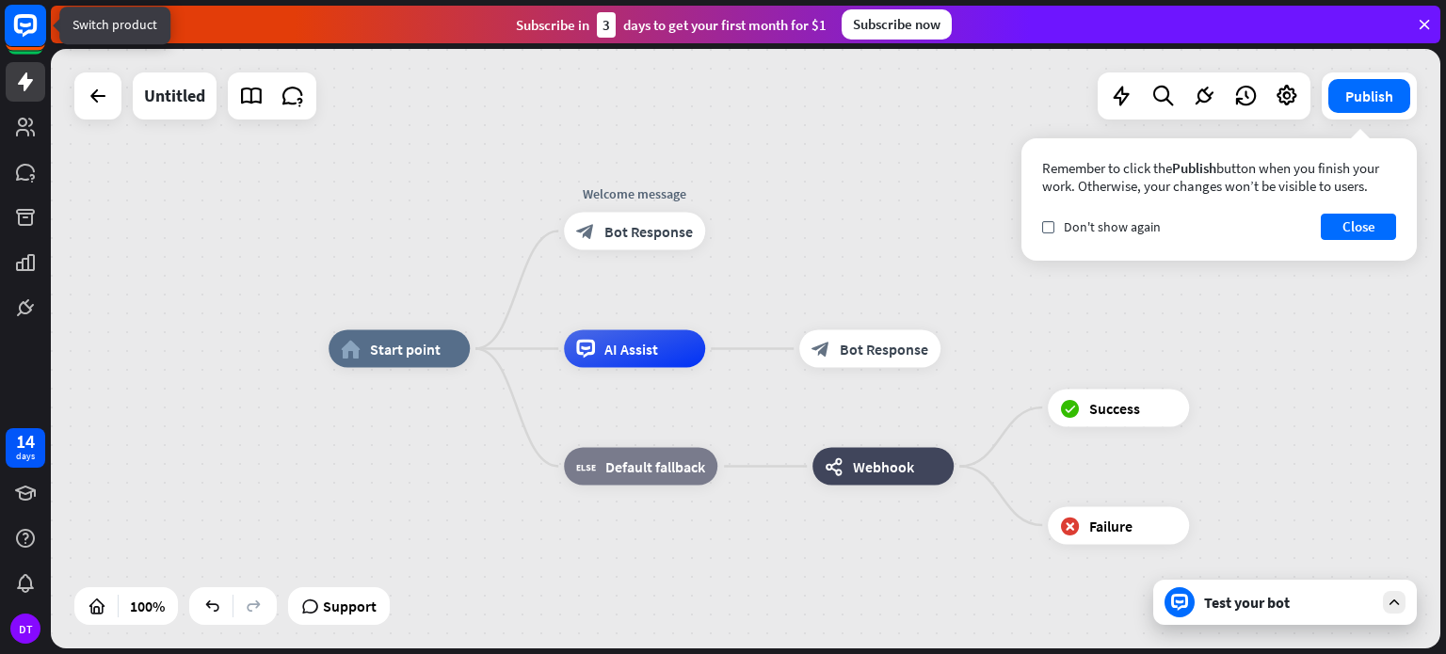
click at [23, 29] on rect at bounding box center [25, 25] width 41 height 41
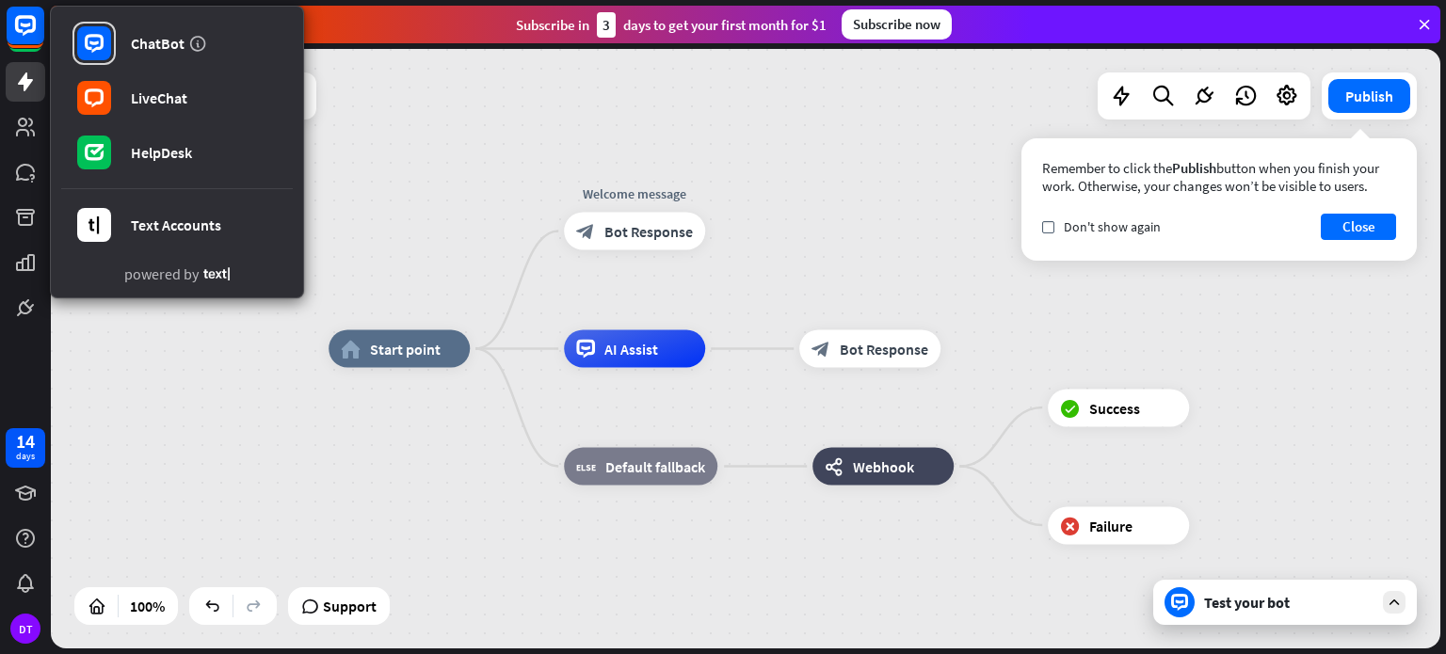
click at [491, 140] on div "home_2 Start point Welcome message block_bot_response Bot Response AI Assist bl…" at bounding box center [746, 349] width 1390 height 600
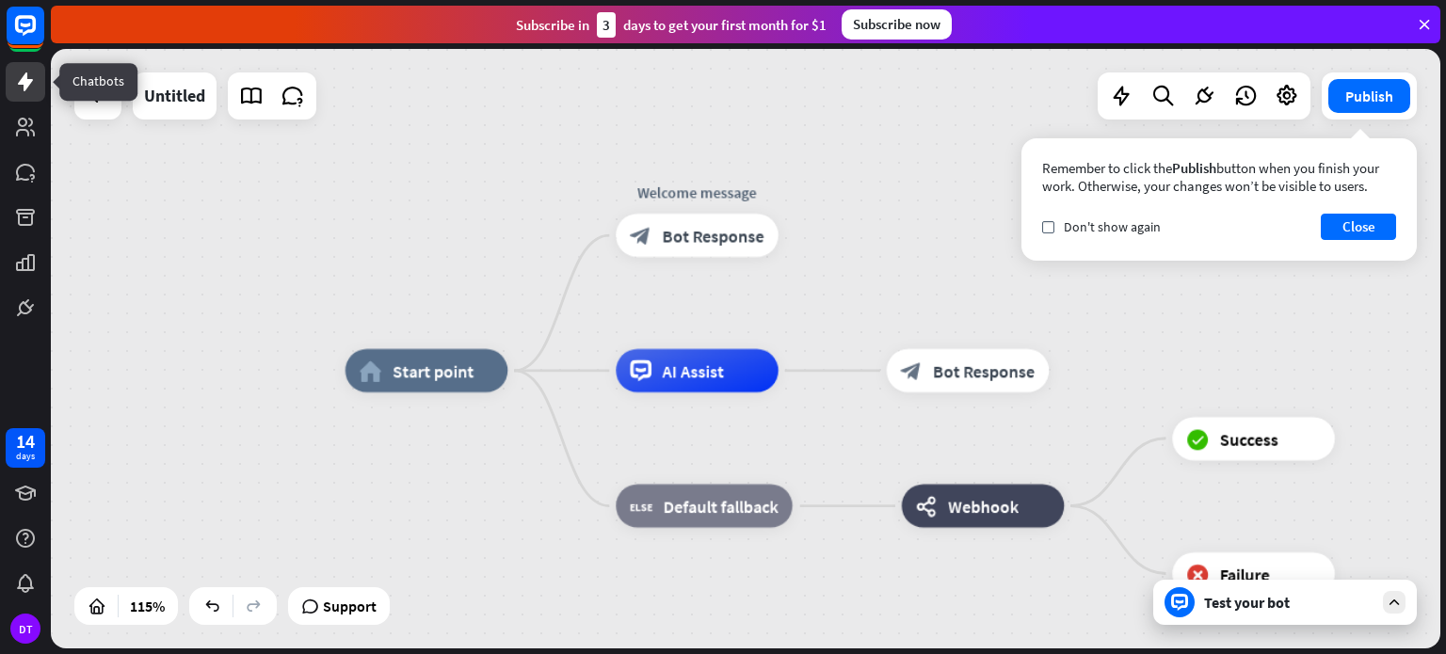
click at [28, 90] on icon at bounding box center [25, 82] width 23 height 23
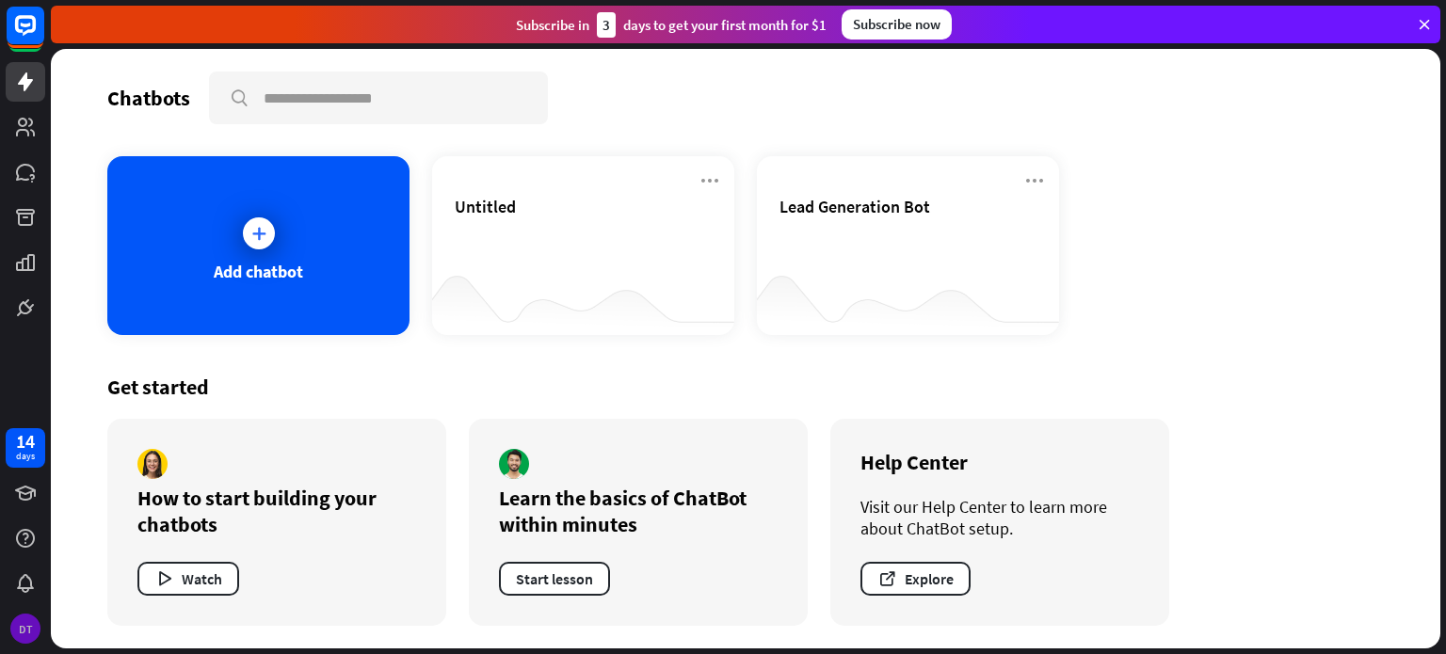
click at [26, 624] on div "DT" at bounding box center [25, 629] width 30 height 30
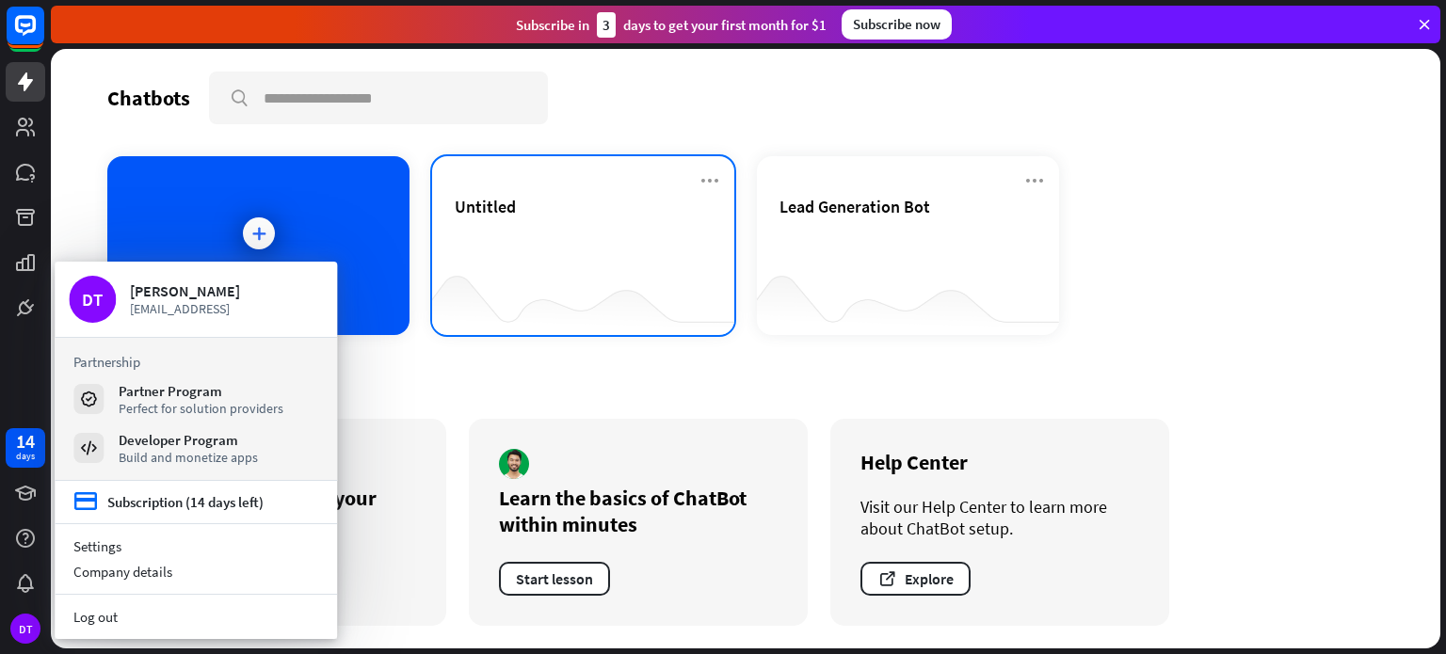
click at [645, 250] on div "Untitled" at bounding box center [583, 229] width 257 height 66
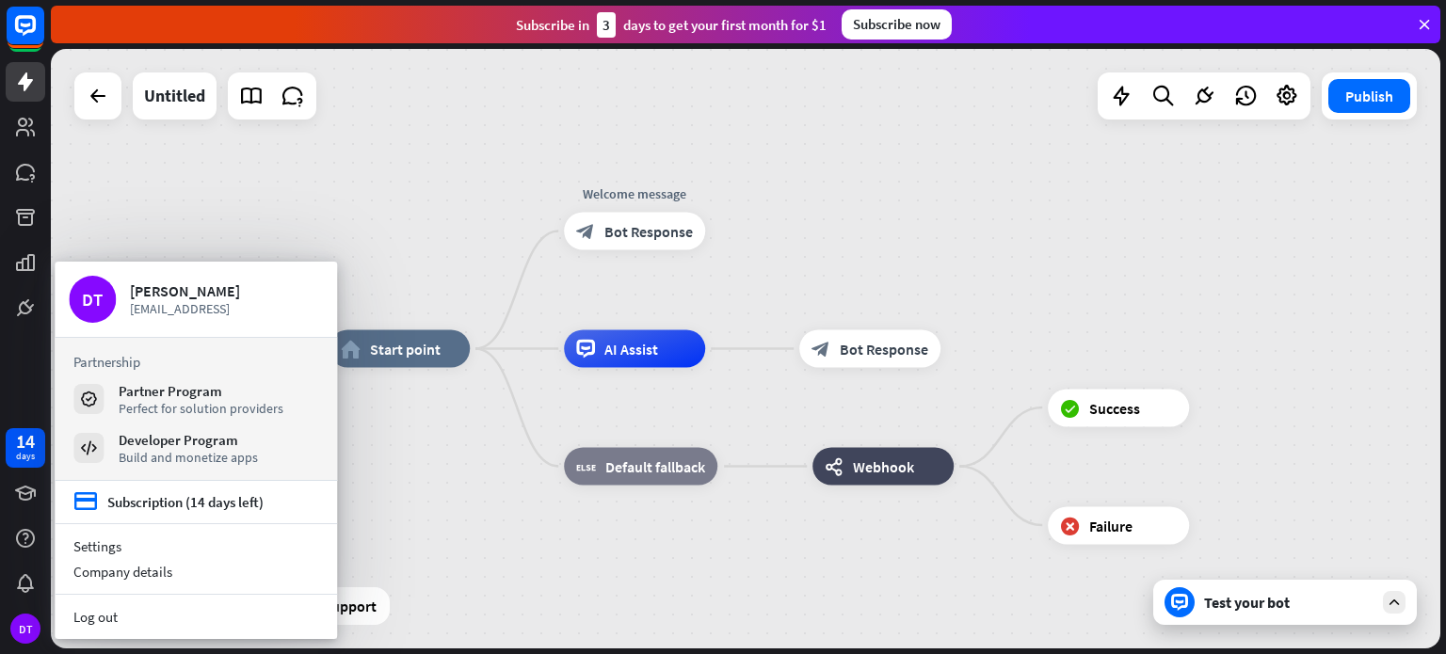
click at [324, 161] on div "home_2 Start point Welcome message block_bot_response Bot Response AI Assist bl…" at bounding box center [746, 349] width 1390 height 600
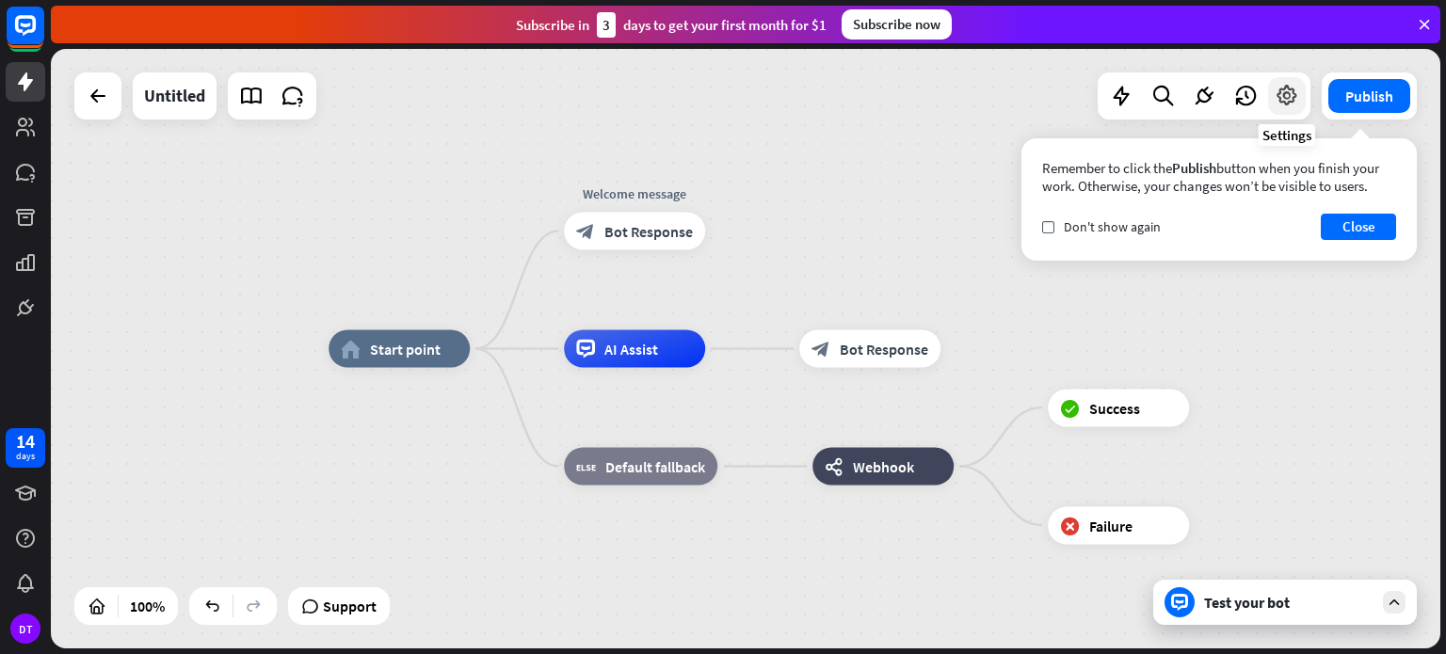
click at [1284, 91] on icon at bounding box center [1287, 96] width 24 height 24
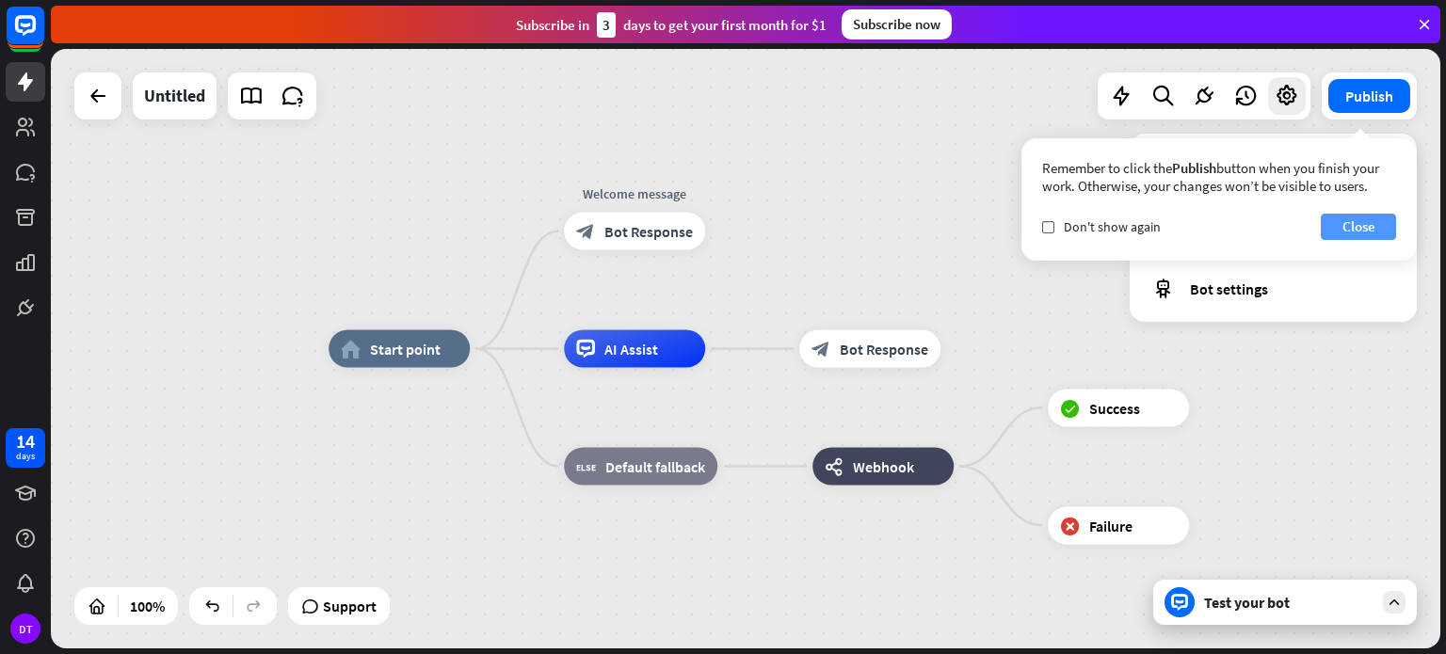
click at [1360, 225] on button "Close" at bounding box center [1358, 227] width 75 height 26
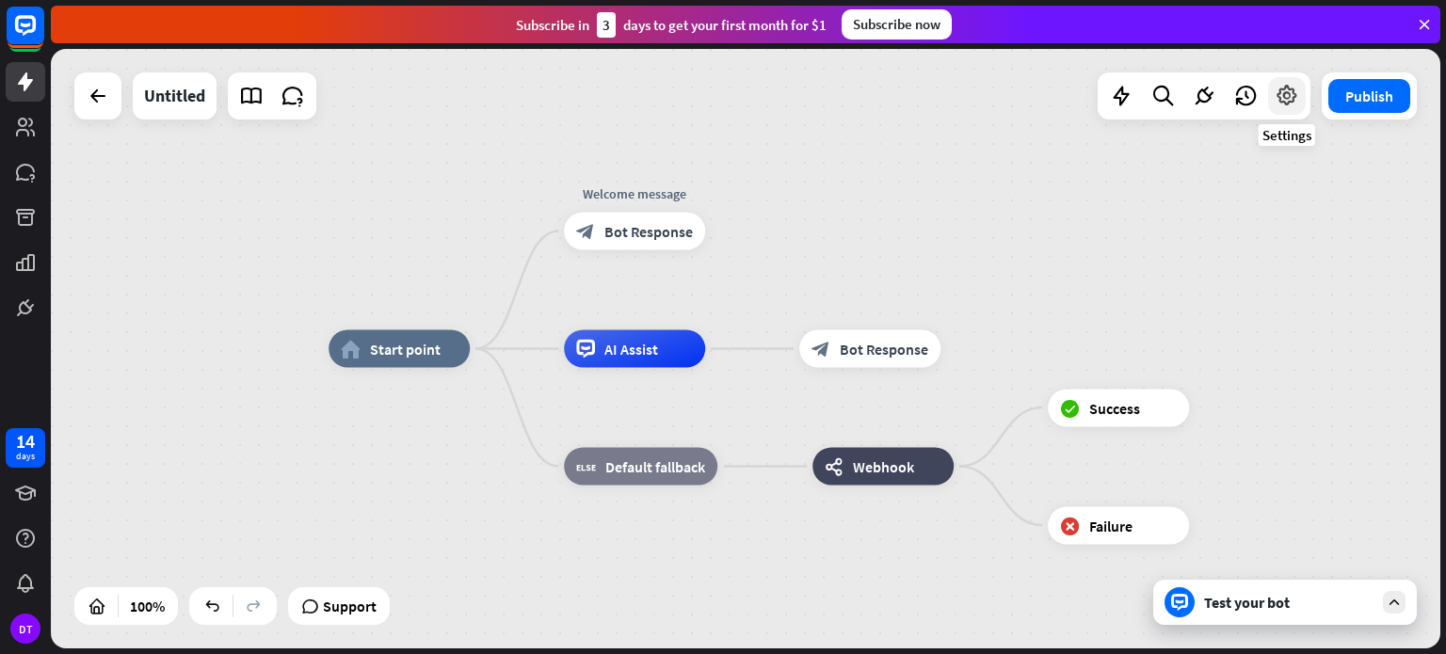
click at [1296, 90] on icon at bounding box center [1287, 96] width 24 height 24
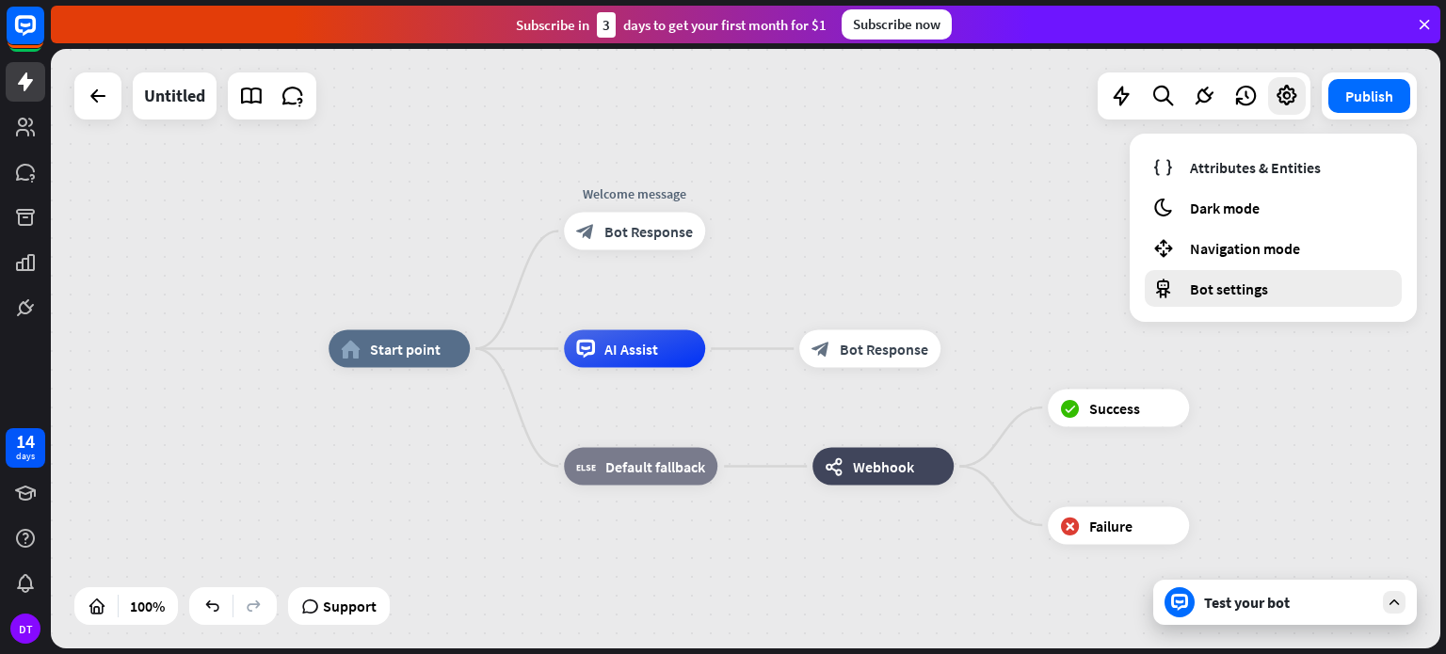
click at [1216, 292] on span "Bot settings" at bounding box center [1229, 289] width 78 height 19
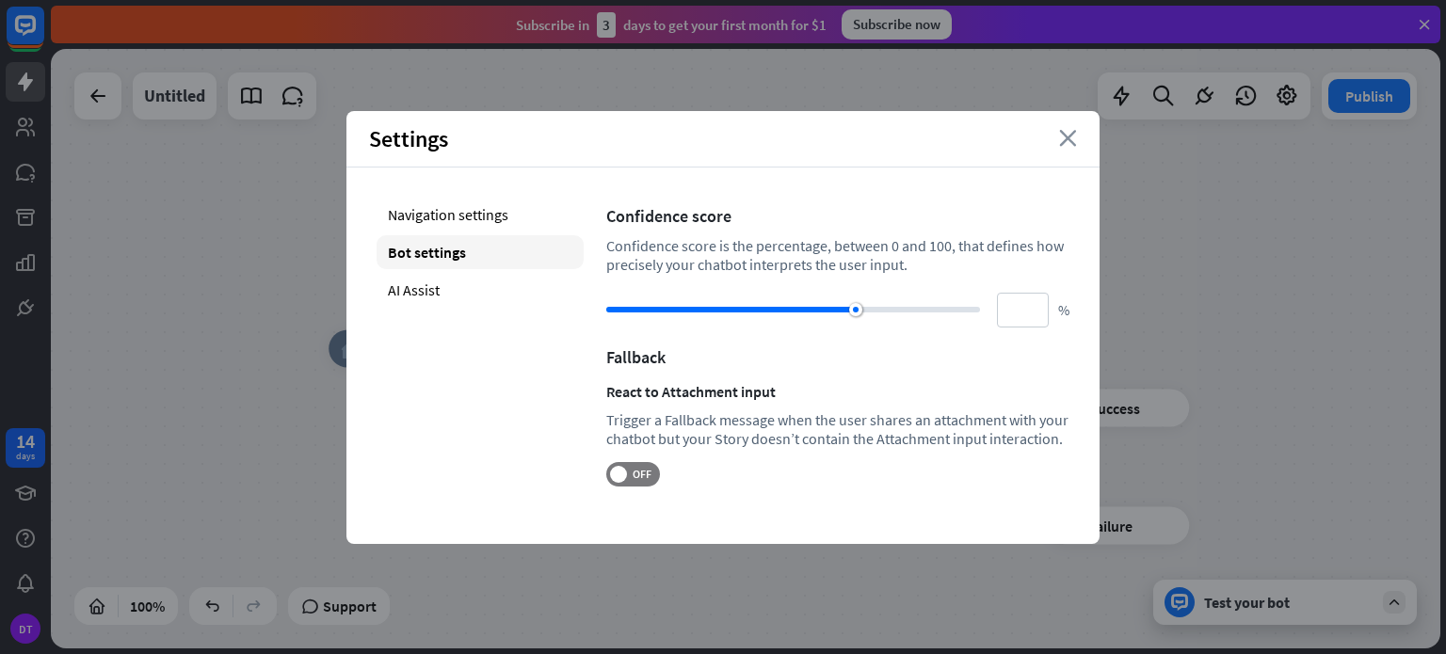
click at [1072, 139] on icon "close" at bounding box center [1068, 138] width 18 height 17
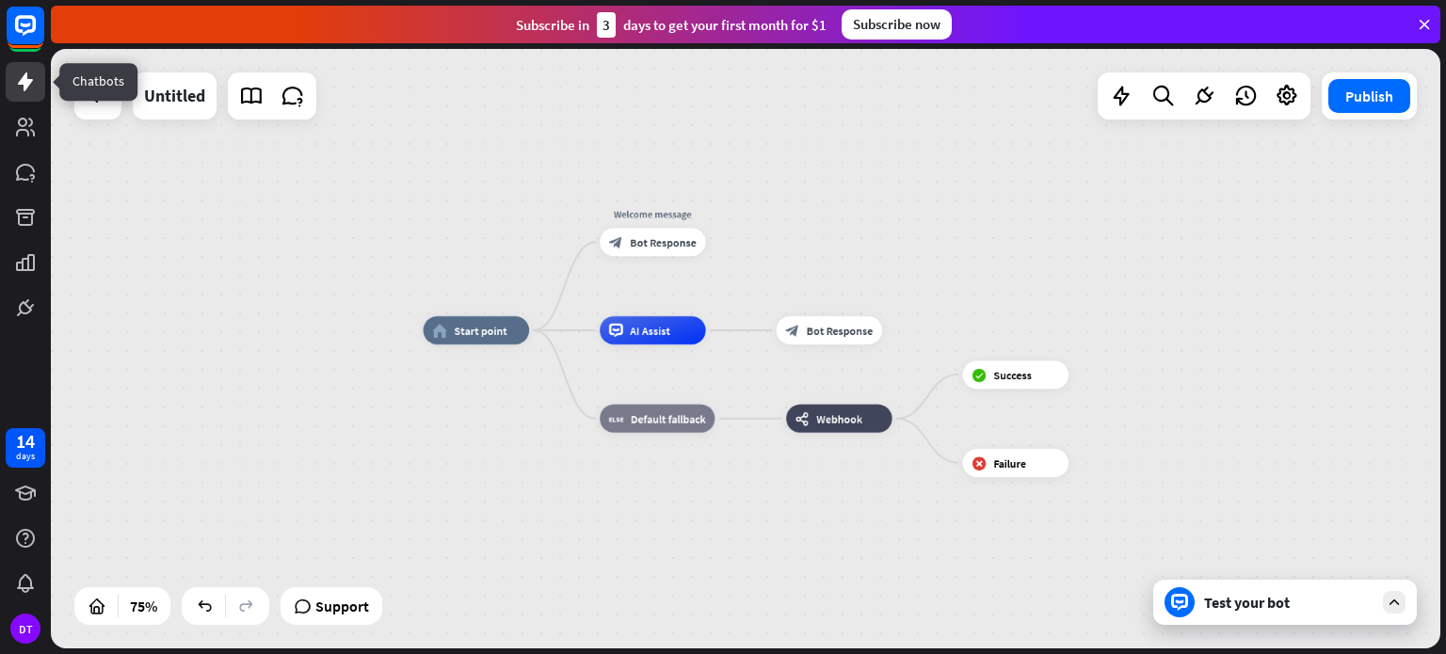
click at [27, 77] on icon at bounding box center [25, 82] width 23 height 23
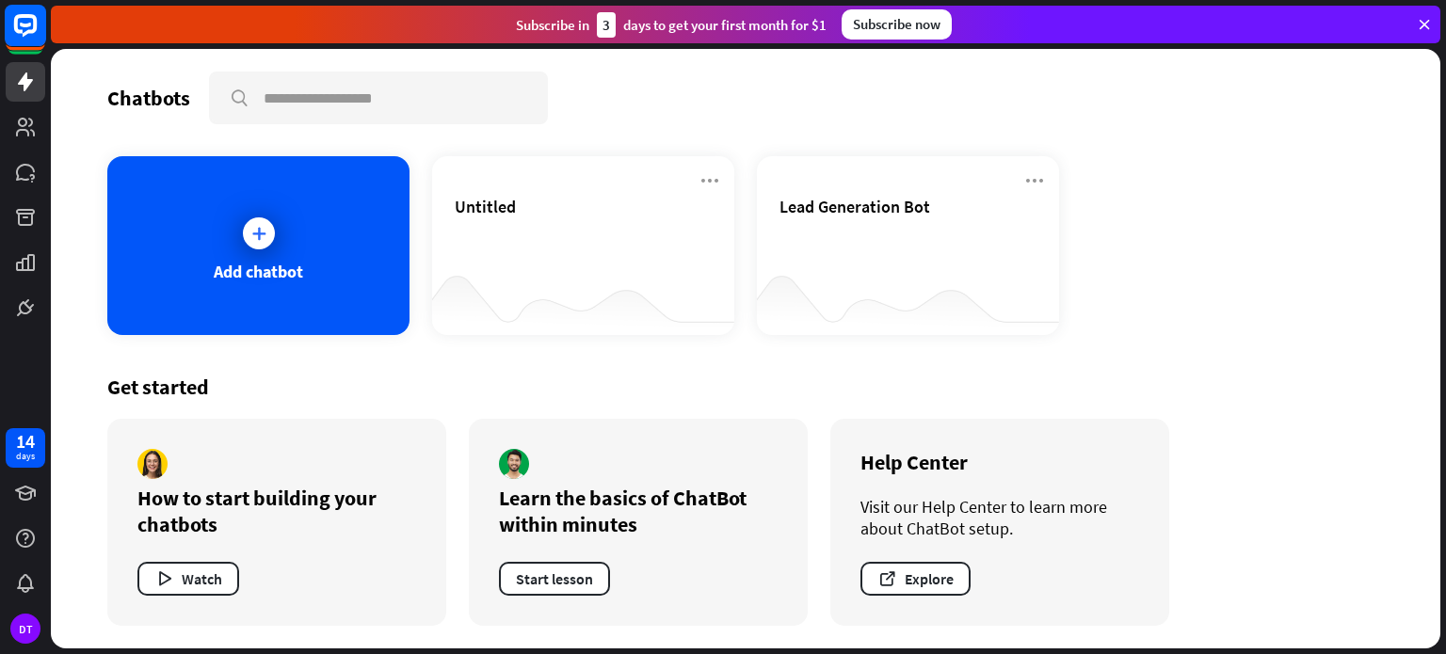
click at [19, 30] on icon at bounding box center [25, 25] width 23 height 23
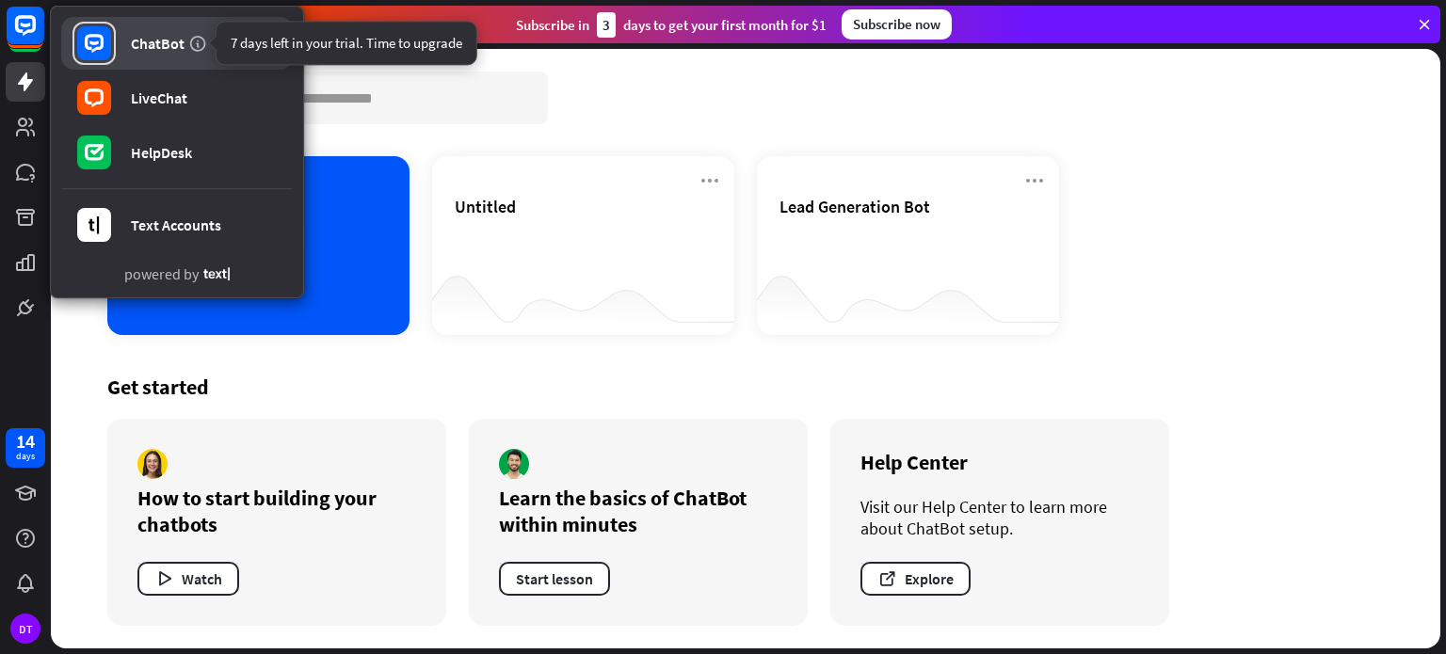
click at [188, 39] on icon at bounding box center [197, 43] width 19 height 19
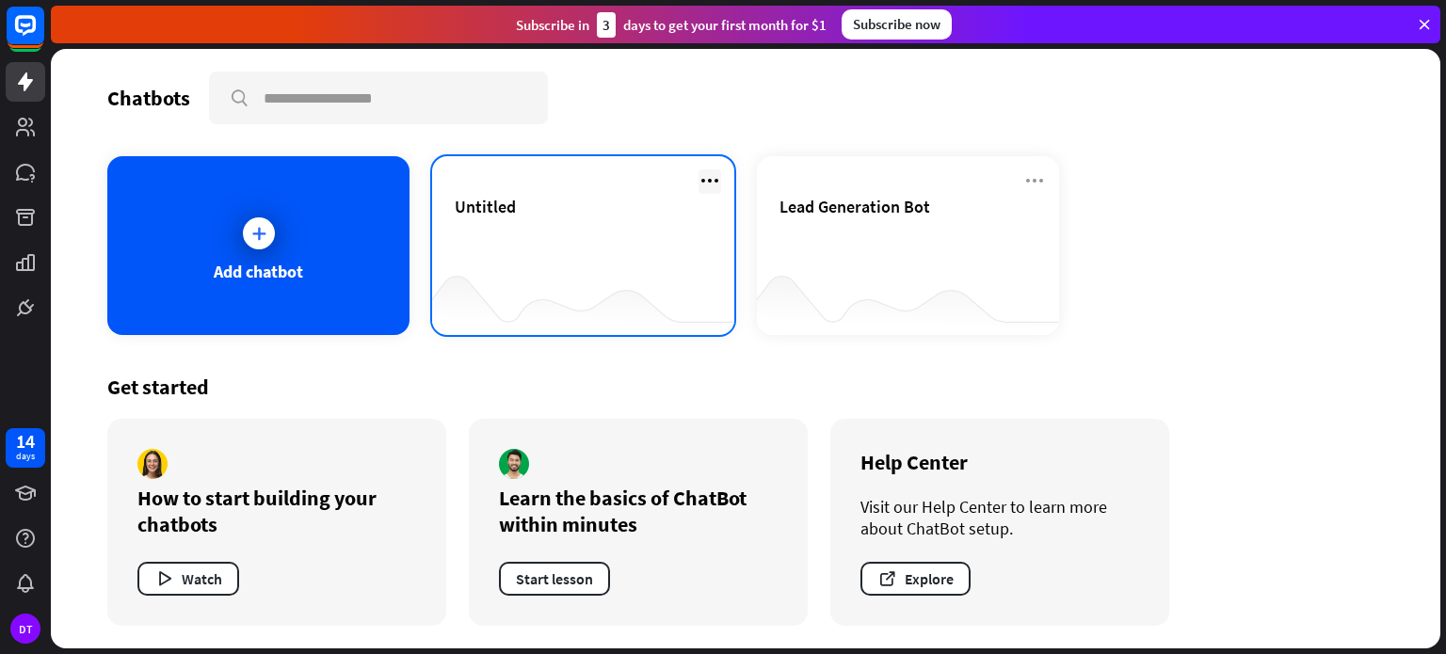
click at [703, 178] on icon at bounding box center [710, 180] width 23 height 23
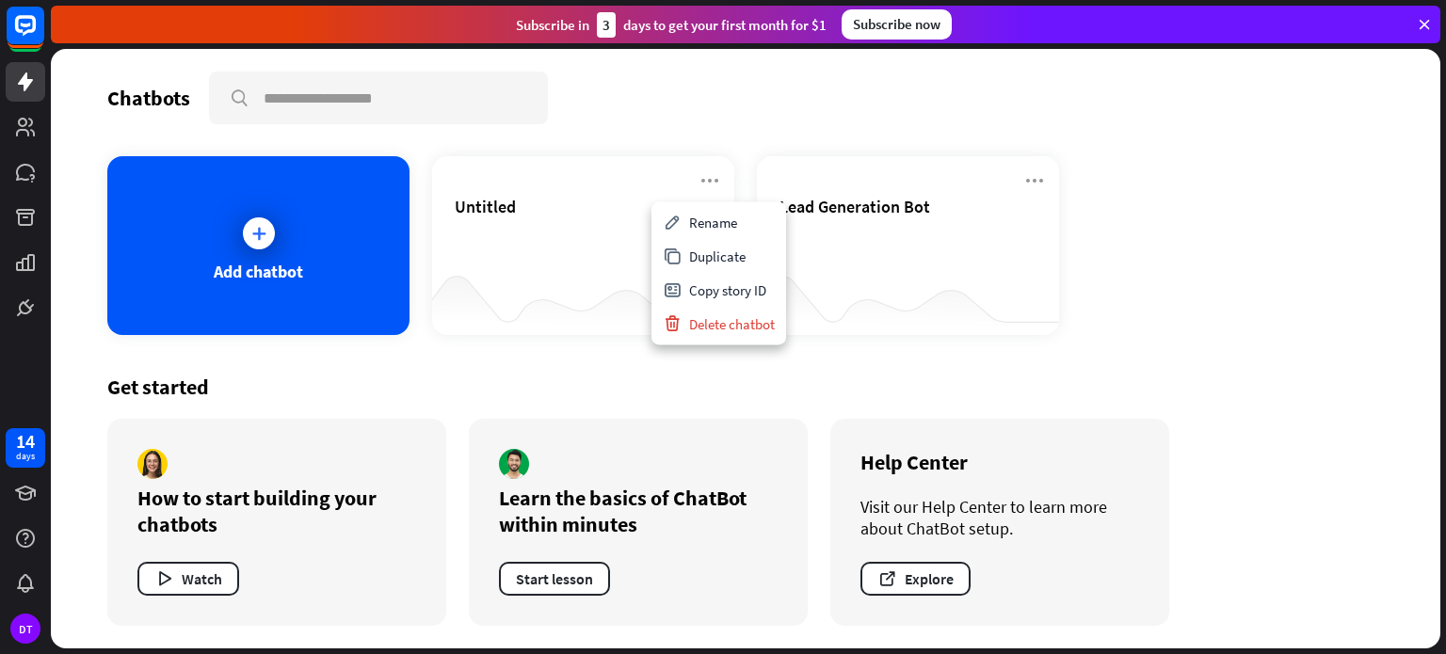
click at [1328, 221] on div "Add chatbot Untitled Lead Generation Bot" at bounding box center [745, 245] width 1277 height 179
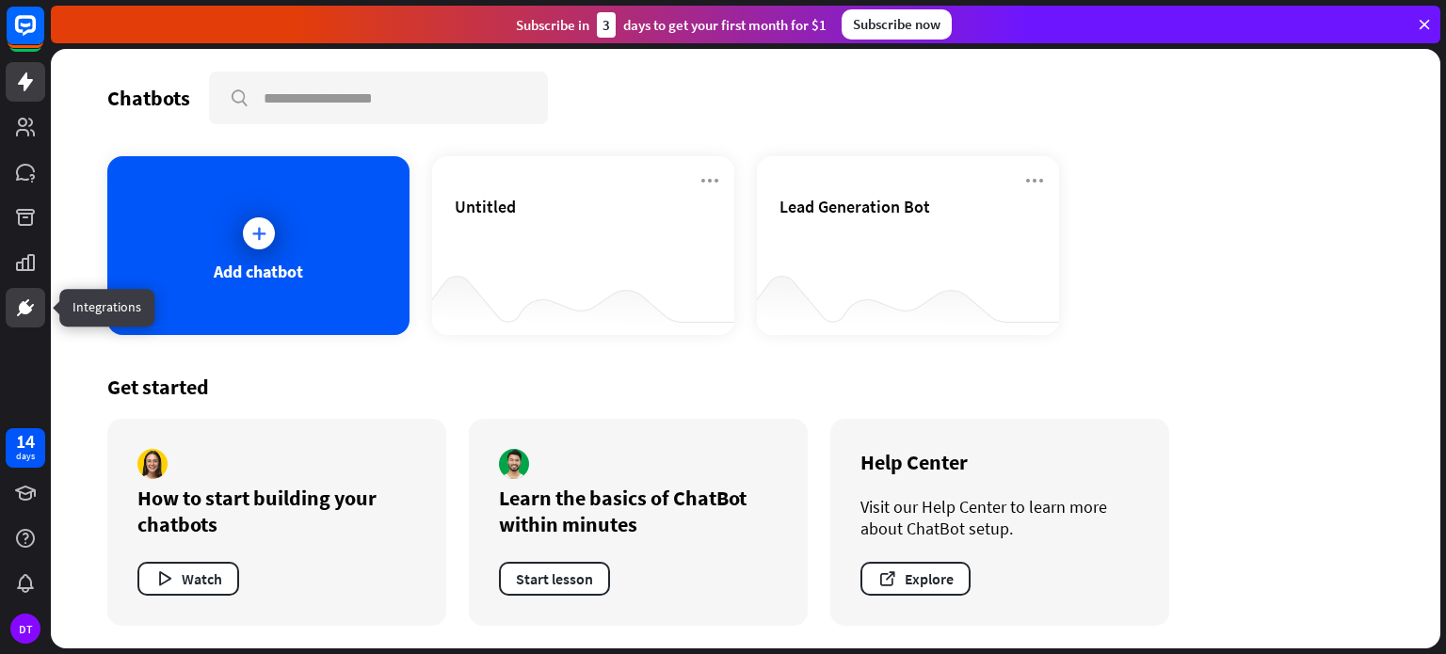
click at [27, 319] on link at bounding box center [26, 308] width 40 height 40
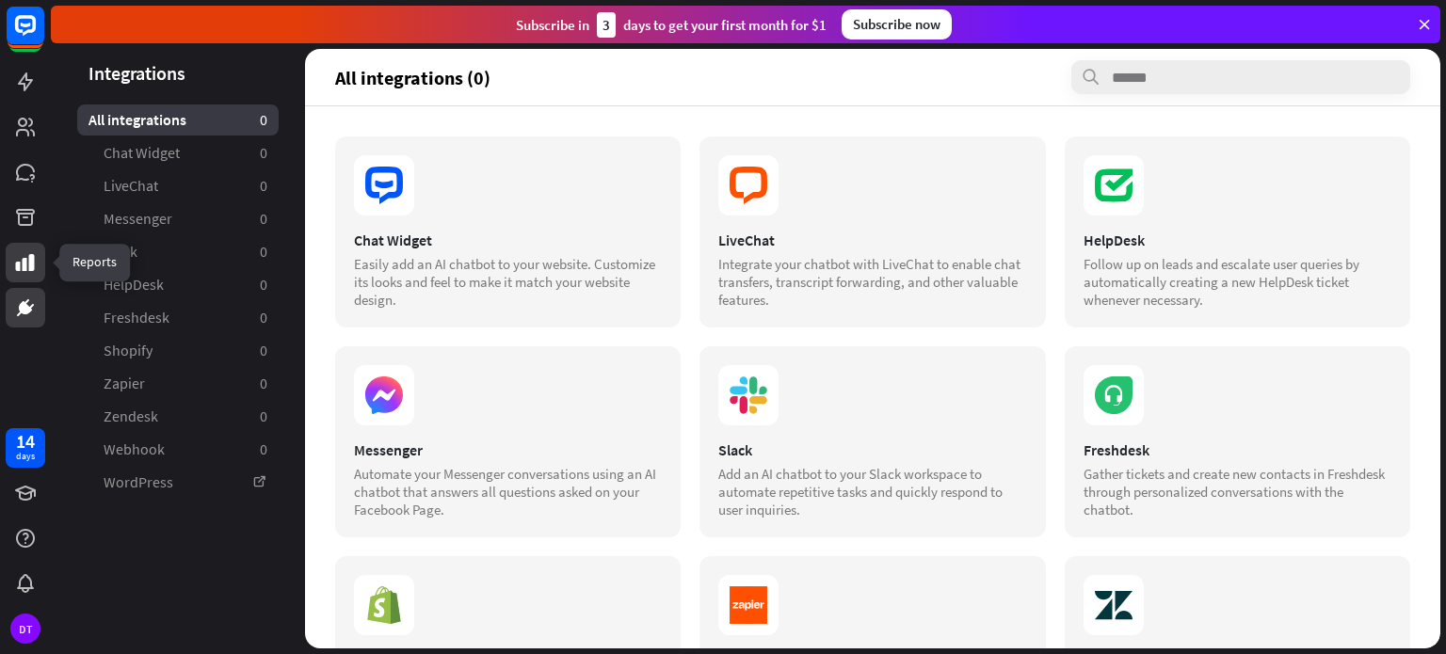
click at [19, 269] on icon at bounding box center [25, 262] width 19 height 17
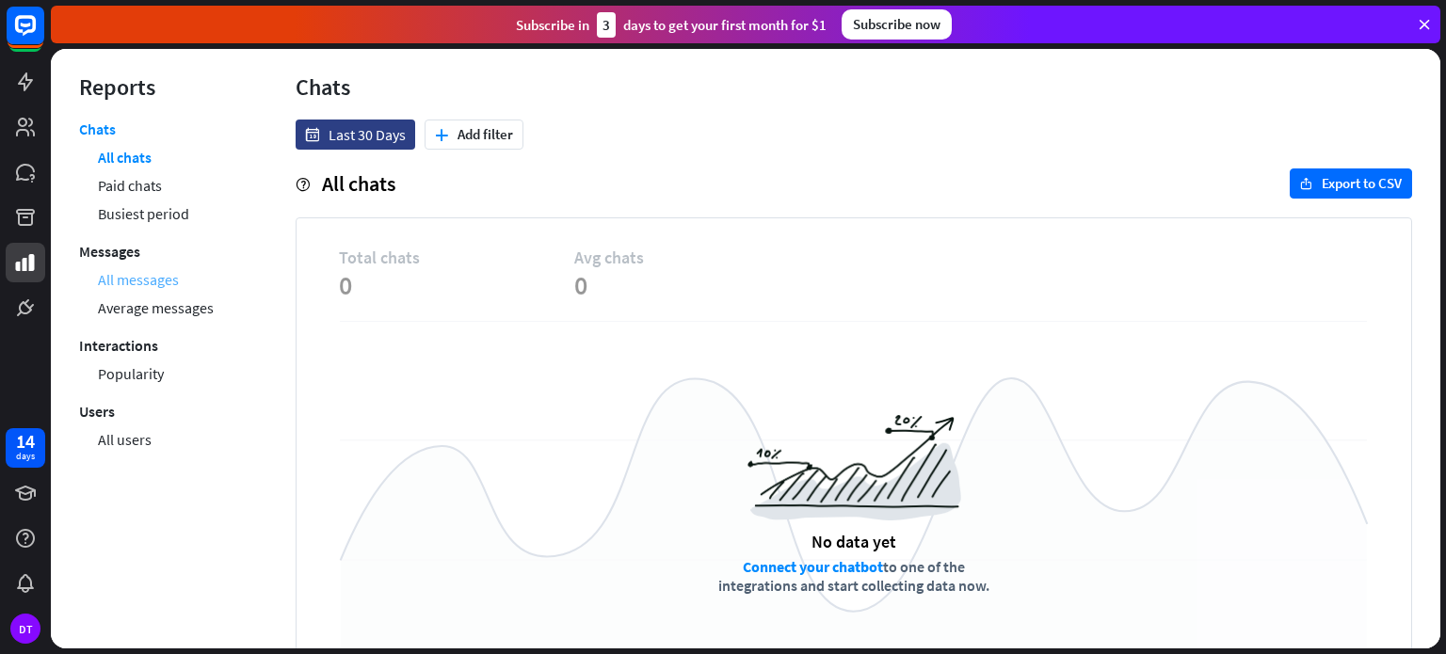
click at [151, 282] on link "All messages" at bounding box center [138, 280] width 81 height 28
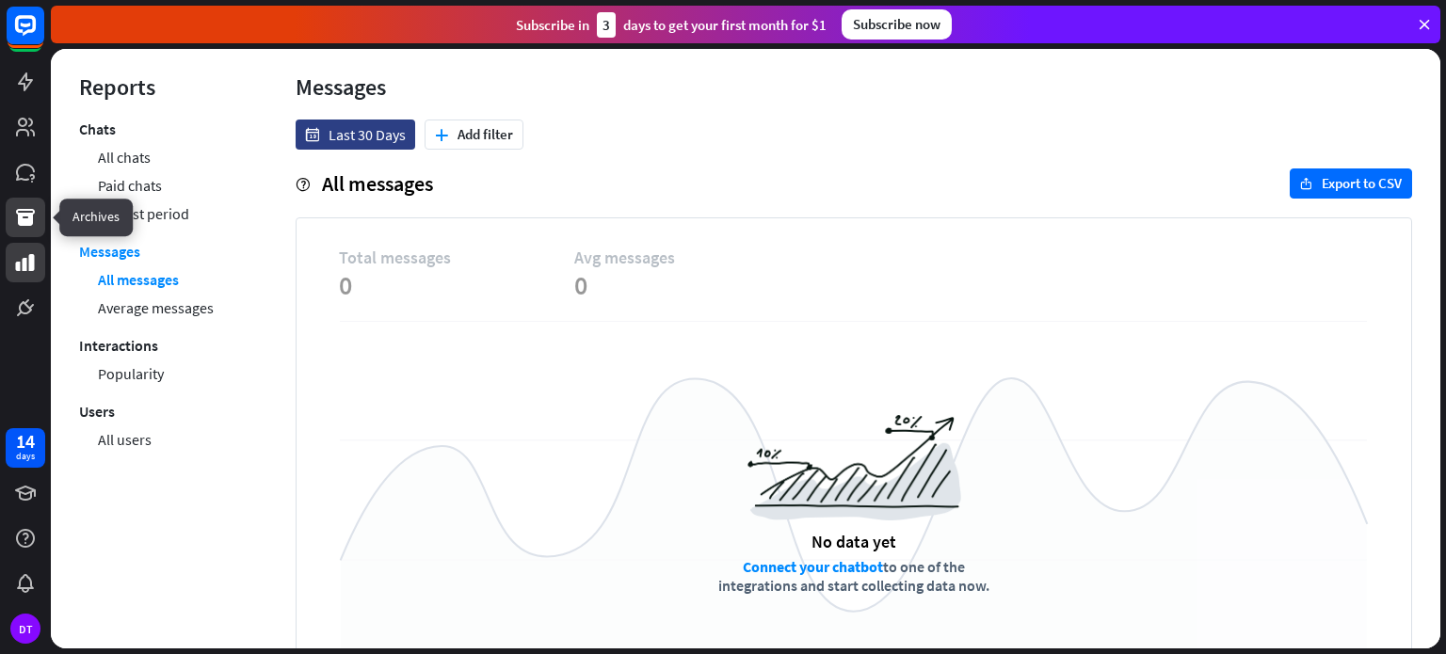
click at [27, 221] on icon at bounding box center [25, 217] width 19 height 17
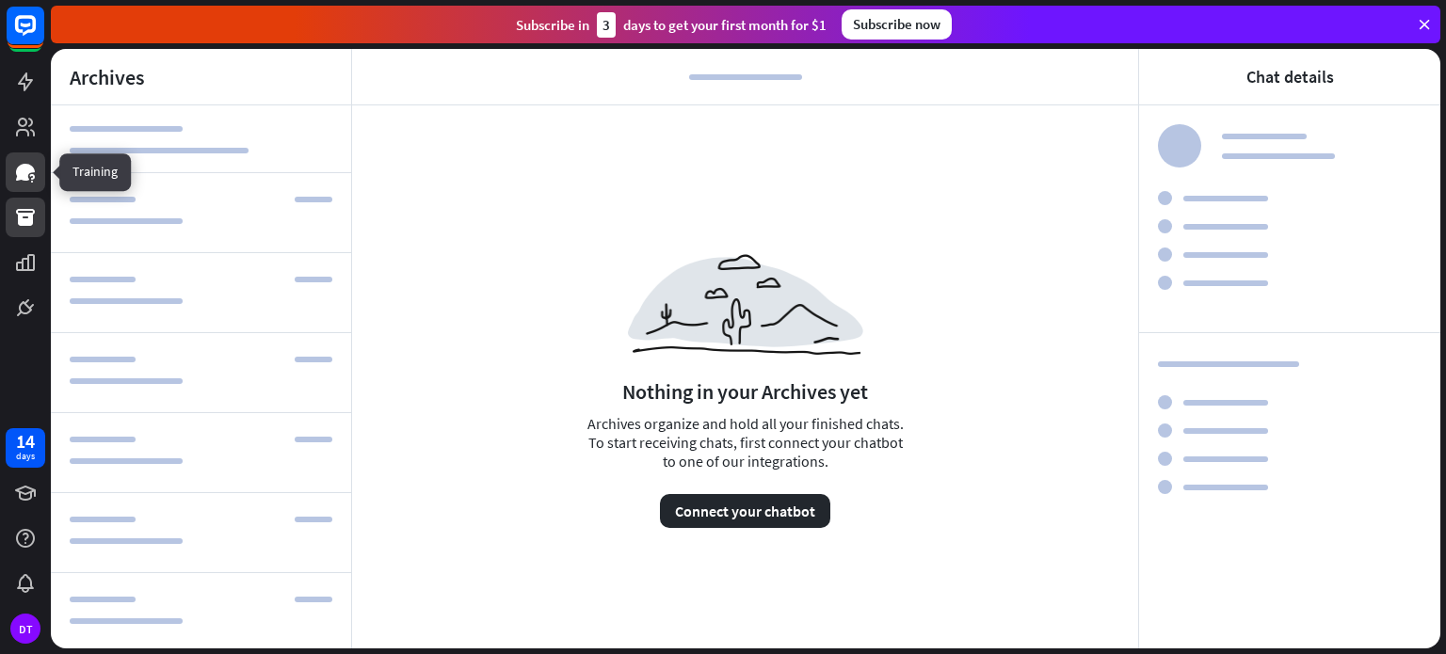
click at [37, 161] on link at bounding box center [26, 173] width 40 height 40
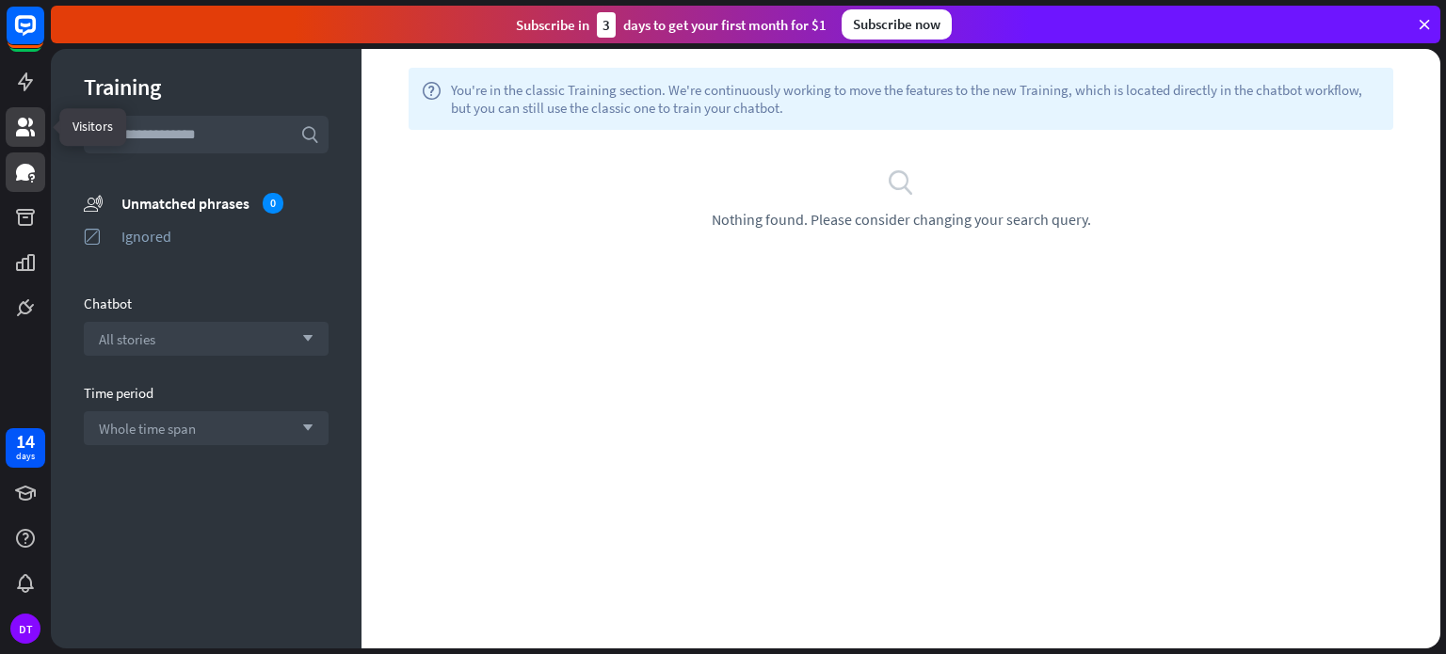
click at [34, 115] on link at bounding box center [26, 127] width 40 height 40
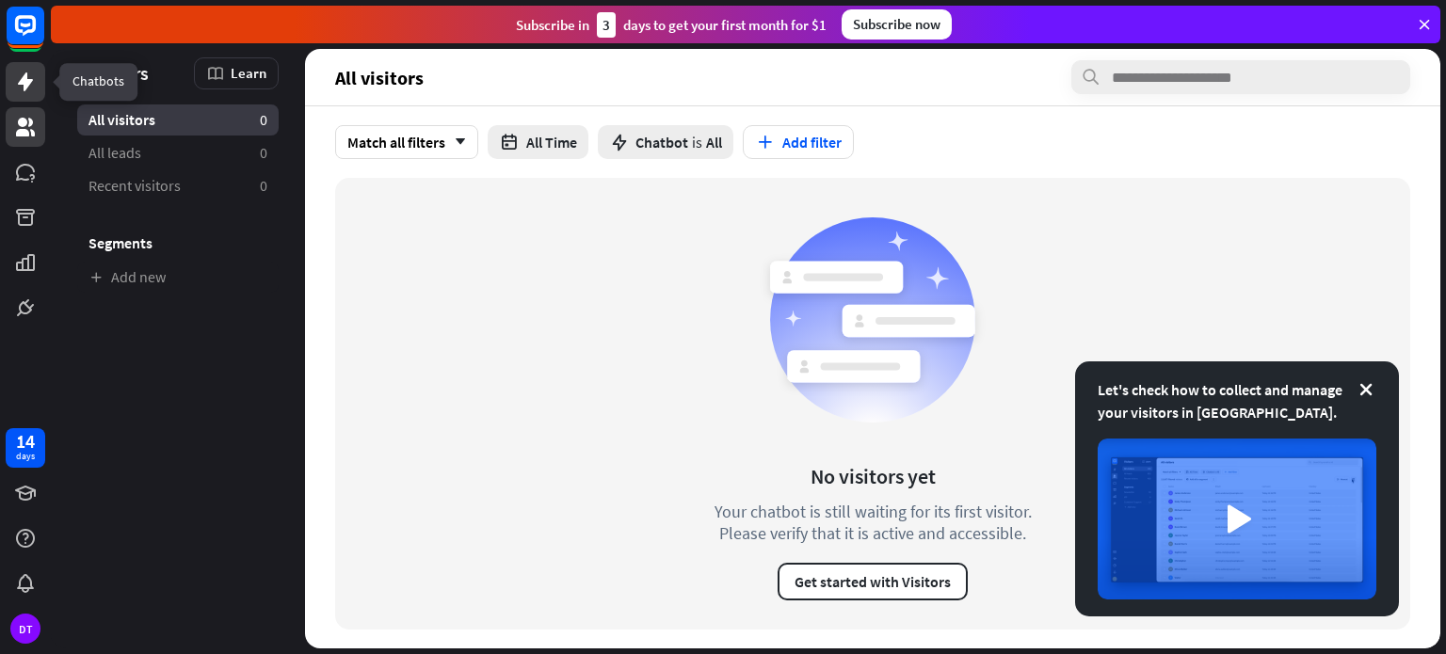
click at [33, 89] on icon at bounding box center [25, 82] width 23 height 23
